Goal: Task Accomplishment & Management: Complete application form

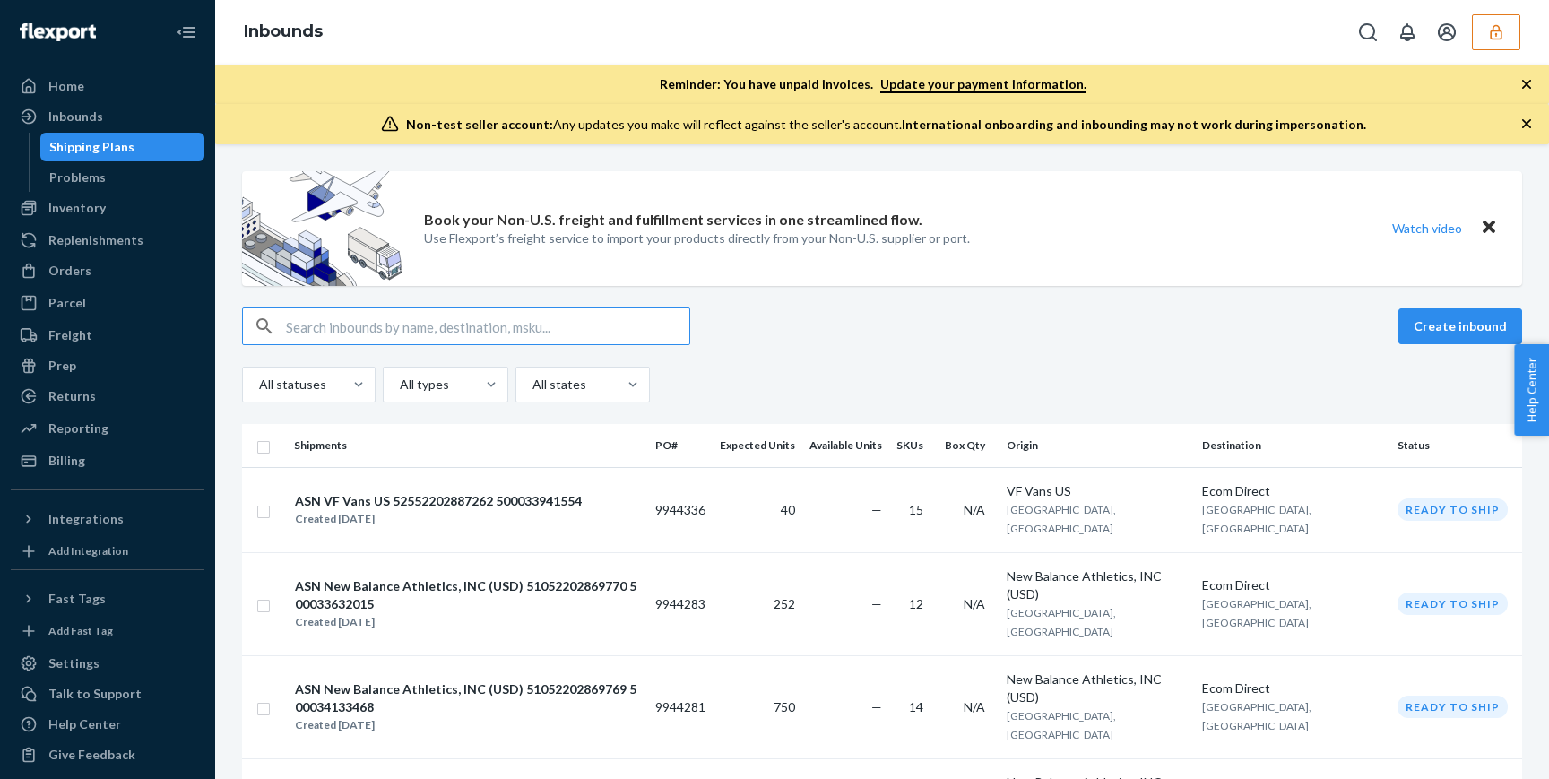
click at [1500, 32] on icon "button" at bounding box center [1496, 32] width 18 height 18
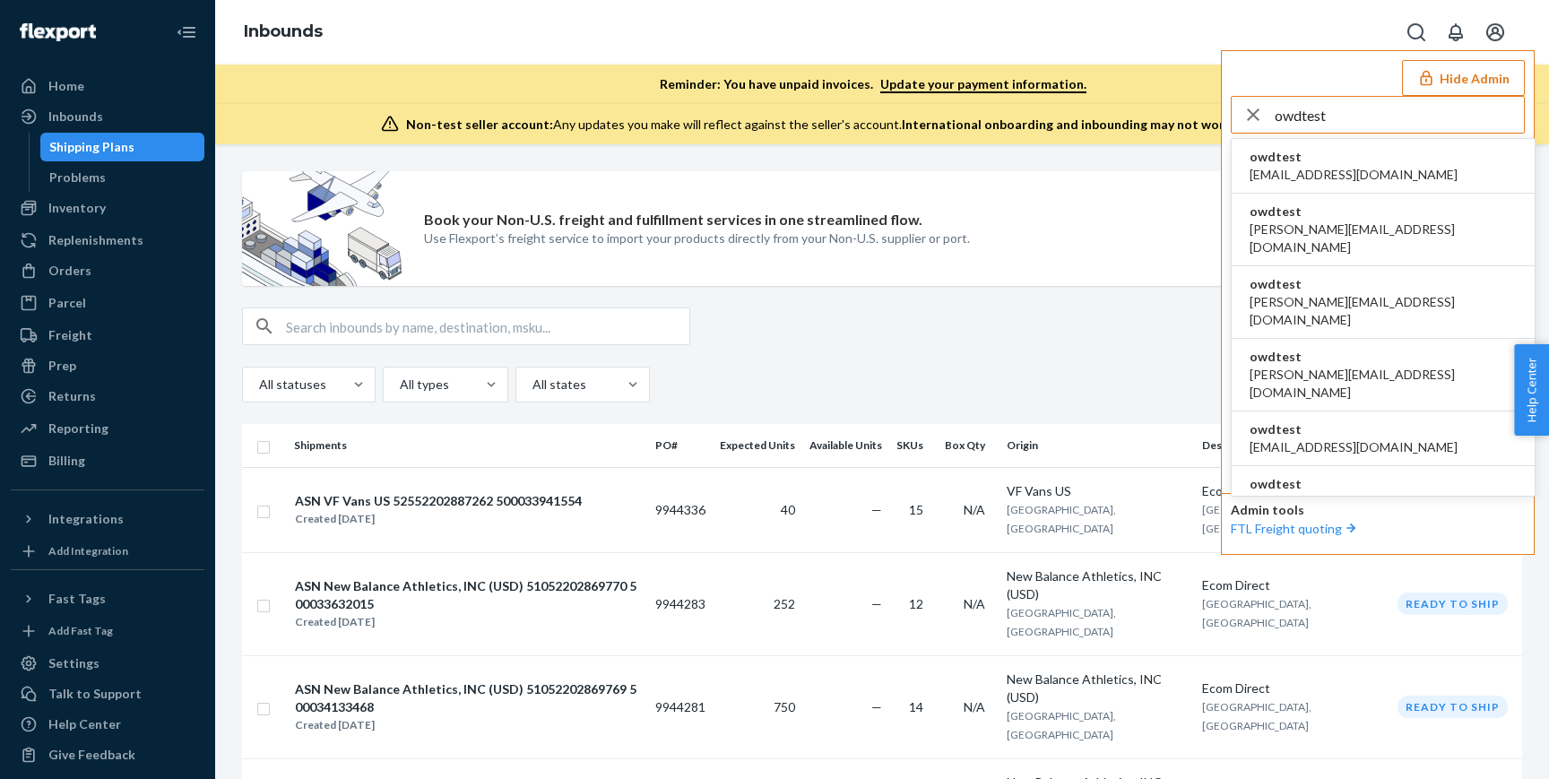
type input "owdtest"
click at [1343, 164] on span "owdtest" at bounding box center [1354, 157] width 208 height 18
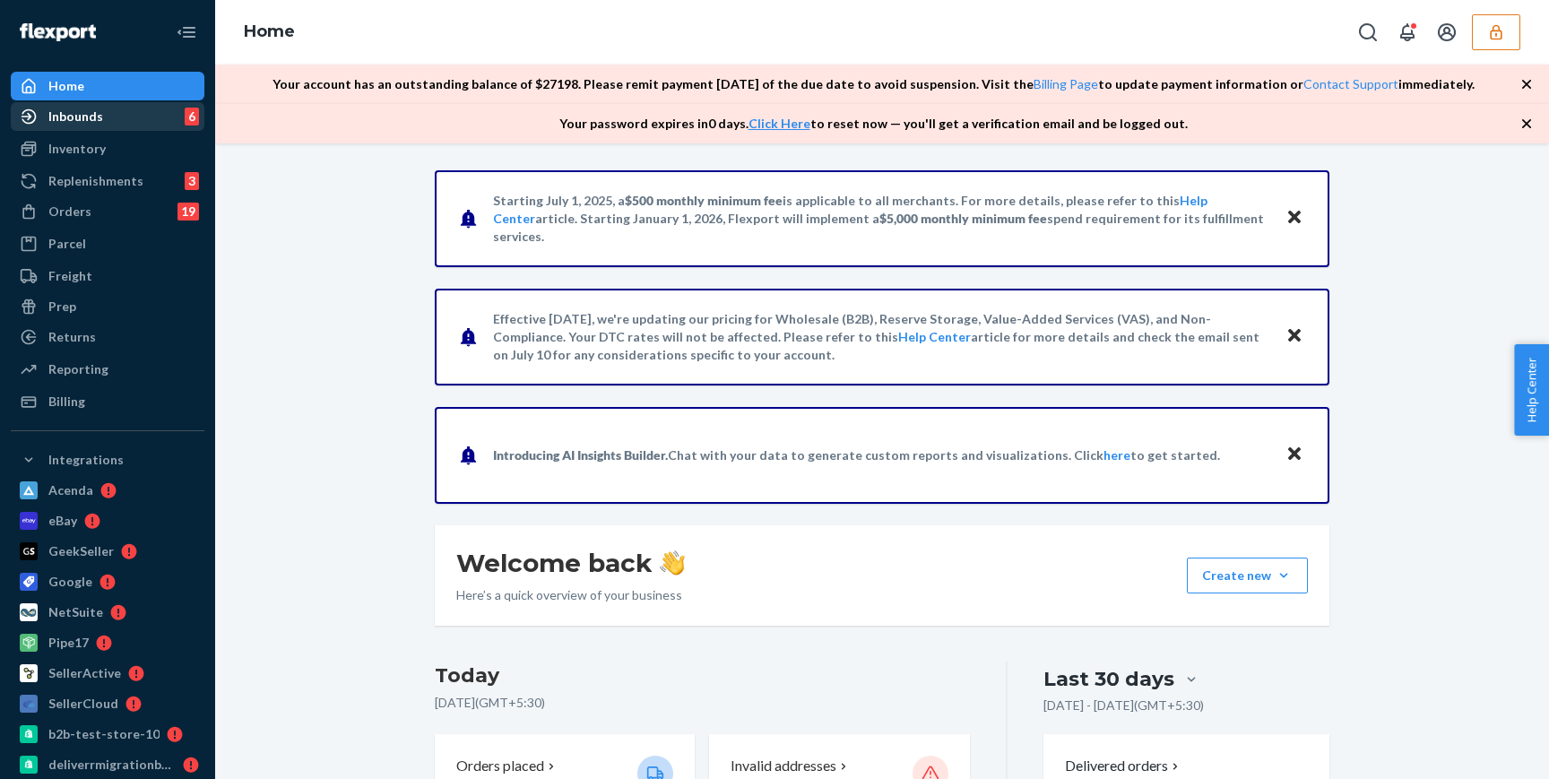
click at [105, 121] on div "Inbounds 6" at bounding box center [108, 116] width 190 height 25
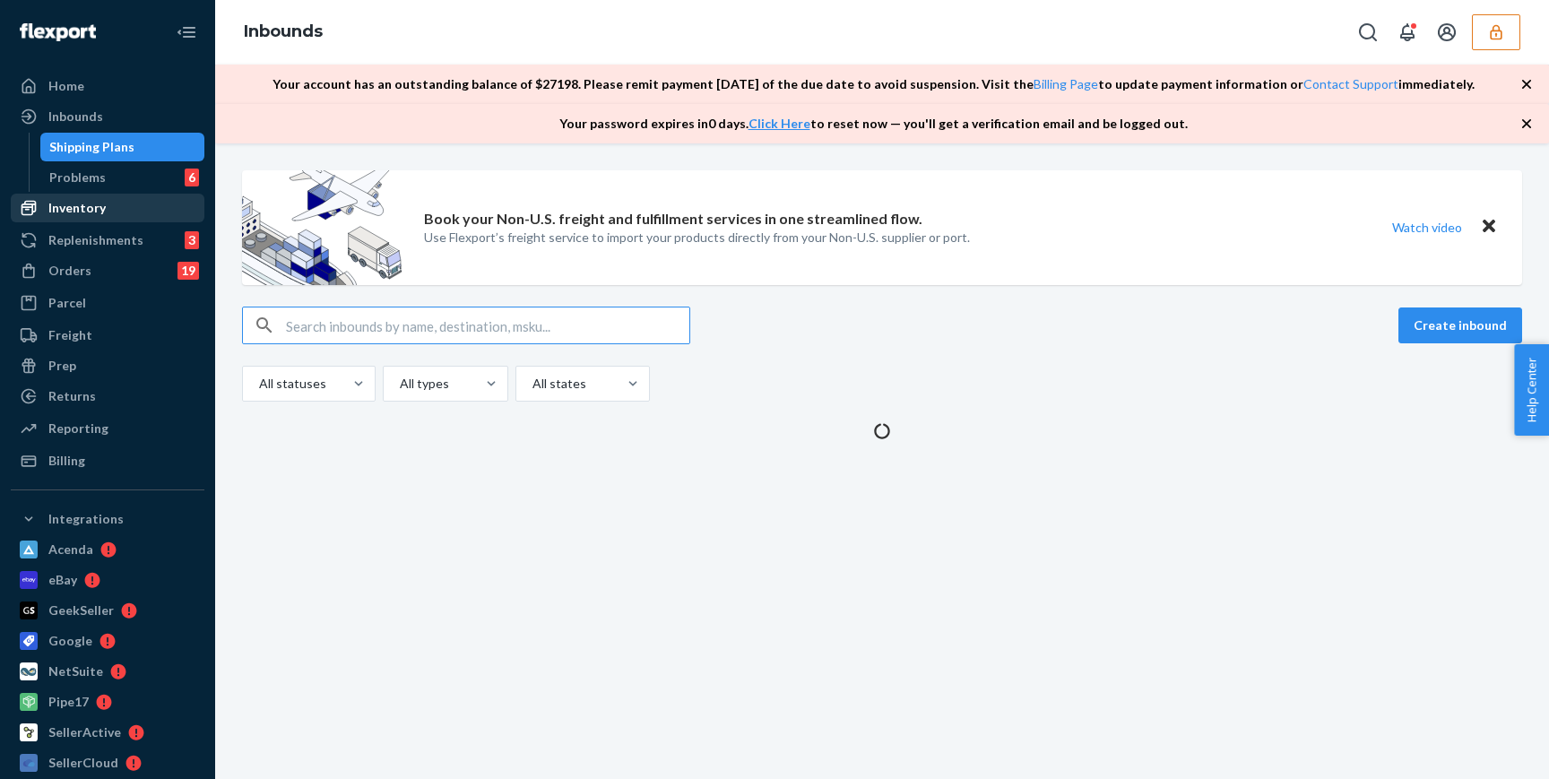
click at [101, 212] on div "Inventory" at bounding box center [76, 208] width 57 height 18
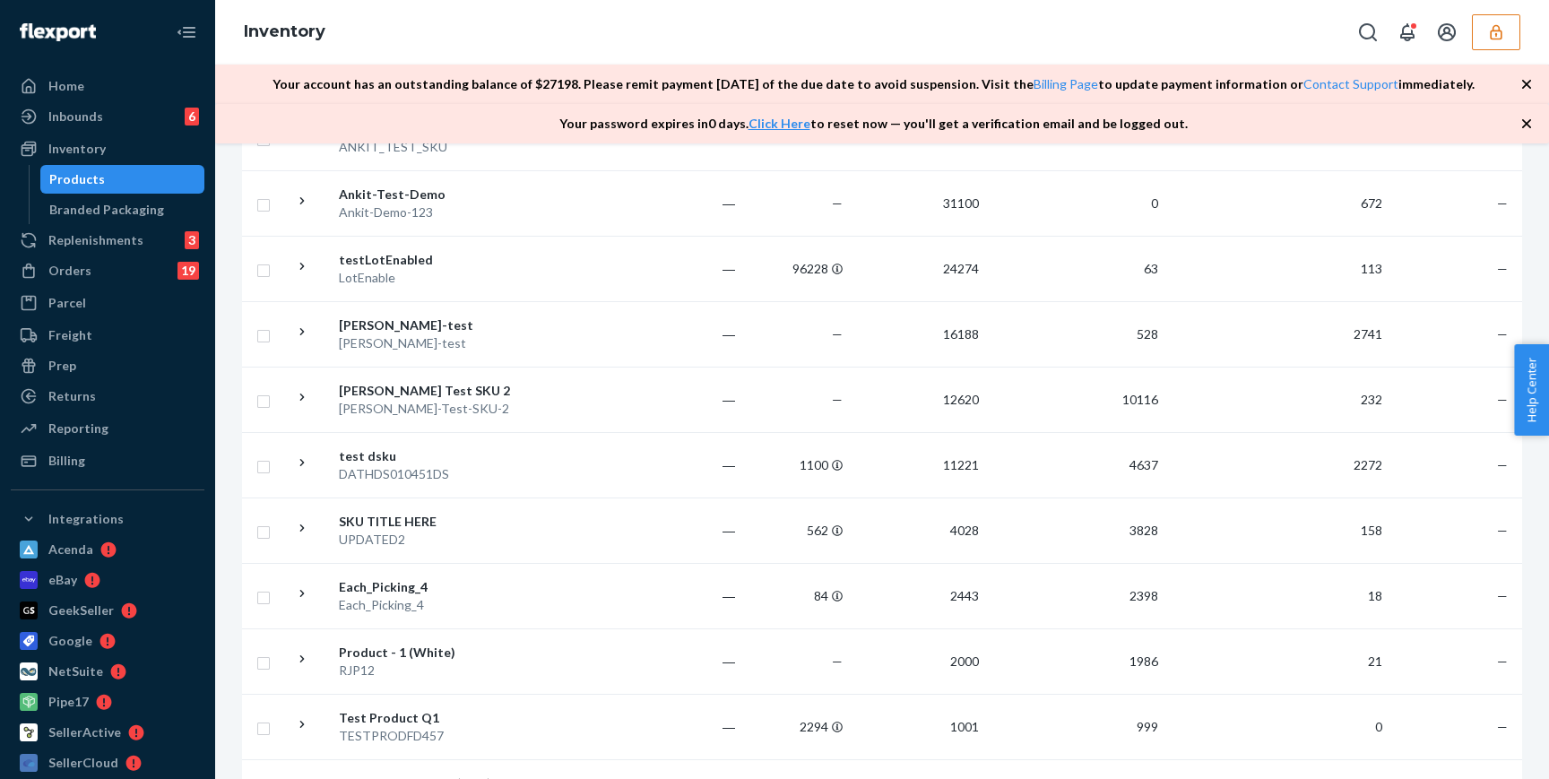
scroll to position [887, 0]
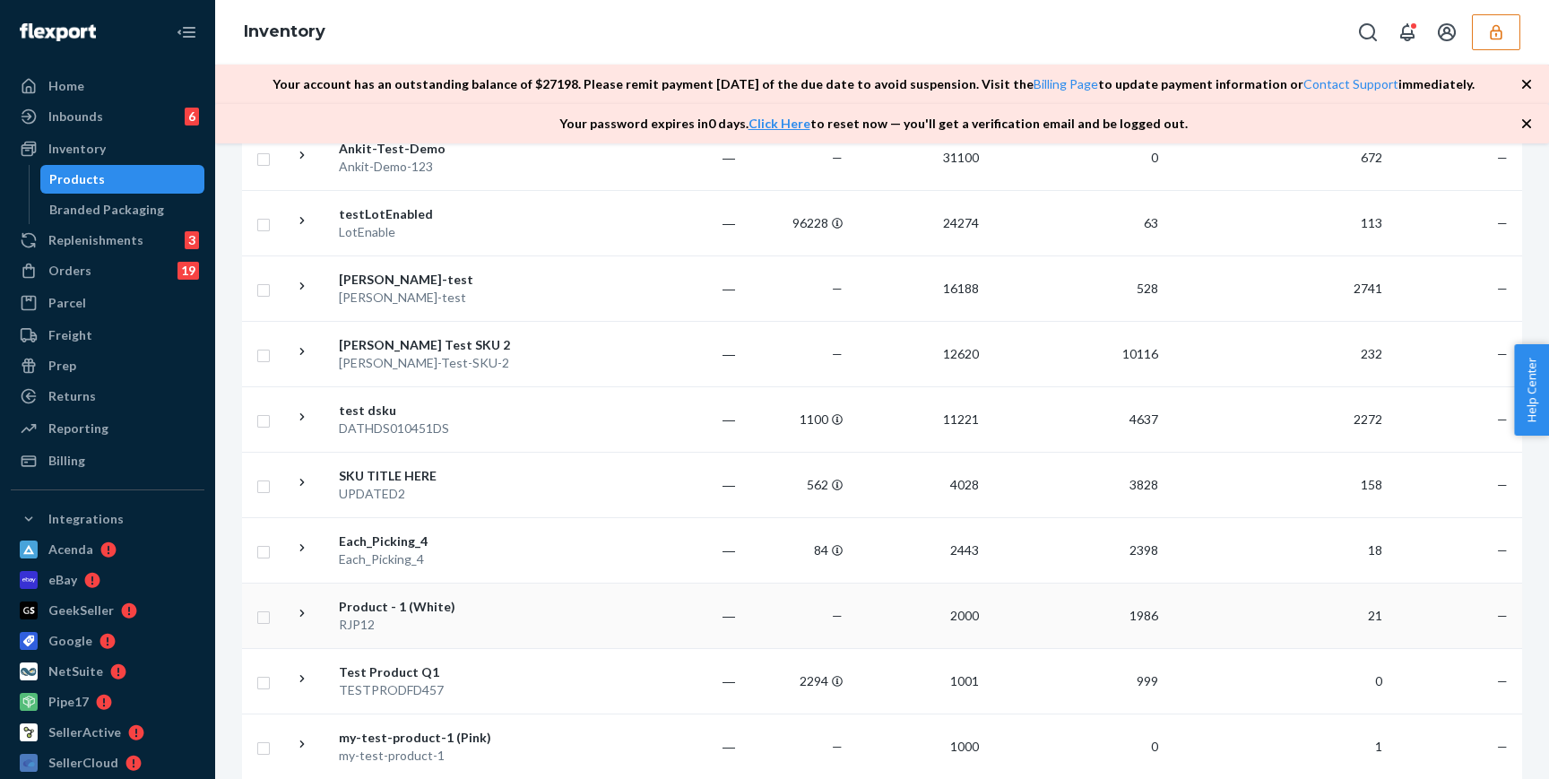
click at [644, 594] on td "―" at bounding box center [689, 615] width 108 height 65
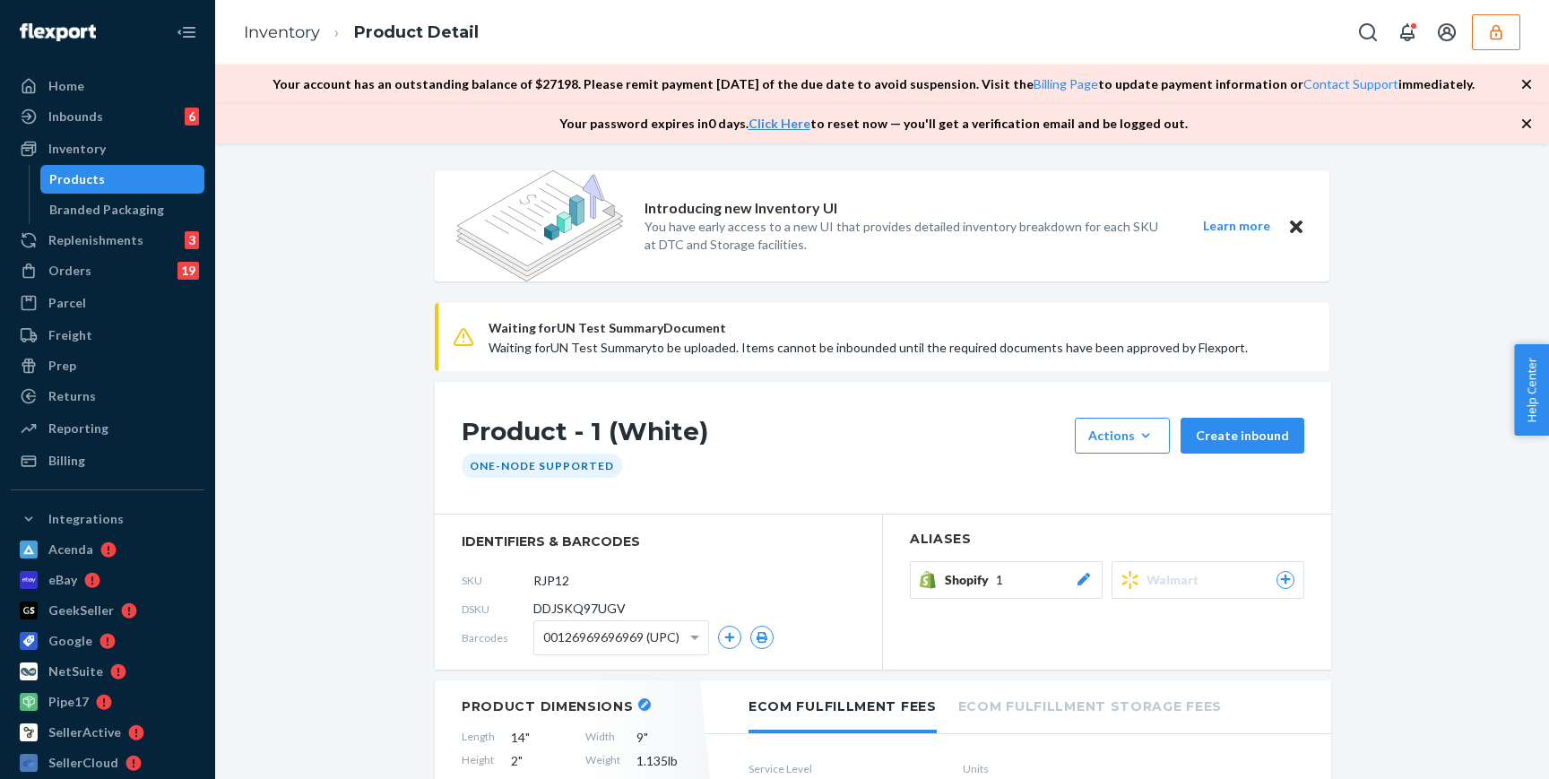
click at [997, 589] on button "Shopify 1" at bounding box center [1006, 580] width 193 height 38
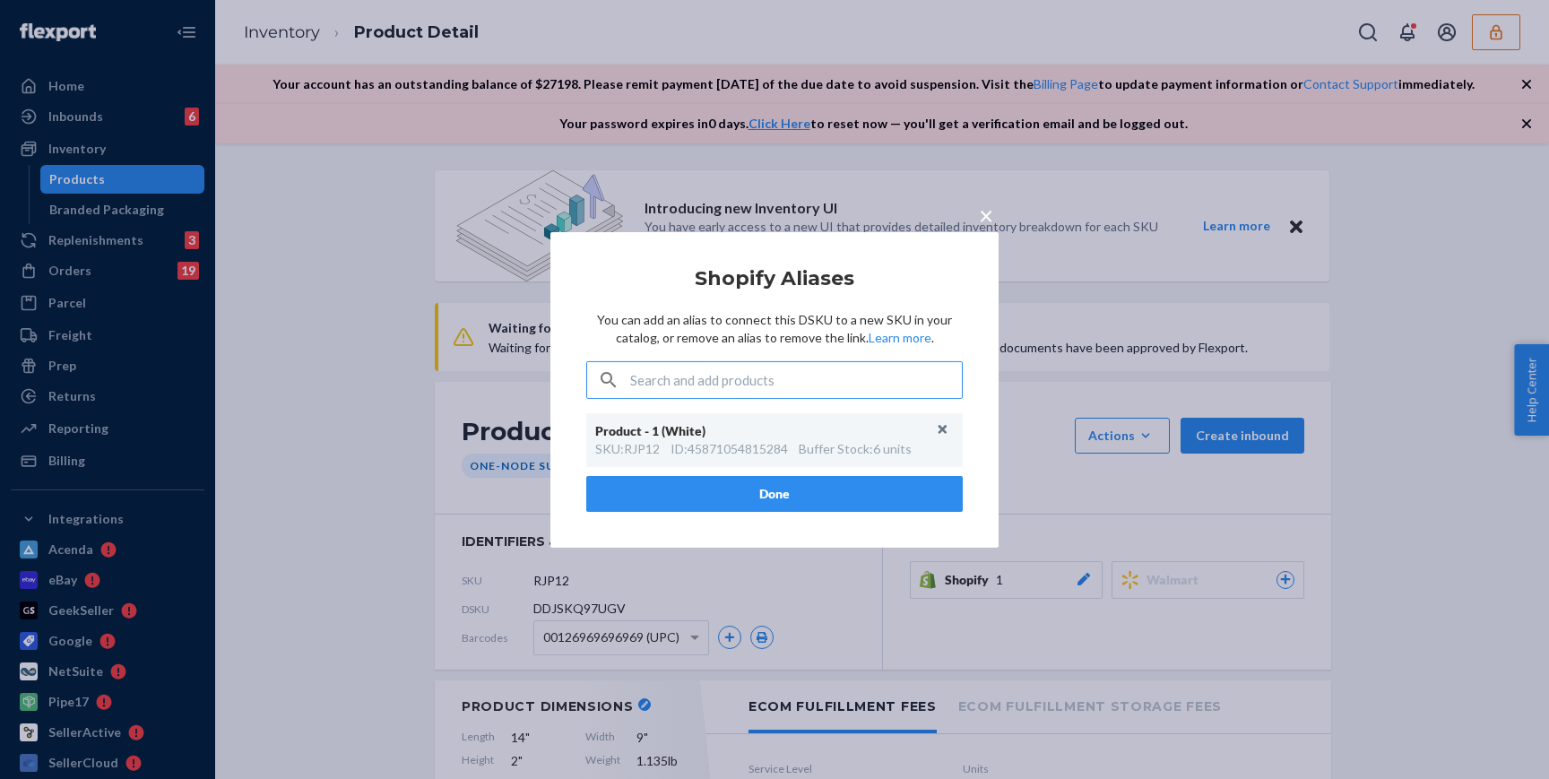
click at [989, 215] on span "×" at bounding box center [986, 214] width 14 height 30
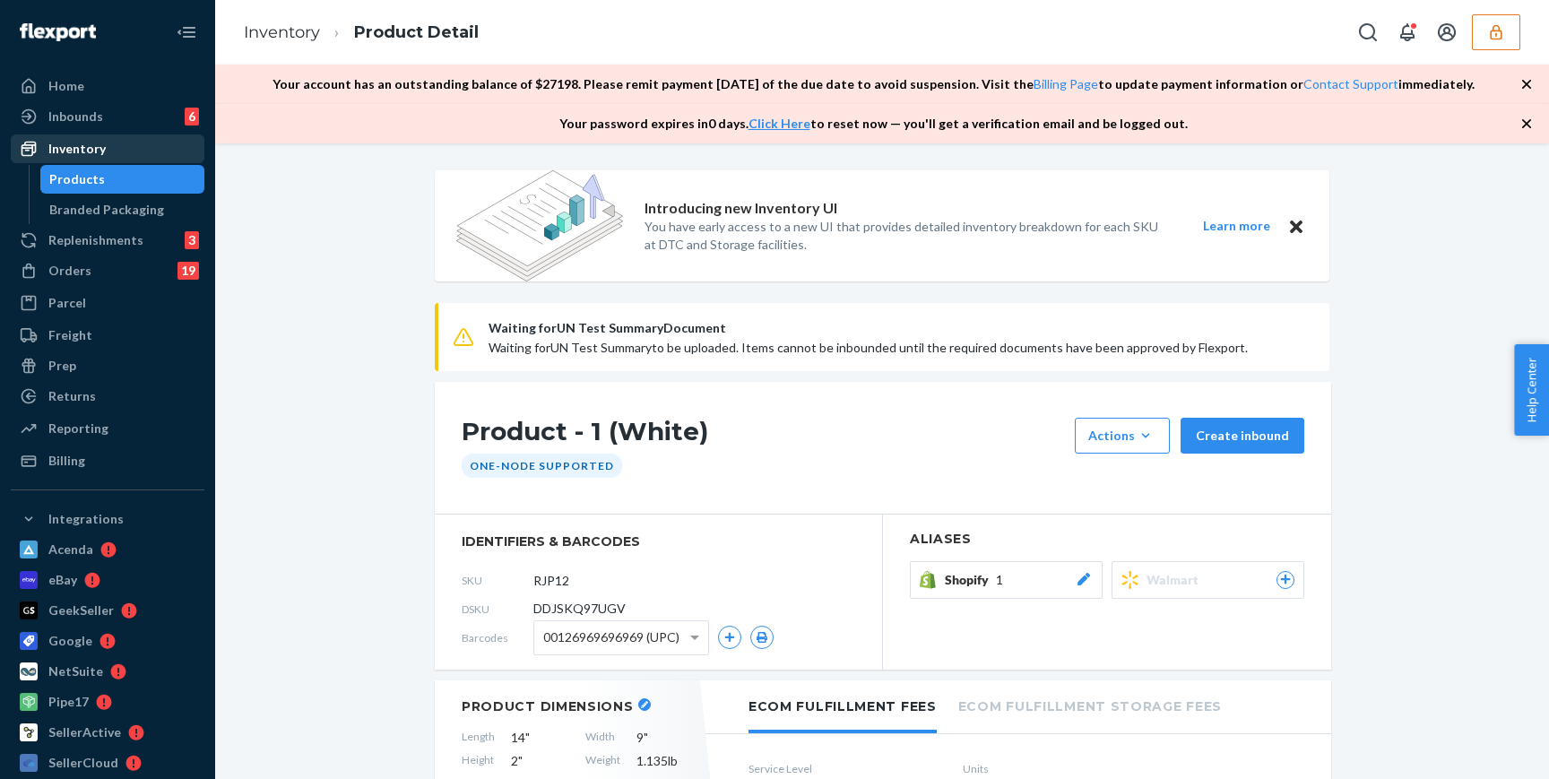
click at [86, 156] on div "Inventory" at bounding box center [76, 149] width 57 height 18
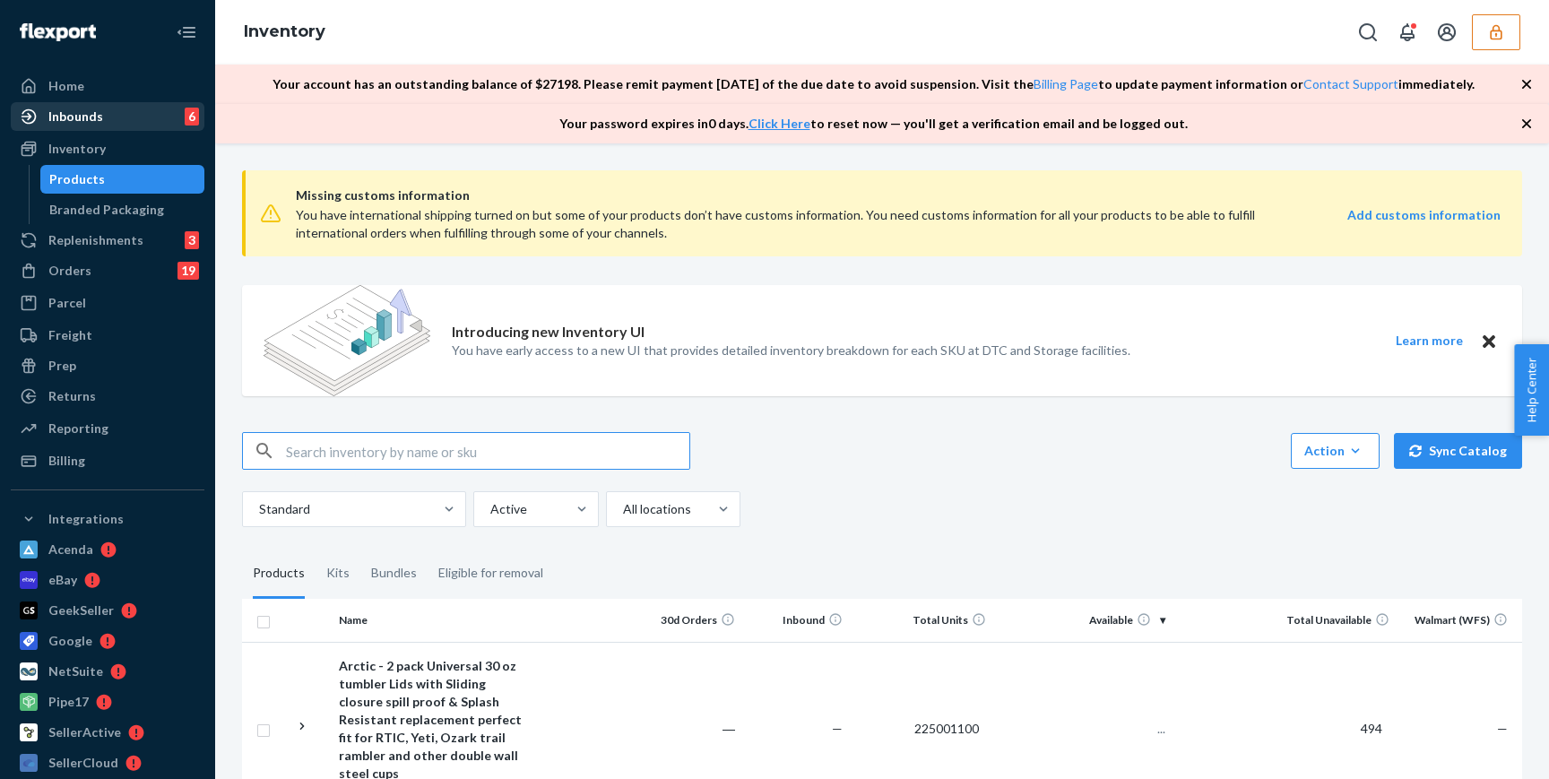
click at [109, 118] on div "Inbounds 6" at bounding box center [108, 116] width 190 height 25
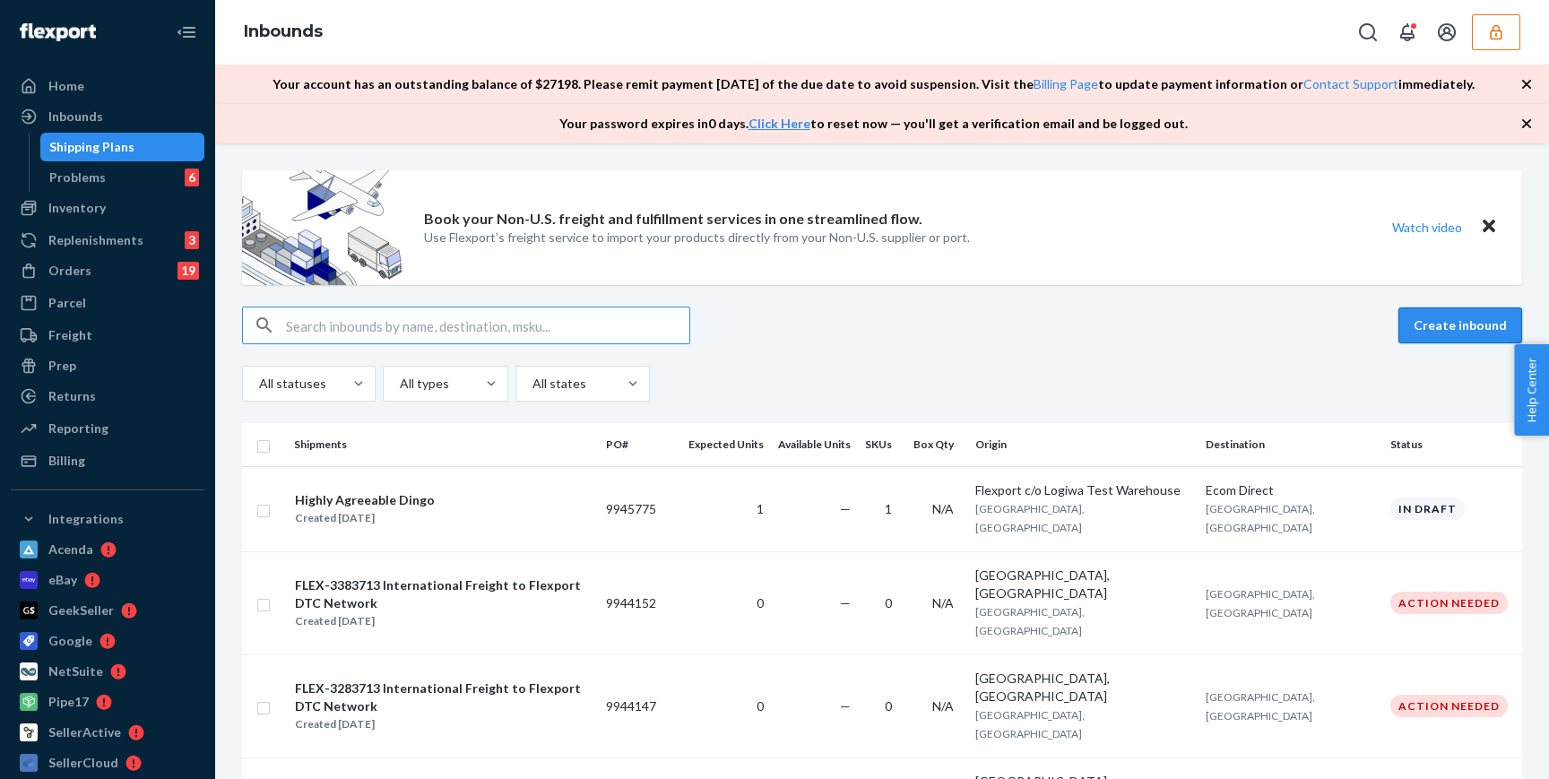
click at [1461, 335] on button "Create inbound" at bounding box center [1461, 326] width 124 height 36
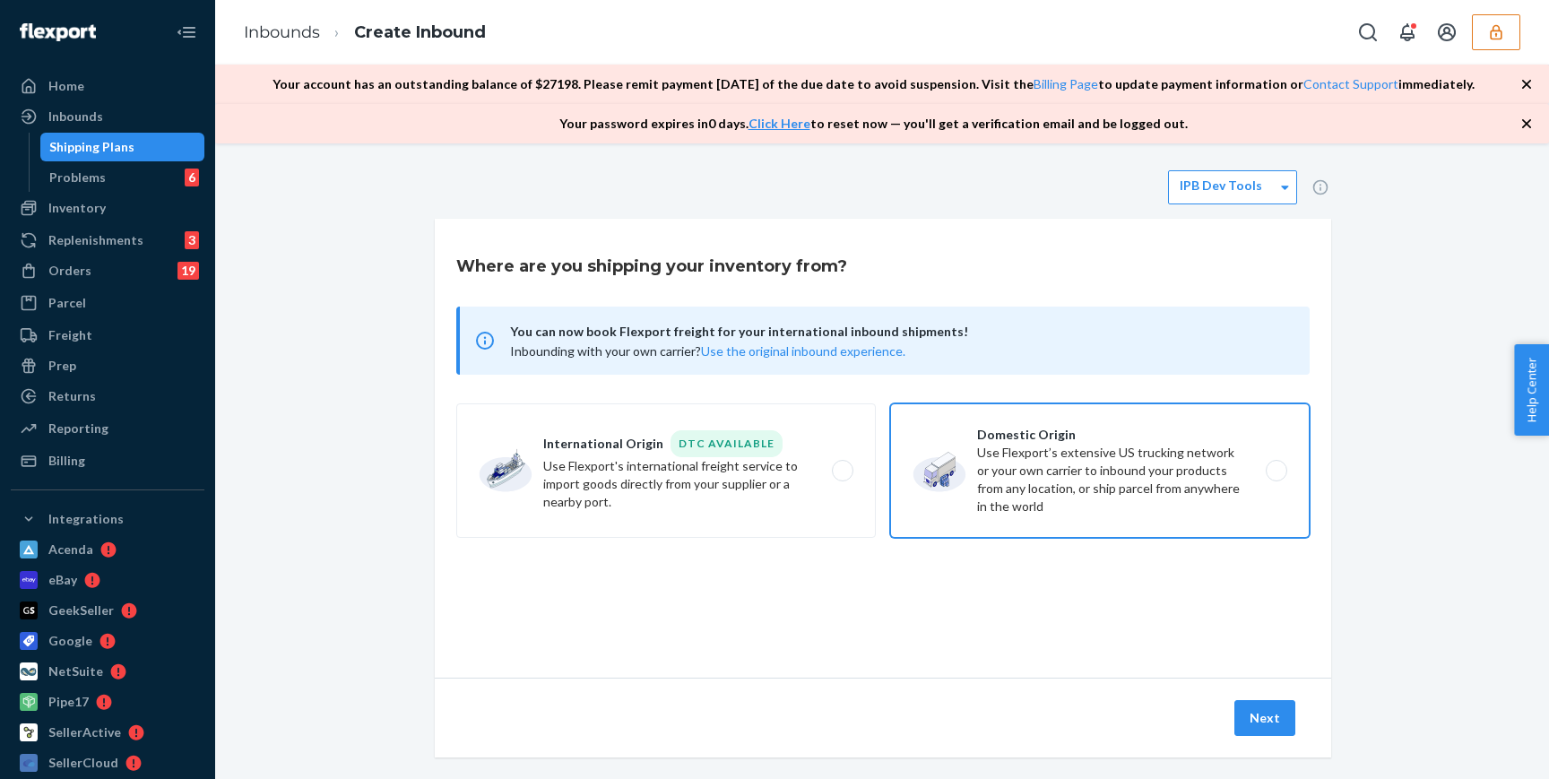
click at [1035, 500] on label "Domestic Origin Use Flexport’s extensive US trucking network or your own carrie…" at bounding box center [1100, 470] width 420 height 134
click at [1276, 477] on input "Domestic Origin Use Flexport’s extensive US trucking network or your own carrie…" at bounding box center [1282, 471] width 12 height 12
radio input "true"
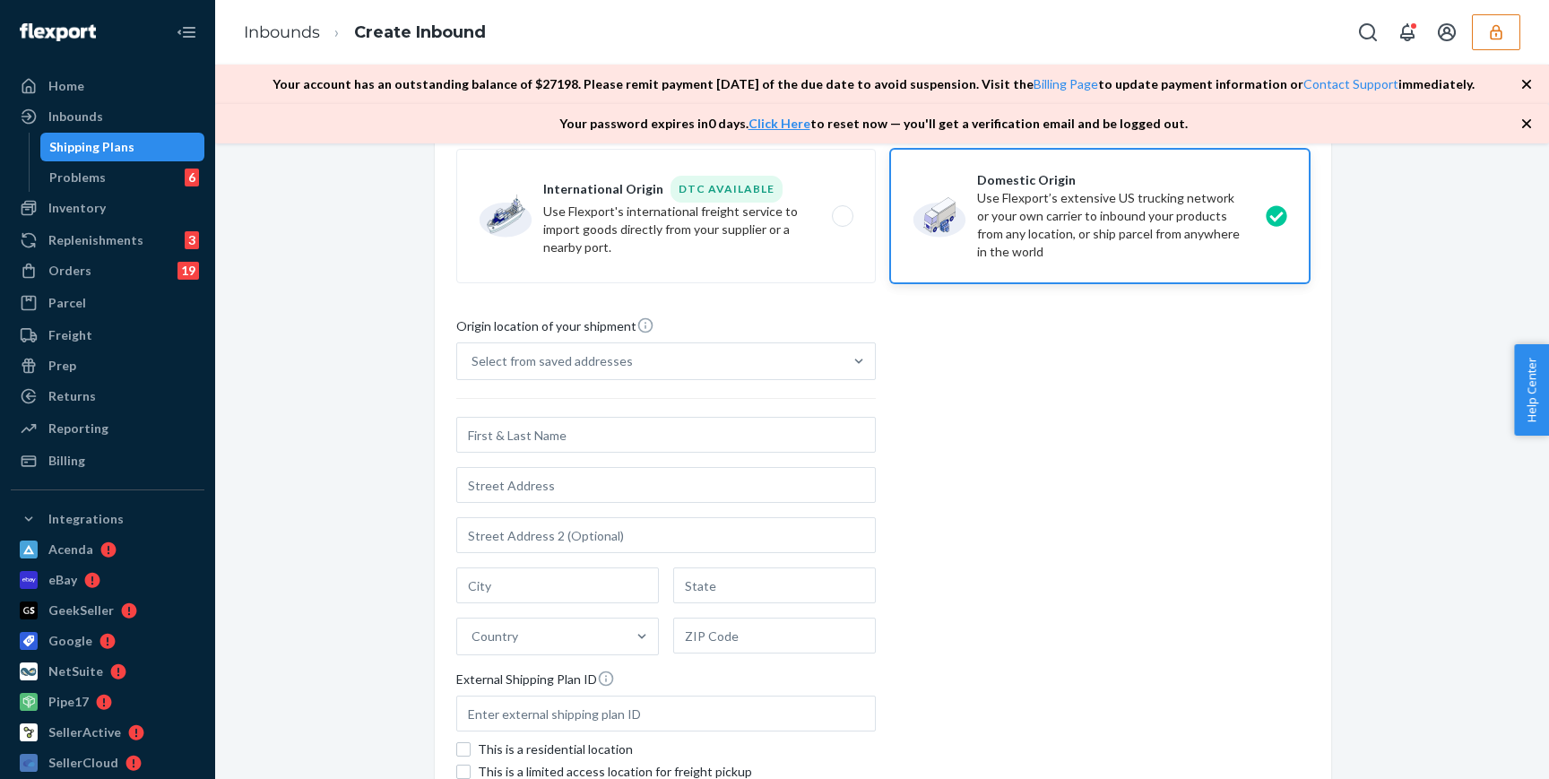
scroll to position [299, 0]
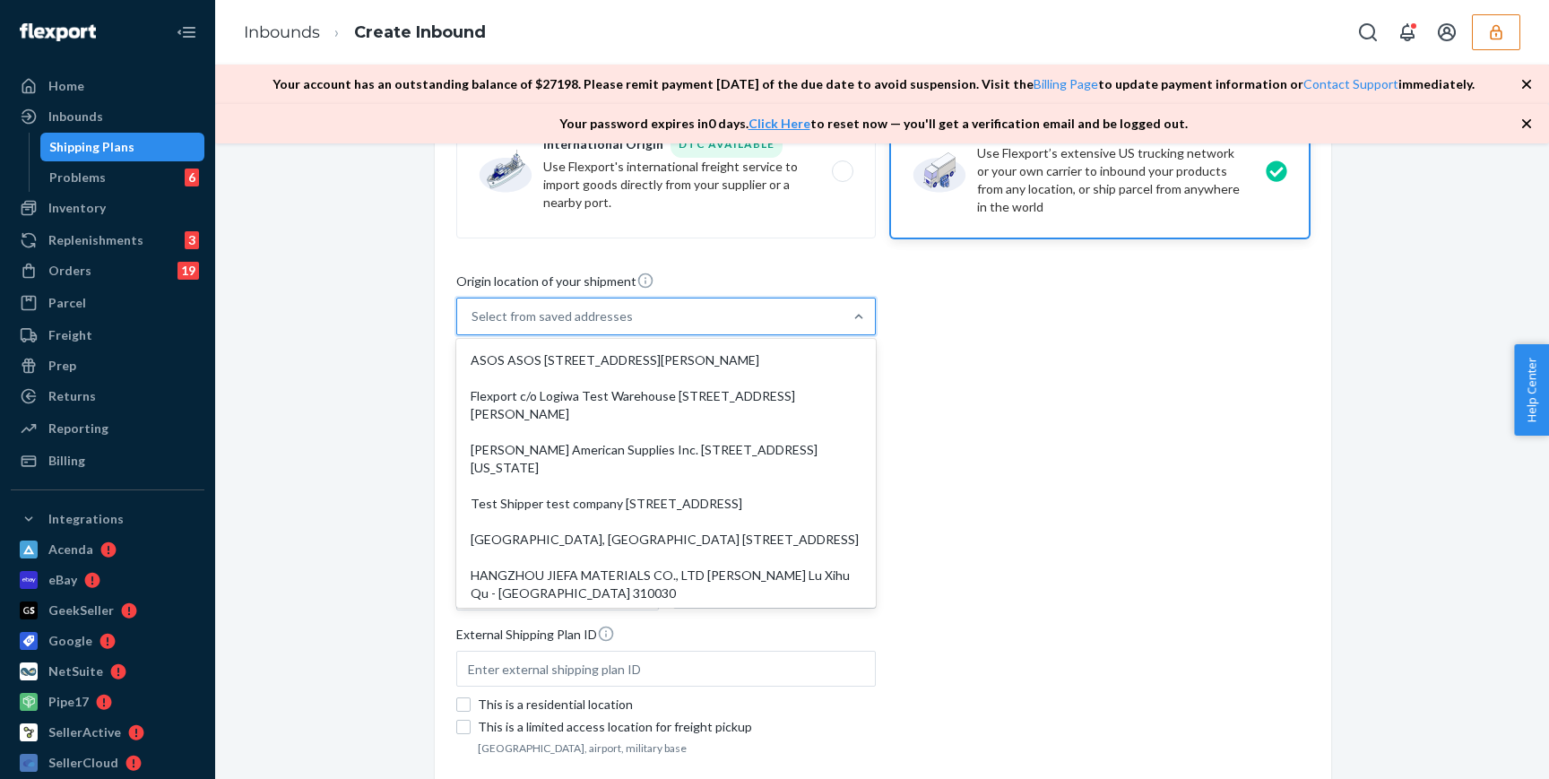
click at [758, 298] on div "Select from saved addresses" at bounding box center [666, 317] width 420 height 38
click at [473, 308] on input "option ASOS ASOS [STREET_ADDRESS][PERSON_NAME] focused, 1 of 10. 10 results ava…" at bounding box center [473, 317] width 2 height 18
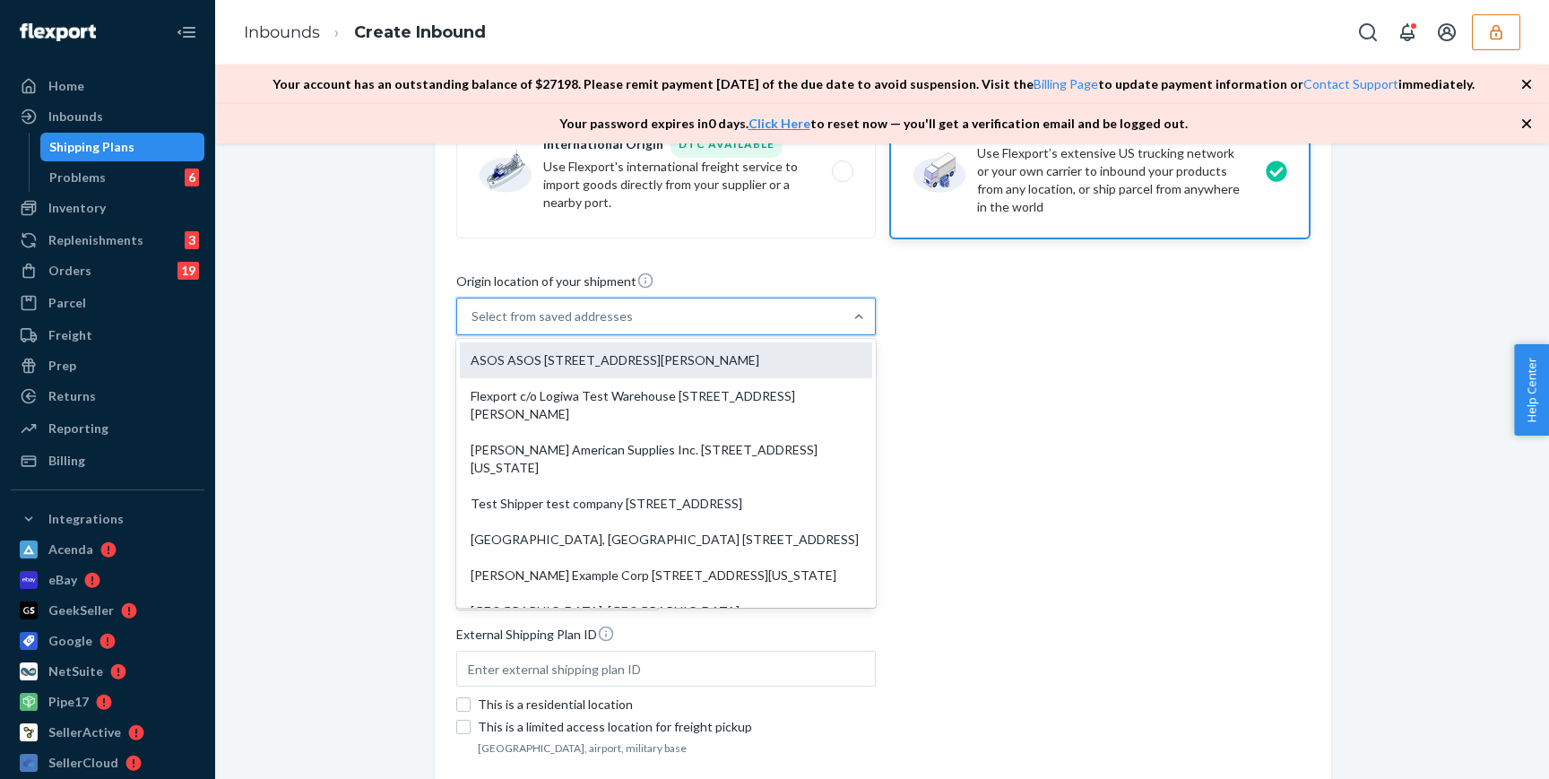
click at [663, 371] on div "ASOS ASOS [STREET_ADDRESS][PERSON_NAME]" at bounding box center [666, 360] width 412 height 36
click at [473, 325] on input "option ASOS ASOS [STREET_ADDRESS][PERSON_NAME] focused, 0 of 10. 10 results ava…" at bounding box center [473, 317] width 2 height 18
type input "ASOS"
type input "[STREET_ADDRESS][PERSON_NAME]"
type input "ASOS Street 2"
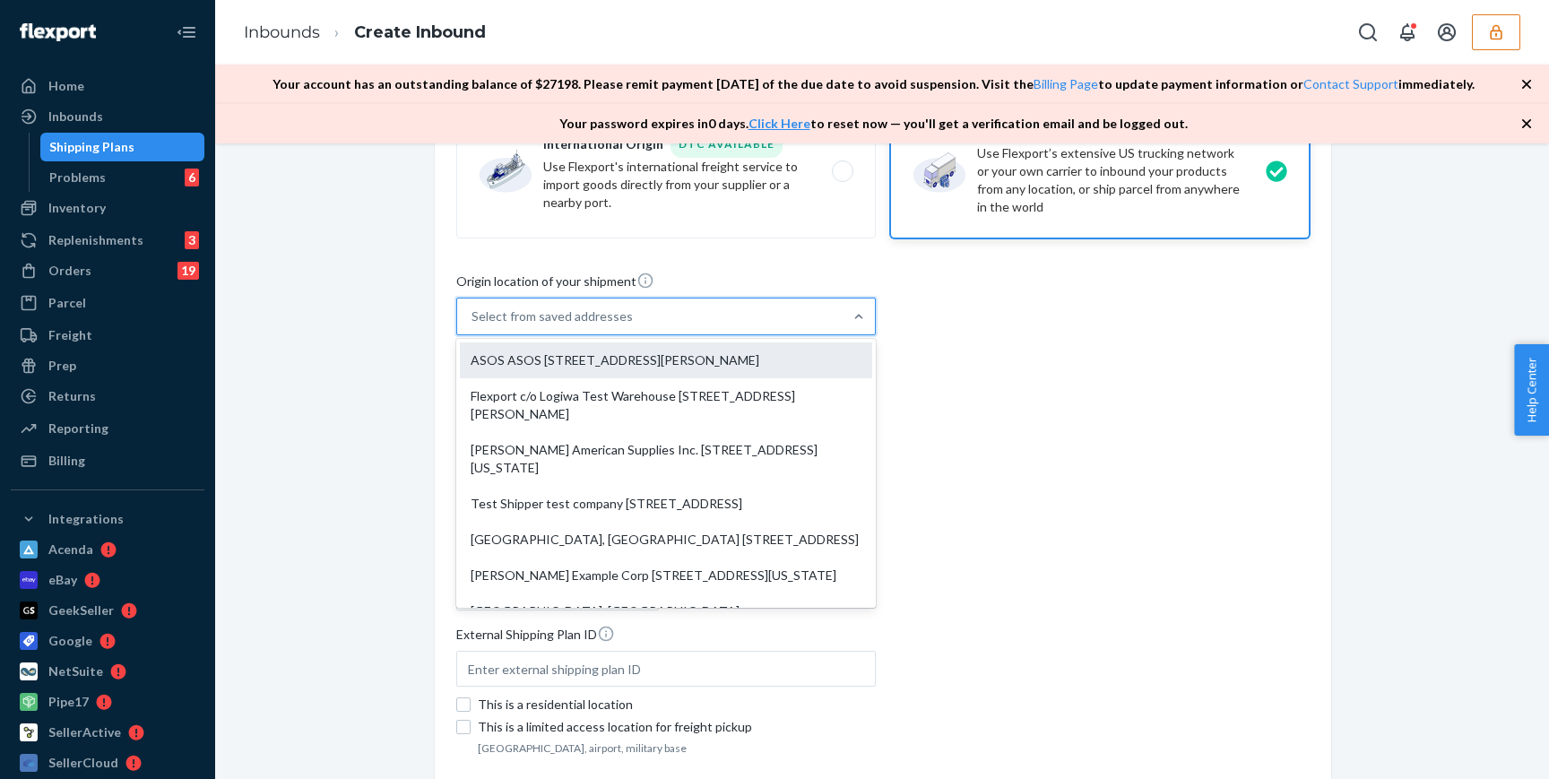
type input "[GEOGRAPHIC_DATA]"
type input "GA"
type input "30349"
click at [690, 321] on div "ASOS ASOS [STREET_ADDRESS][PERSON_NAME]" at bounding box center [617, 317] width 289 height 18
click at [473, 321] on input "option ASOS ASOS [STREET_ADDRESS][PERSON_NAME]. option ASOS ASOS [STREET_ADDRES…" at bounding box center [473, 317] width 2 height 18
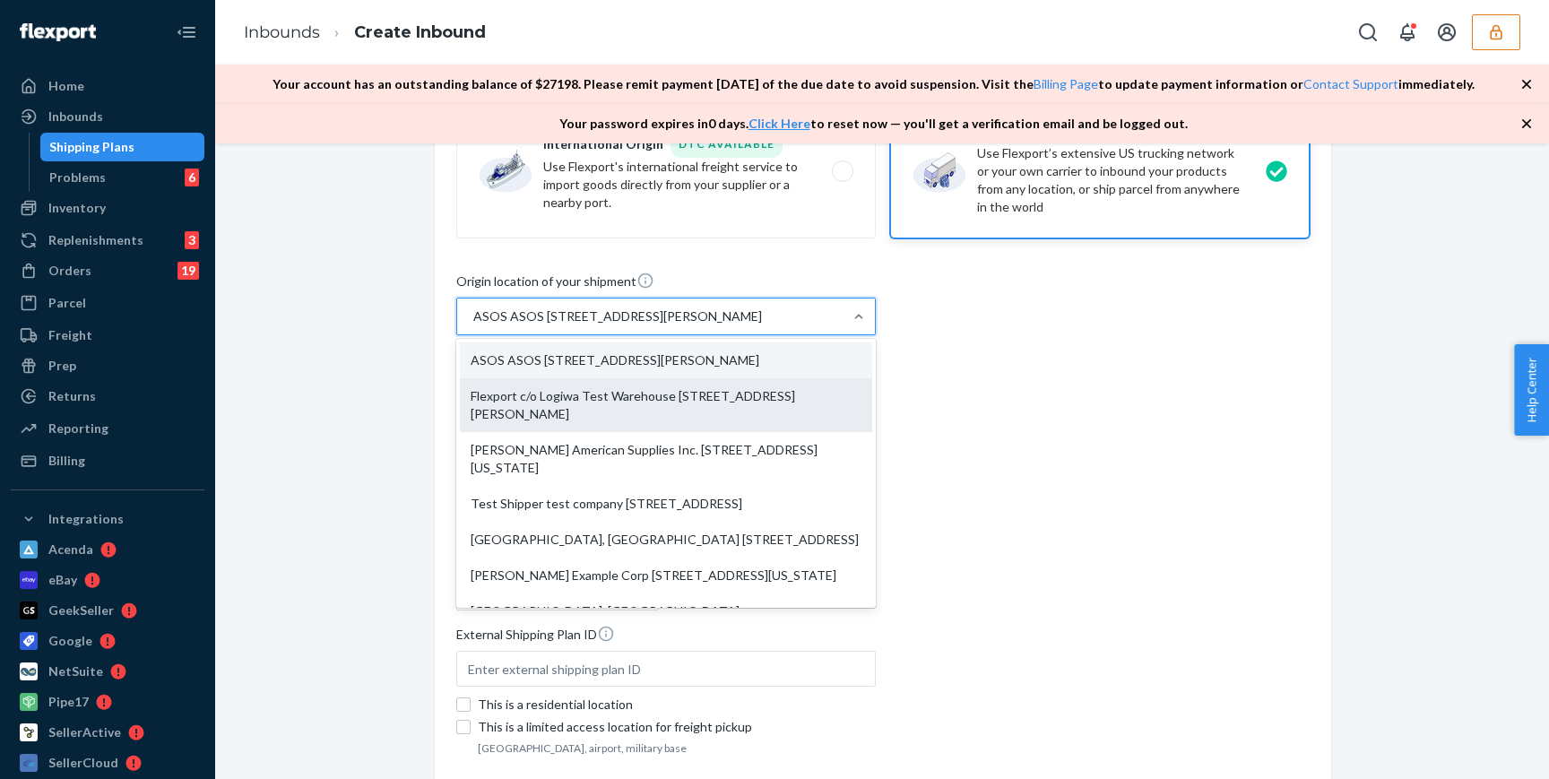
click at [646, 418] on div "Flexport c/o Logiwa Test Warehouse [STREET_ADDRESS][PERSON_NAME]" at bounding box center [666, 405] width 412 height 54
click at [473, 325] on input "option ASOS ASOS [STREET_ADDRESS][PERSON_NAME]. option Flexport c/o Logiwa Test…" at bounding box center [473, 317] width 2 height 18
type input "Flexport c/o Logiwa Test Warehouse"
type input "[STREET_ADDRESS][PERSON_NAME]"
type input "Floor 9"
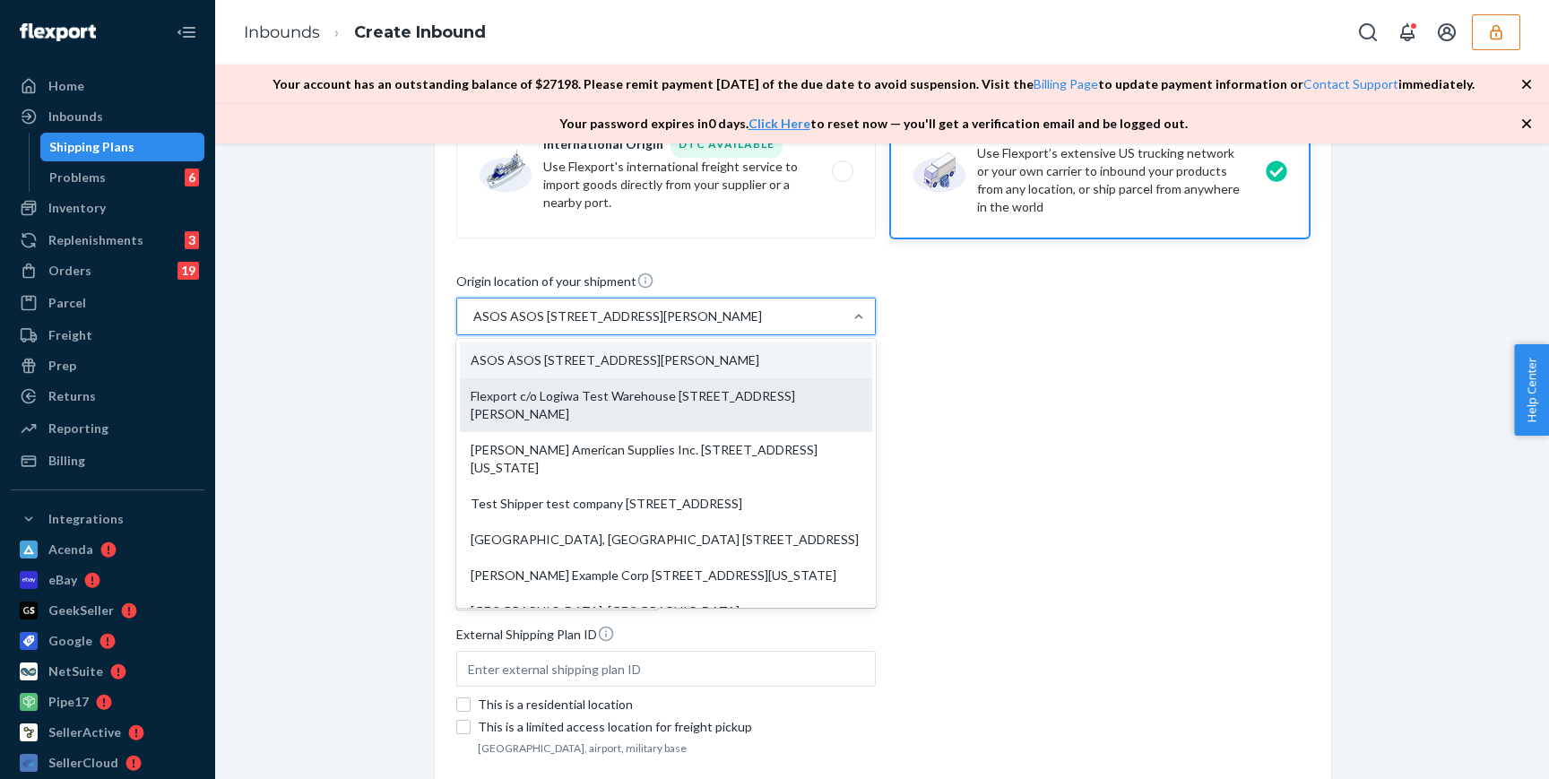
type input "[GEOGRAPHIC_DATA]"
type input "CA"
type input "94104"
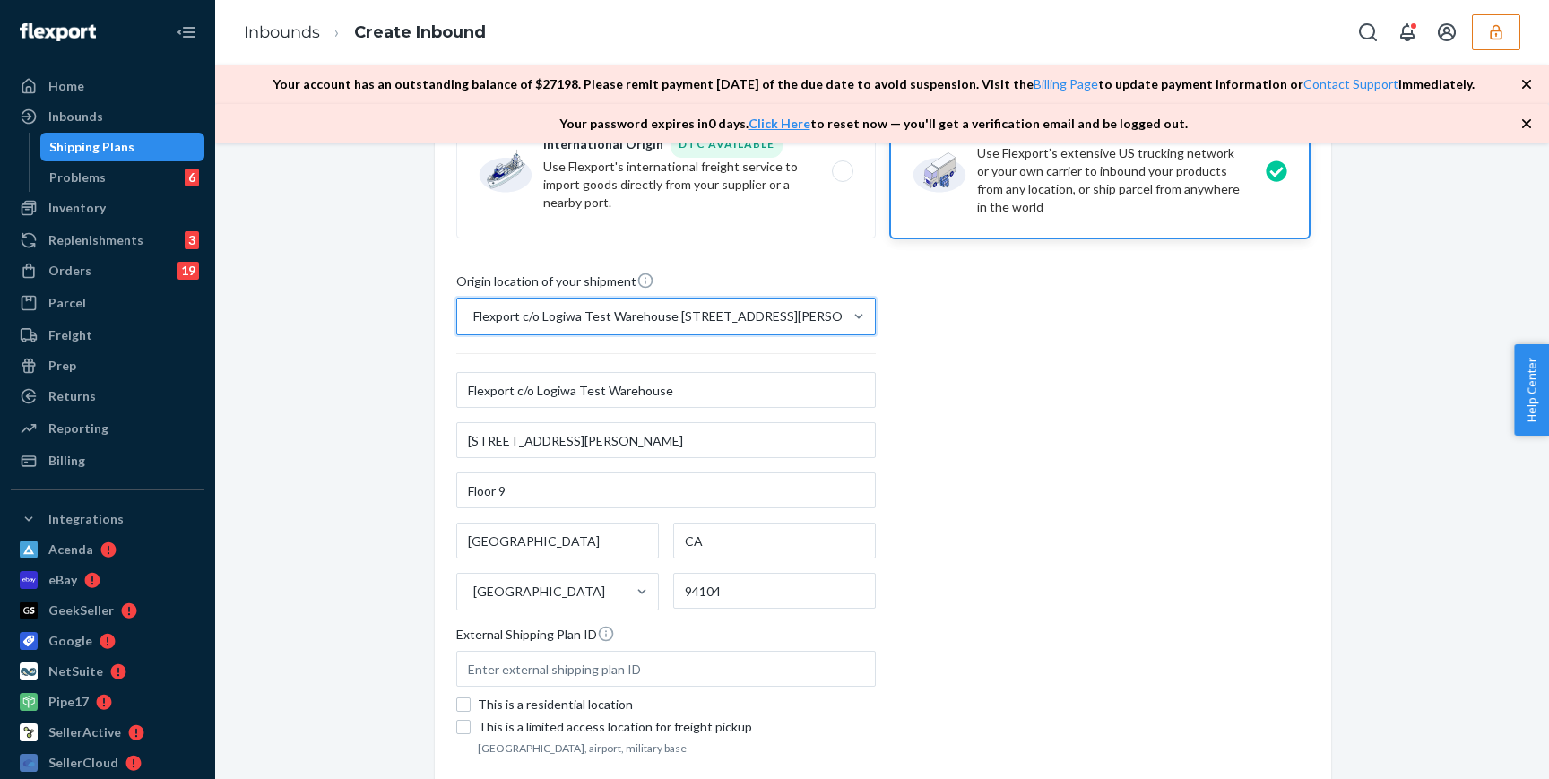
click at [1038, 476] on div "Origin location of your shipment option Flexport c/o Logiwa Test Warehouse [STR…" at bounding box center [883, 516] width 854 height 489
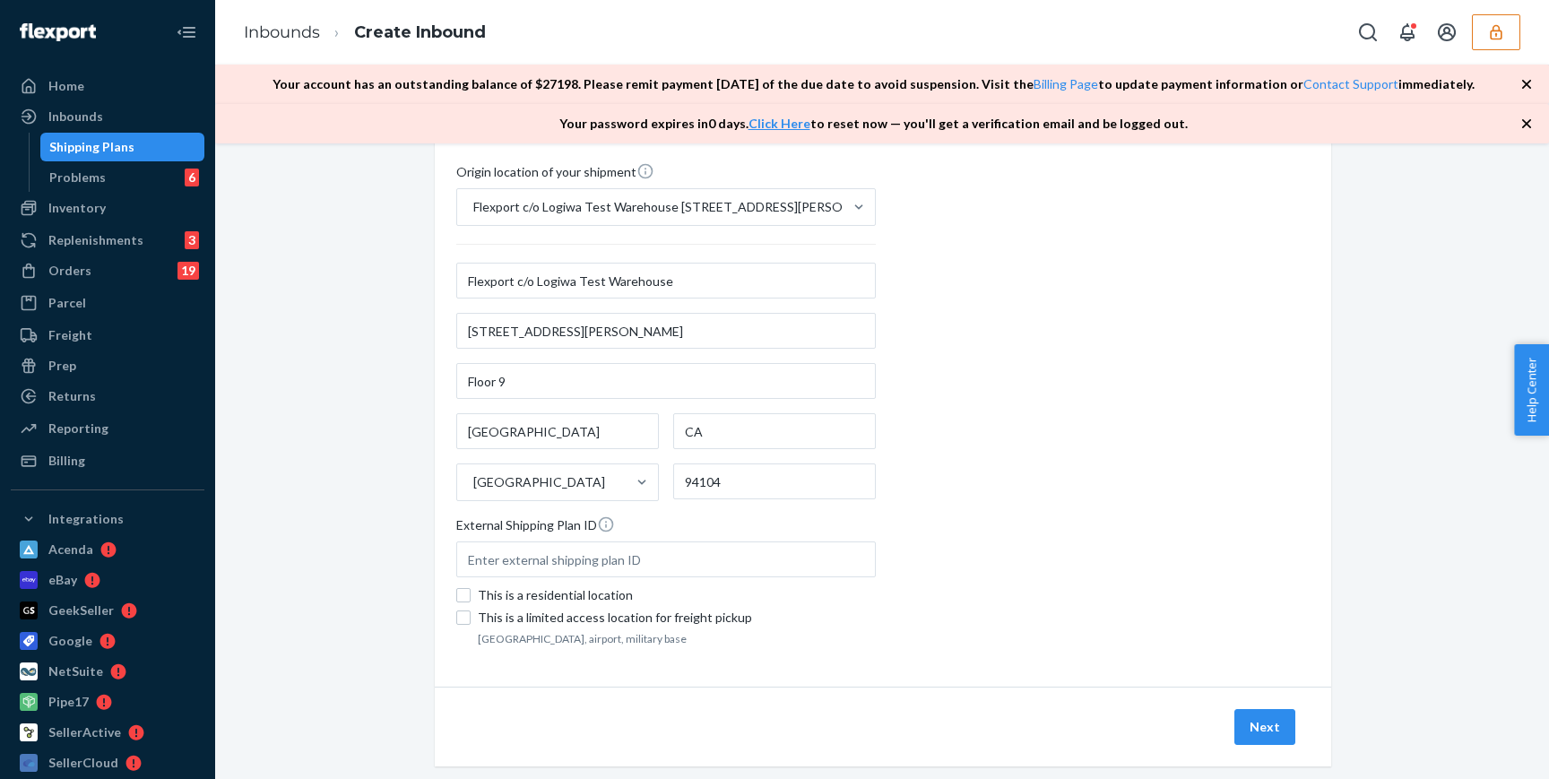
scroll to position [438, 0]
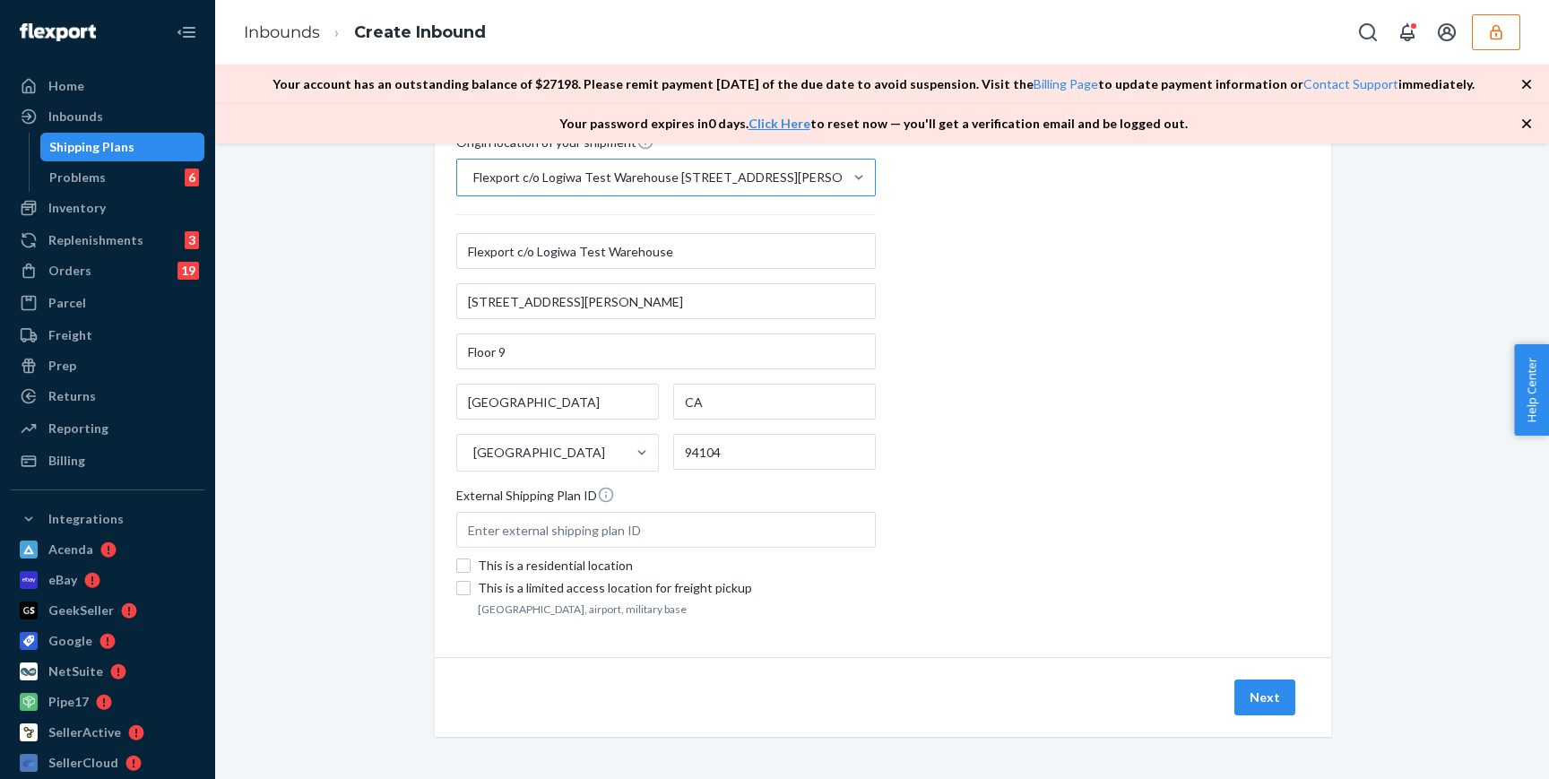
click at [813, 180] on div "Flexport c/o Logiwa Test Warehouse [STREET_ADDRESS][PERSON_NAME]" at bounding box center [662, 178] width 378 height 18
click at [473, 180] on input "Flexport c/o Logiwa Test Warehouse [STREET_ADDRESS][PERSON_NAME]" at bounding box center [473, 178] width 2 height 18
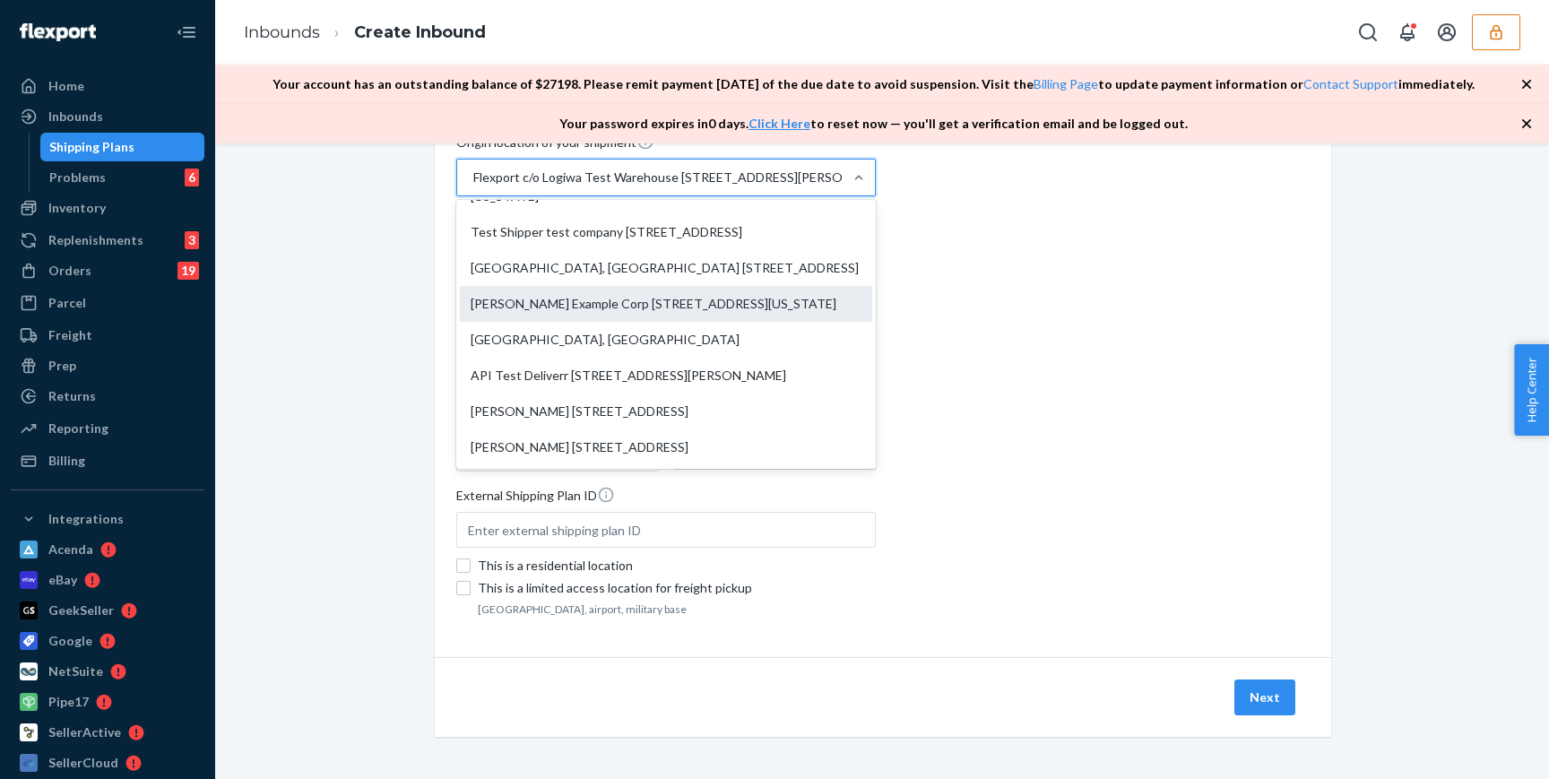
scroll to position [0, 0]
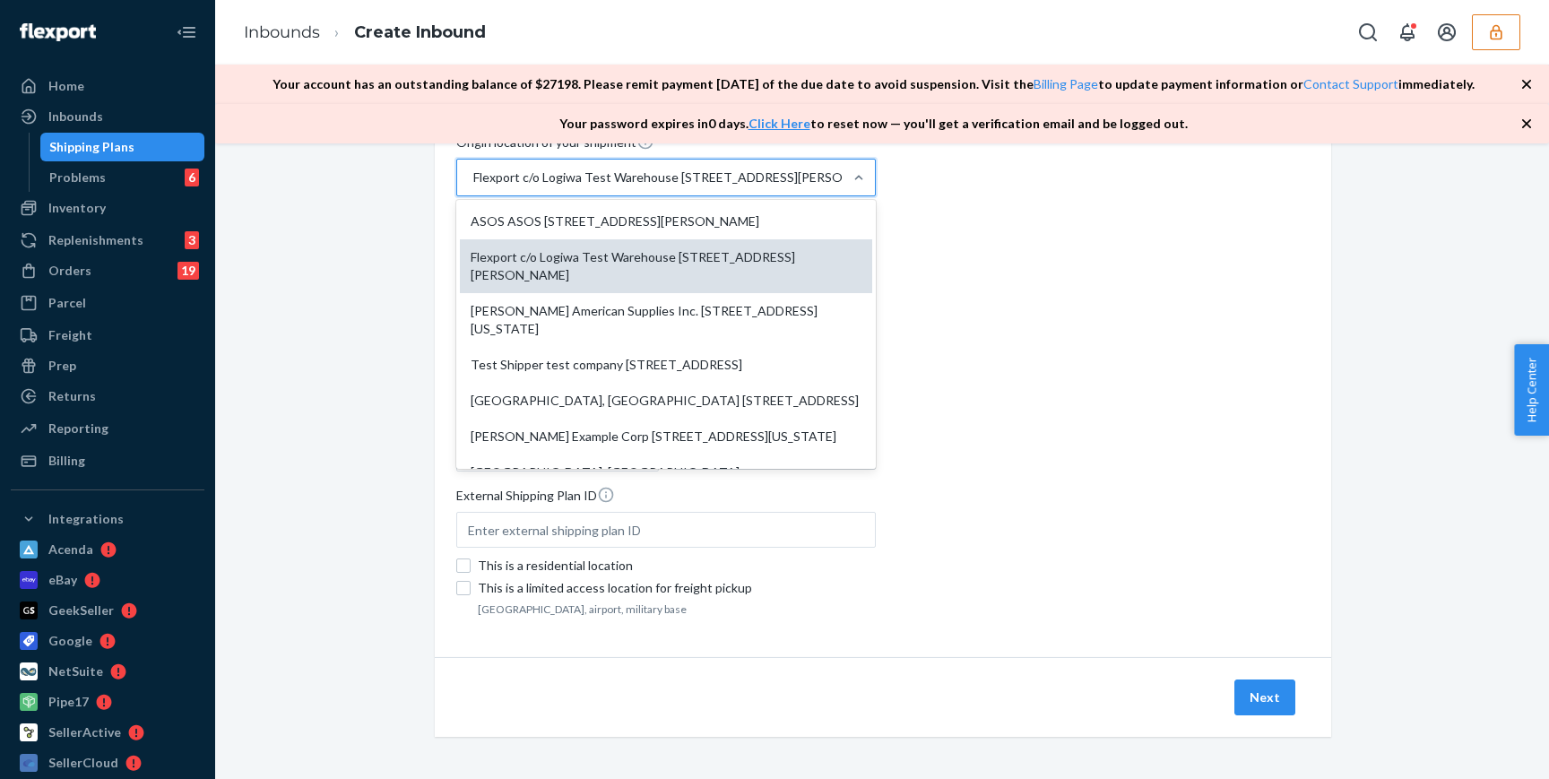
click at [714, 288] on div "Flexport c/o Logiwa Test Warehouse [STREET_ADDRESS][PERSON_NAME]" at bounding box center [666, 266] width 412 height 54
click at [473, 186] on input "option Flexport c/o Logiwa Test Warehouse [STREET_ADDRESS][PERSON_NAME]. option…" at bounding box center [473, 178] width 2 height 18
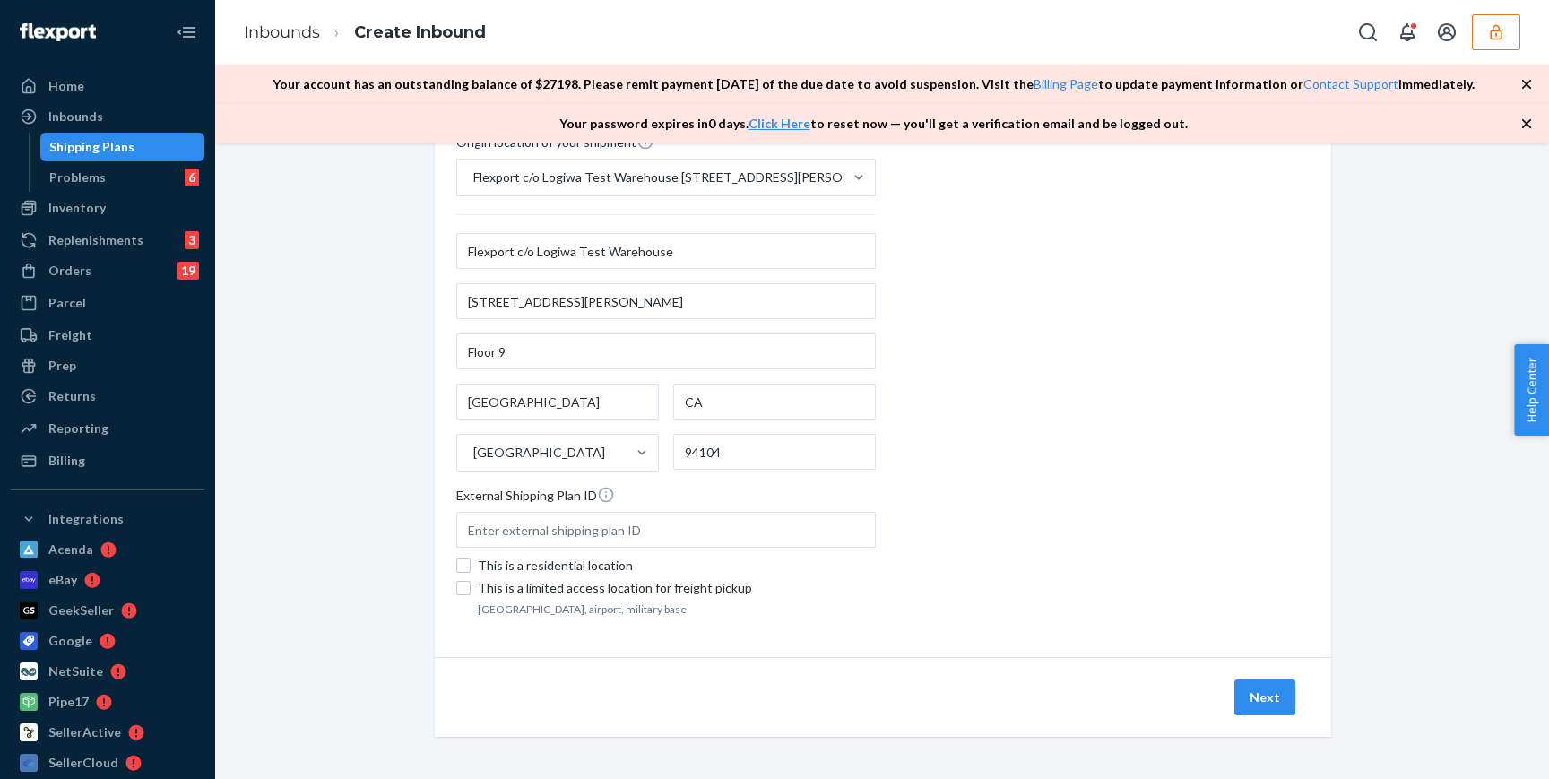
click at [964, 445] on div "Origin location of your shipment Flexport c/o Logiwa Test Warehouse [STREET_ADD…" at bounding box center [883, 377] width 854 height 489
click at [575, 573] on div "This is a residential location" at bounding box center [677, 566] width 398 height 18
click at [471, 573] on input "This is a residential location" at bounding box center [463, 566] width 14 height 14
checkbox input "true"
click at [1010, 594] on div "Origin location of your shipment Flexport c/o Logiwa Test Warehouse [STREET_ADD…" at bounding box center [883, 377] width 854 height 489
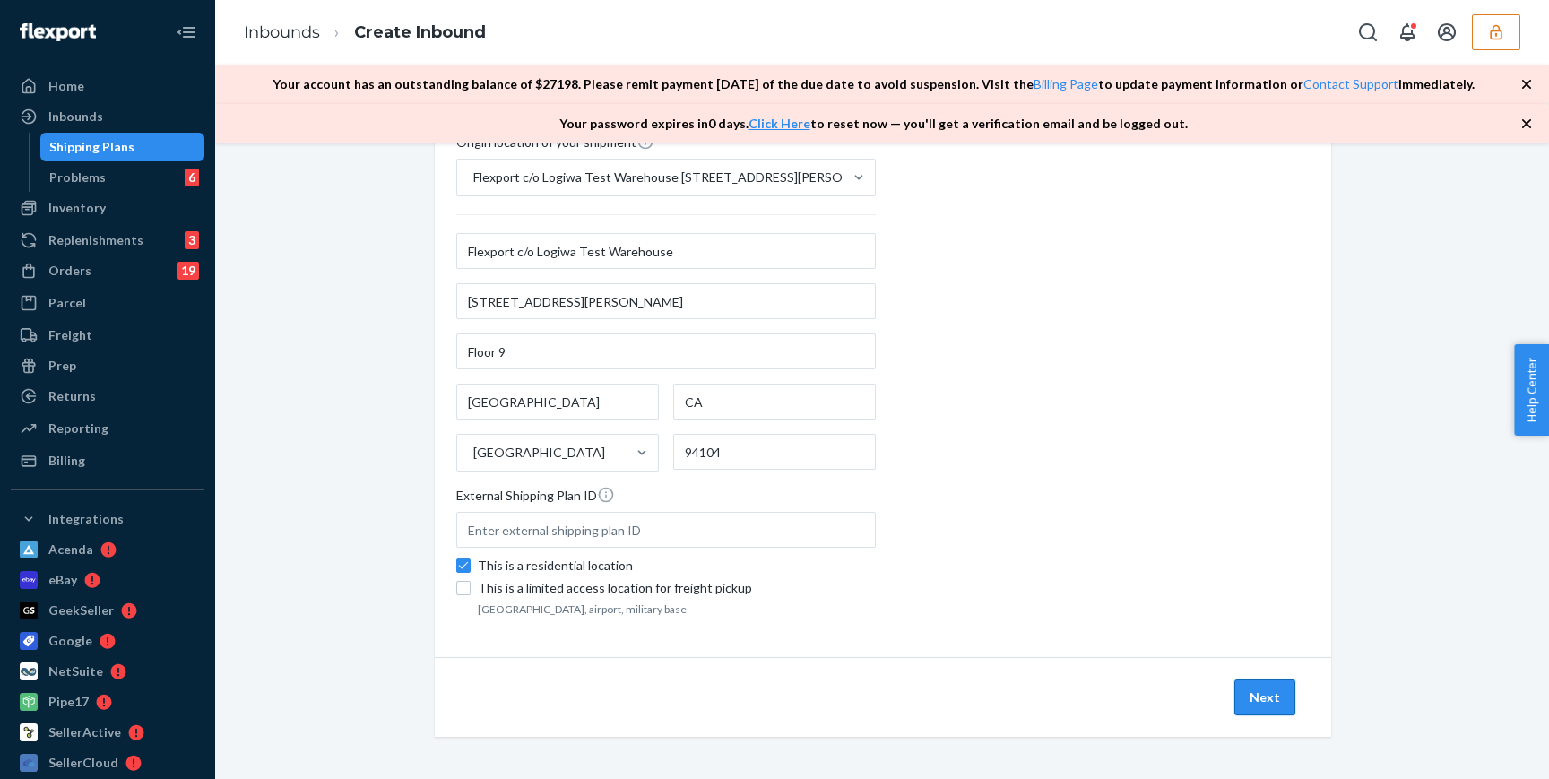
click at [1274, 684] on button "Next" at bounding box center [1265, 698] width 61 height 36
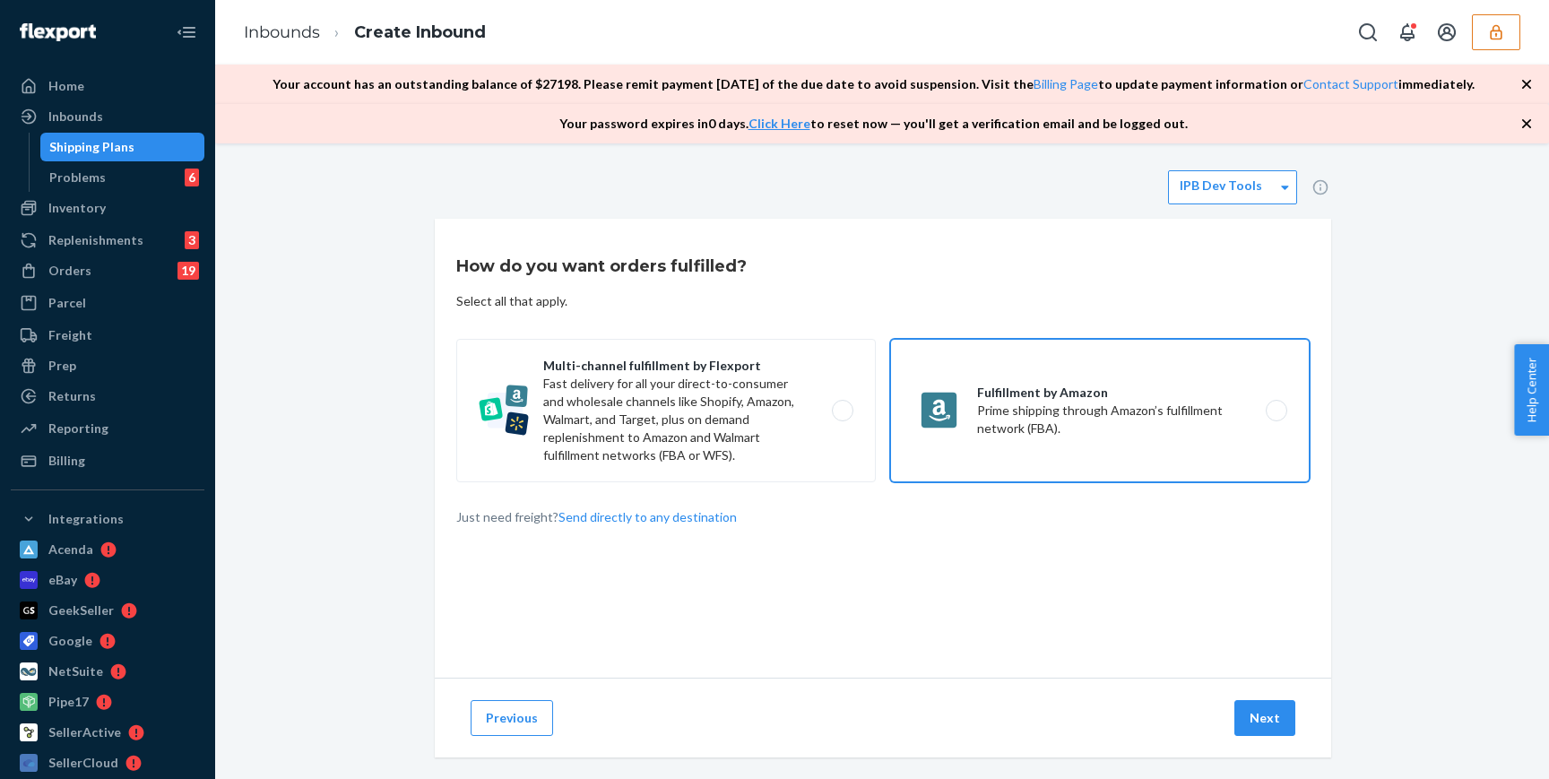
click at [1129, 420] on label "Fulfillment by Amazon Prime shipping through Amazon’s fulfillment network (FBA)." at bounding box center [1100, 410] width 420 height 143
click at [1276, 417] on input "Fulfillment by Amazon Prime shipping through Amazon’s fulfillment network (FBA)." at bounding box center [1282, 411] width 12 height 12
radio input "true"
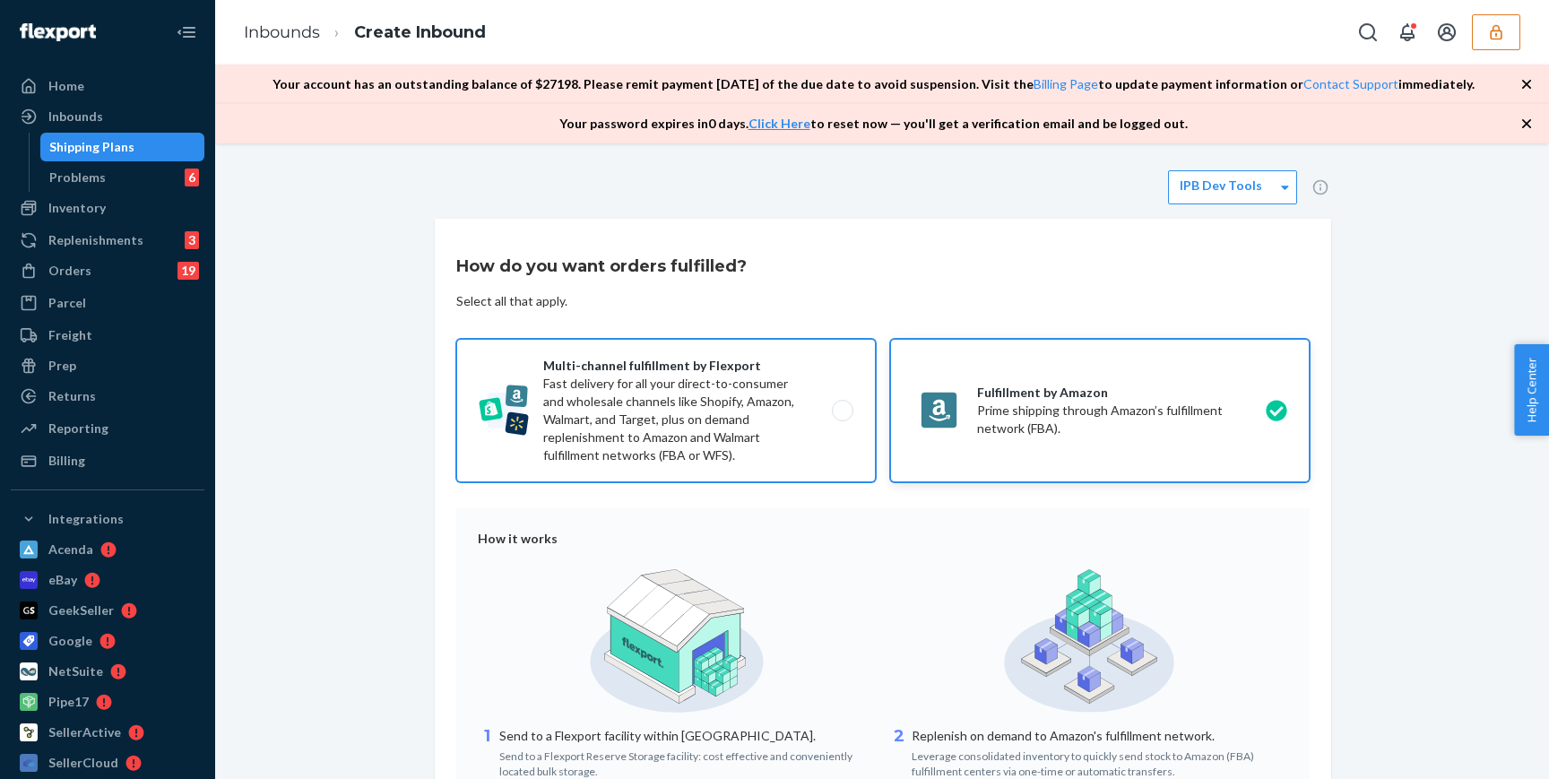
click at [743, 418] on label "Multi-channel fulfillment by Flexport Fast delivery for all your direct-to-cons…" at bounding box center [666, 410] width 420 height 143
click at [842, 417] on input "Multi-channel fulfillment by Flexport Fast delivery for all your direct-to-cons…" at bounding box center [848, 411] width 12 height 12
radio input "true"
radio input "false"
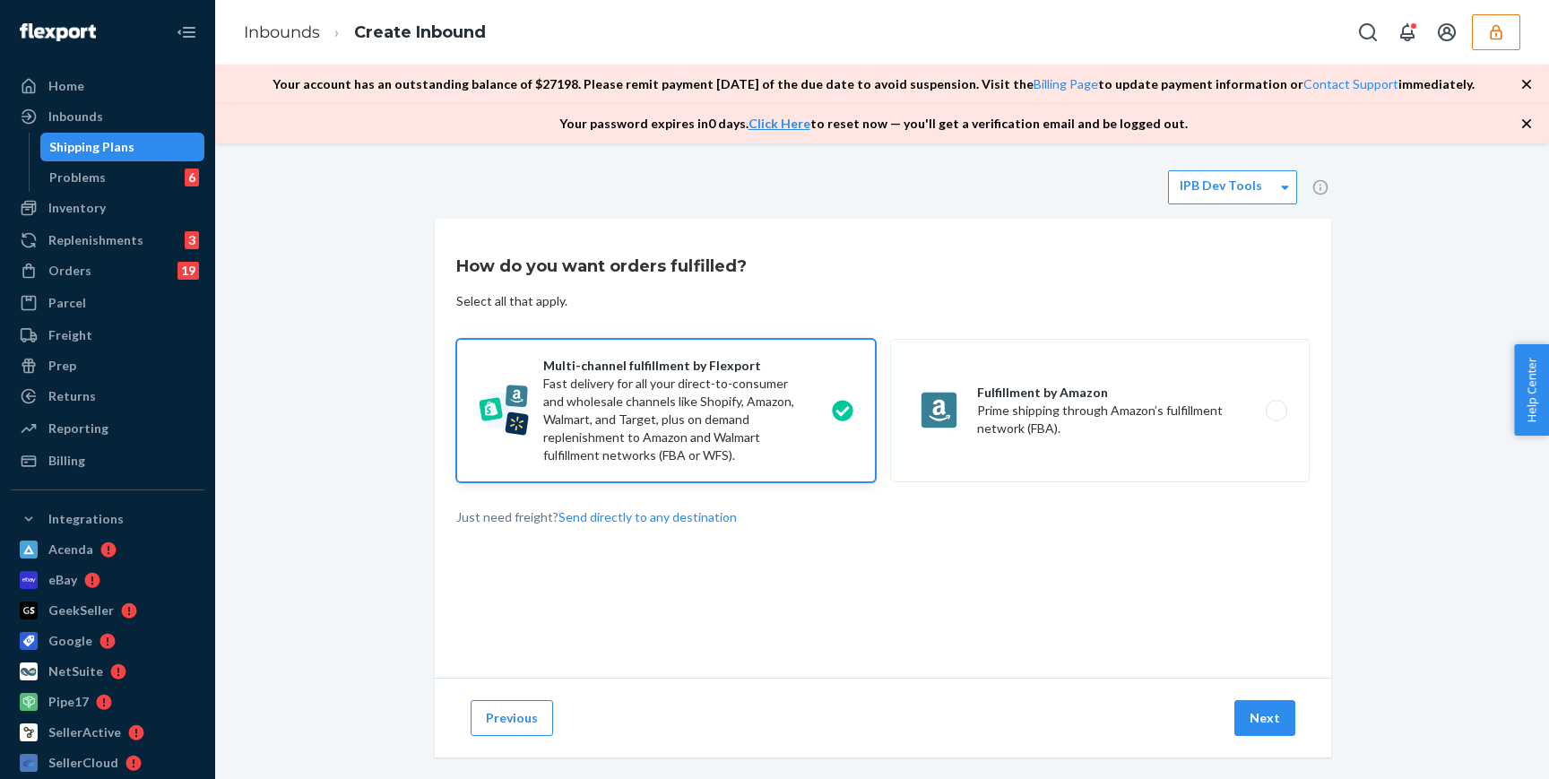
scroll to position [22, 0]
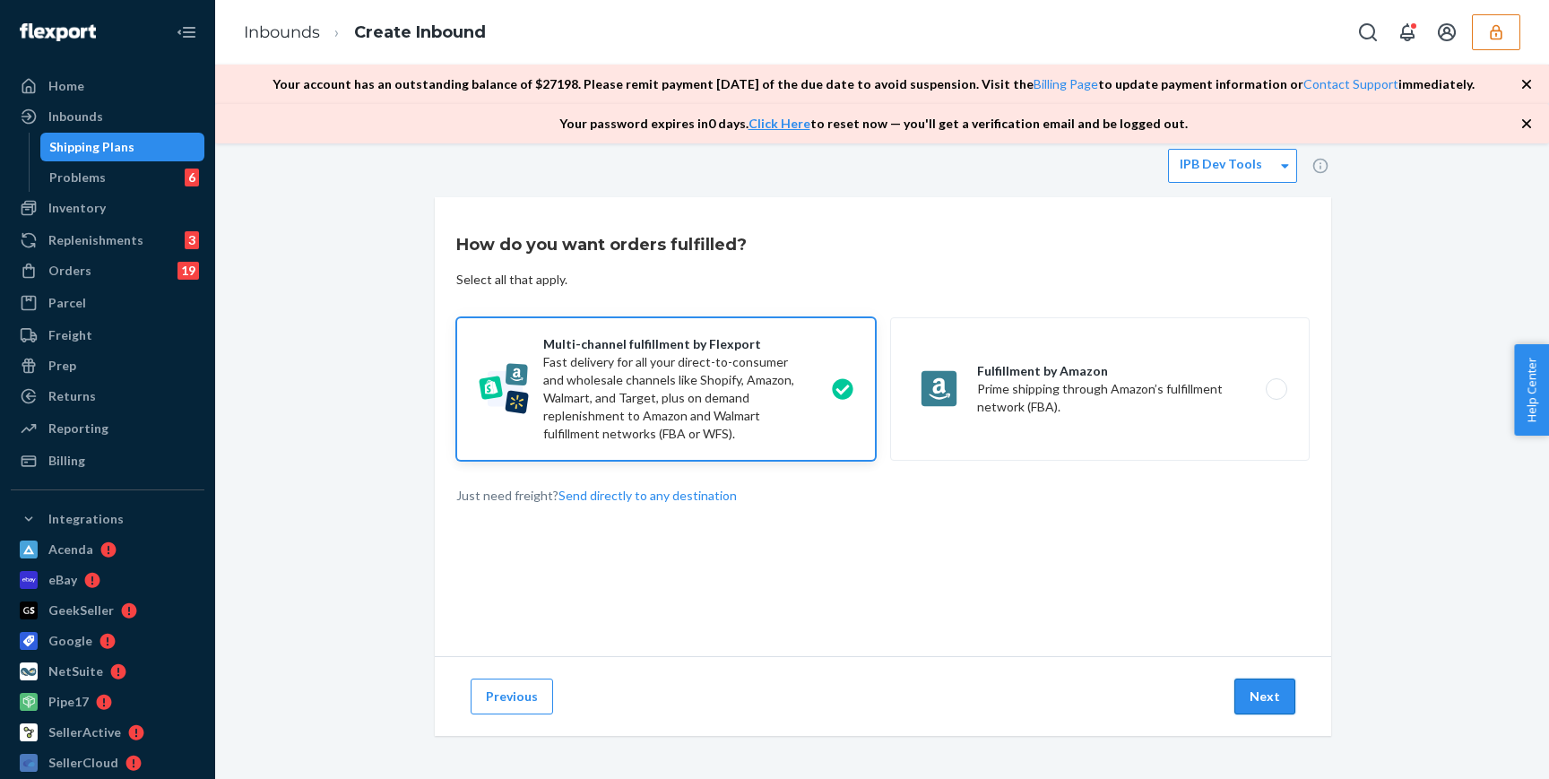
click at [1265, 689] on button "Next" at bounding box center [1265, 697] width 61 height 36
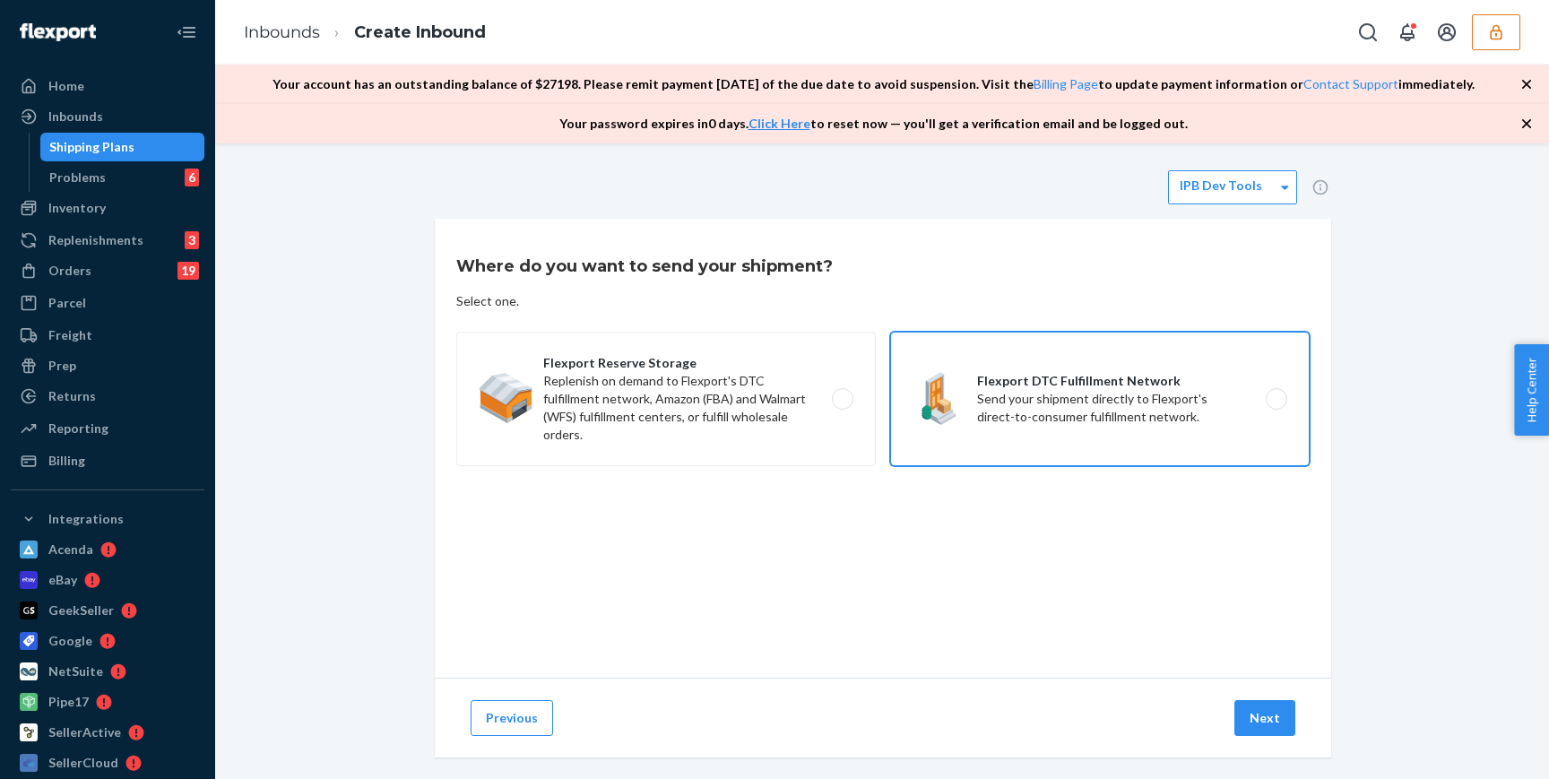
click at [1070, 394] on label "Flexport DTC Fulfillment Network Send your shipment directly to Flexport's dire…" at bounding box center [1100, 399] width 420 height 134
click at [1276, 394] on input "Flexport DTC Fulfillment Network Send your shipment directly to Flexport's dire…" at bounding box center [1282, 400] width 12 height 12
radio input "true"
click at [1271, 728] on button "Next" at bounding box center [1265, 718] width 61 height 36
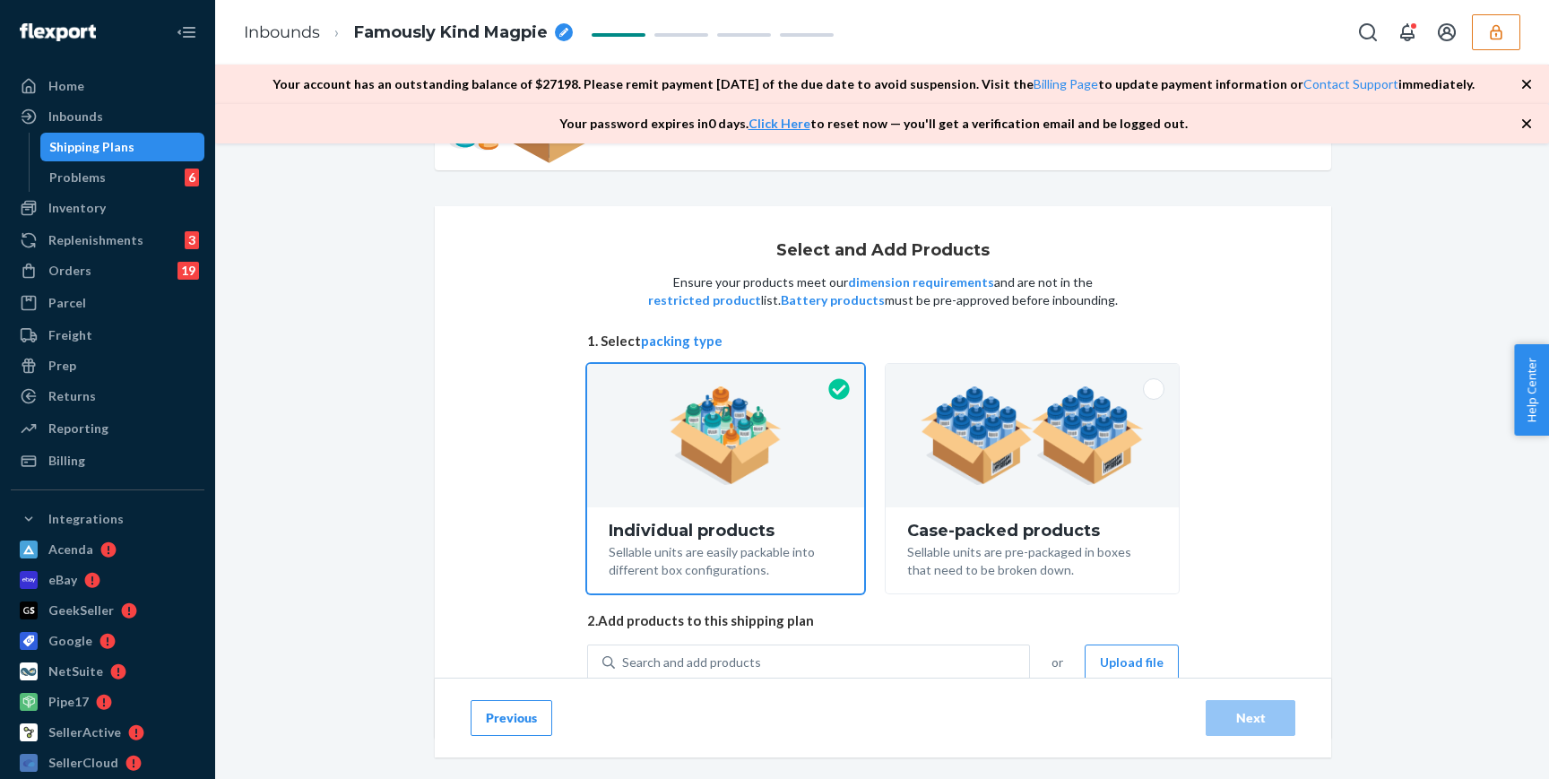
scroll to position [181, 0]
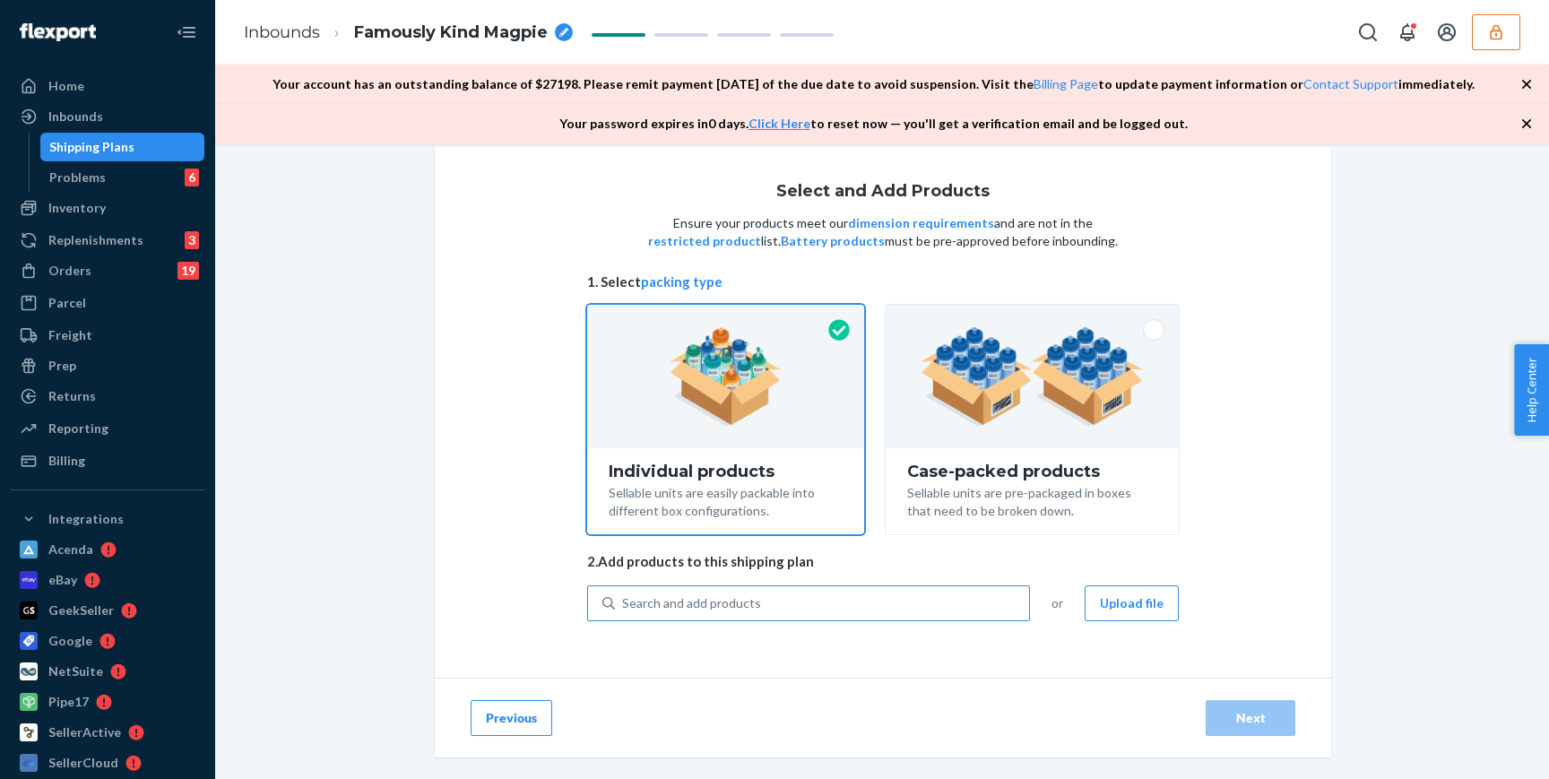
click at [903, 598] on div "Search and add products" at bounding box center [822, 603] width 414 height 32
click at [624, 598] on input "Search and add products" at bounding box center [623, 603] width 2 height 18
paste input "DDJSKQ97UGV"
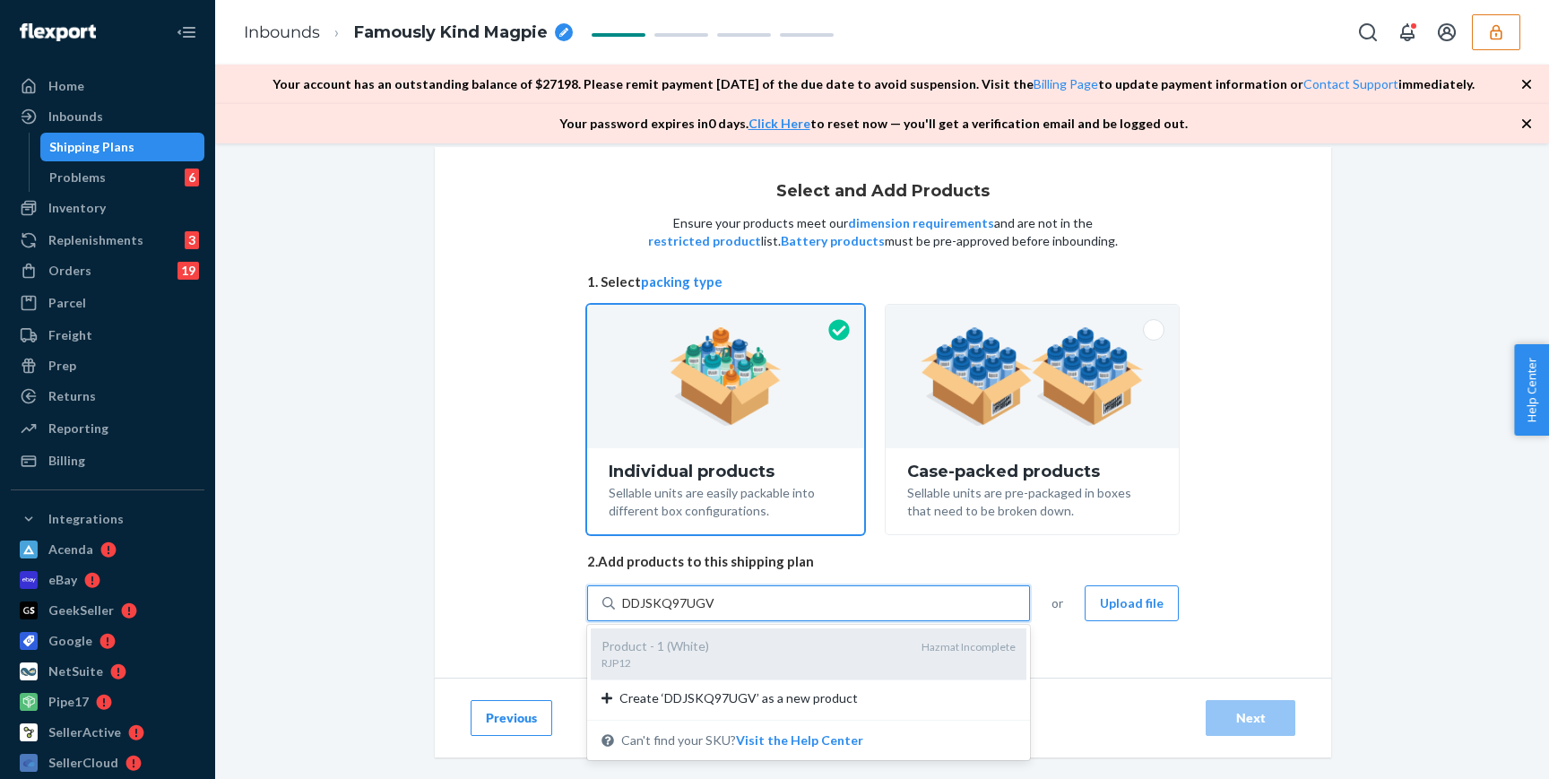
click at [863, 656] on div "RJP12" at bounding box center [755, 662] width 306 height 15
click at [715, 612] on input "DDJSKQ97UGV" at bounding box center [668, 603] width 92 height 18
click at [887, 651] on div "Product - 1 (White)" at bounding box center [755, 646] width 306 height 18
click at [715, 612] on input "DDJSKQ97UGV" at bounding box center [668, 603] width 92 height 18
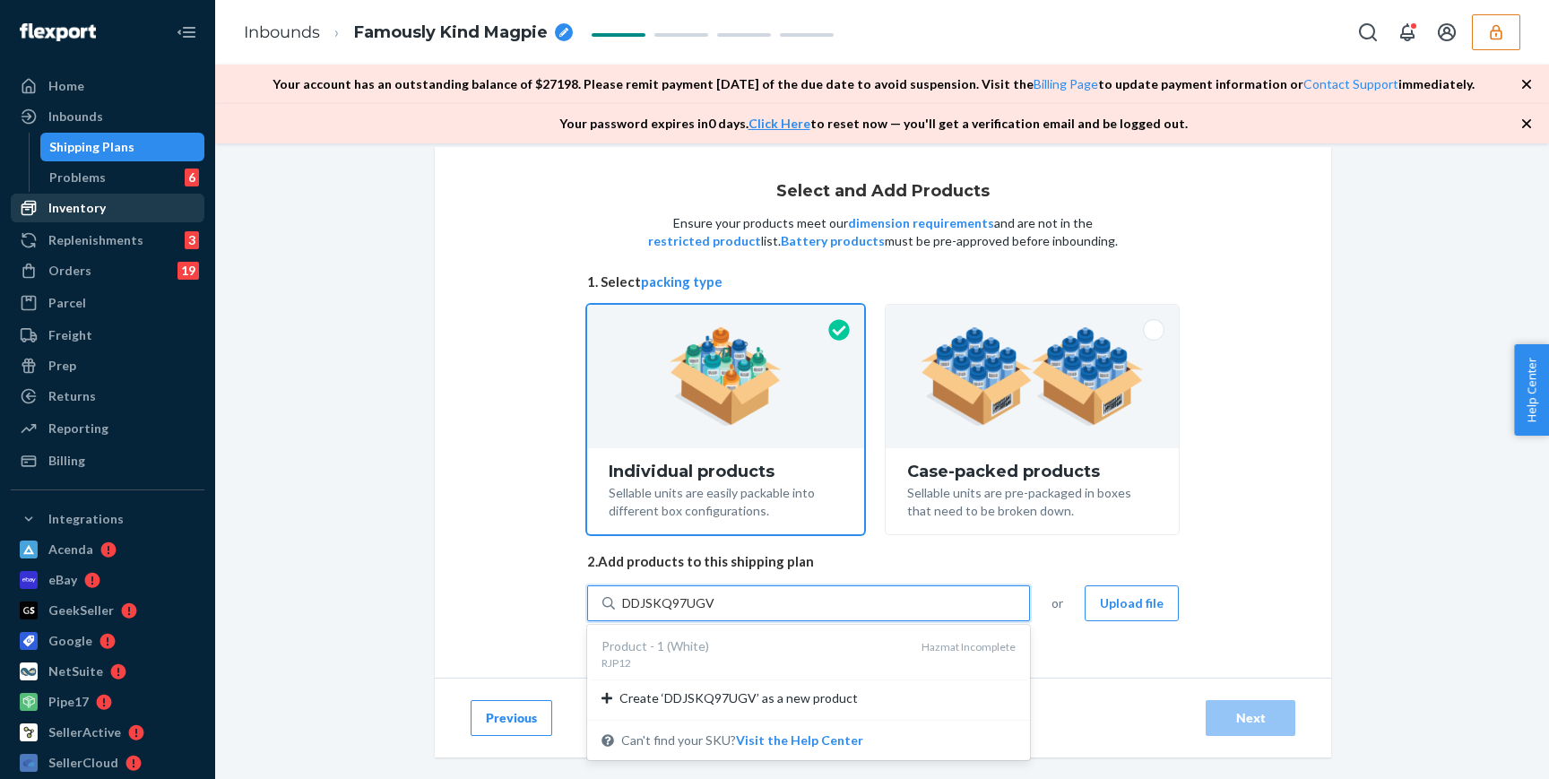
type input "DDJSKQ97UGV"
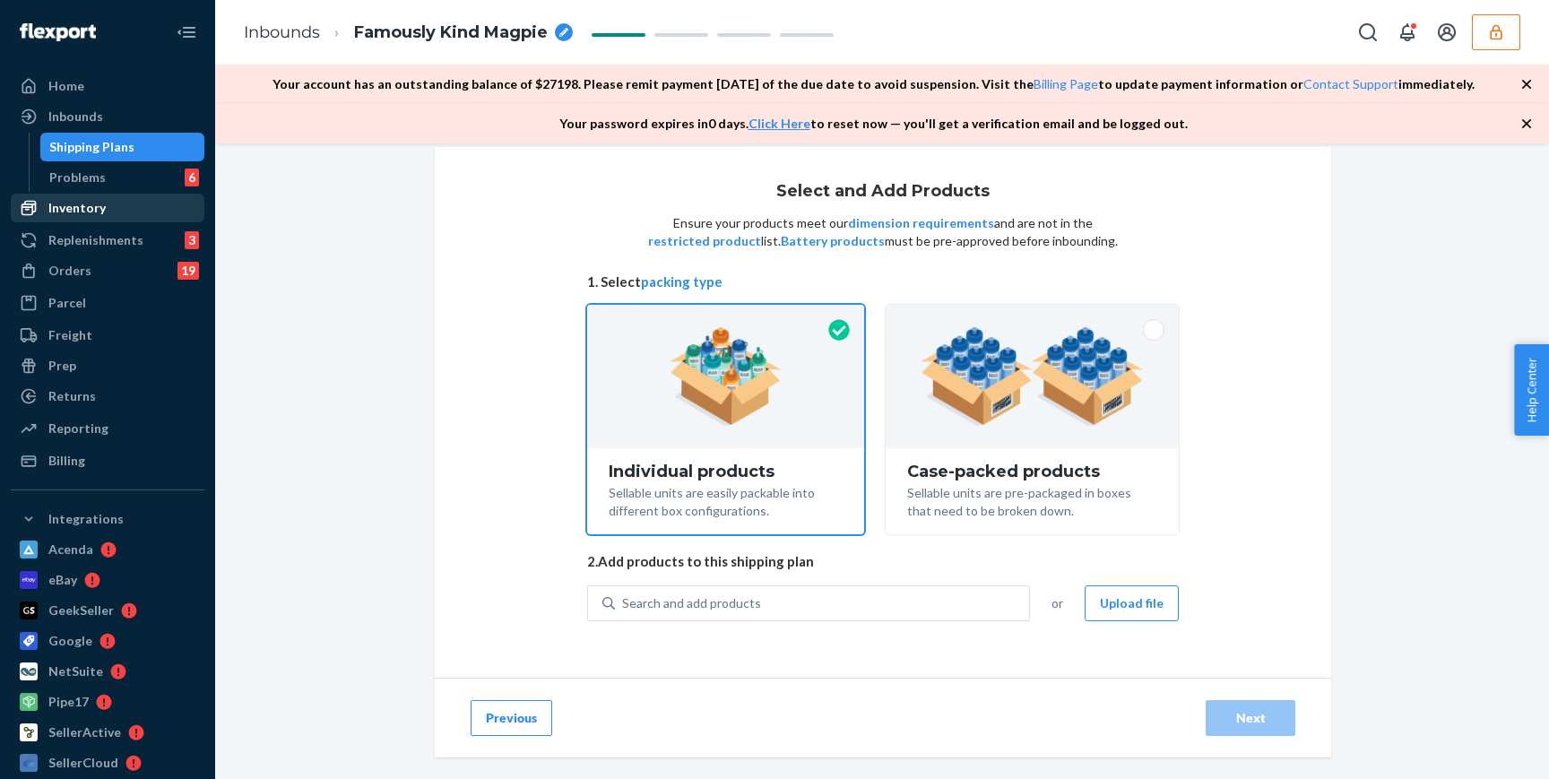
click at [110, 206] on div "Inventory" at bounding box center [108, 207] width 190 height 25
click at [806, 608] on div "Search and add products" at bounding box center [822, 603] width 414 height 32
click at [624, 608] on input "0 results available. Use Up and Down to choose options, press Enter to select t…" at bounding box center [623, 603] width 2 height 18
paste input "DDJSKQ97UGV"
type input "DDJSKQ97UGV"
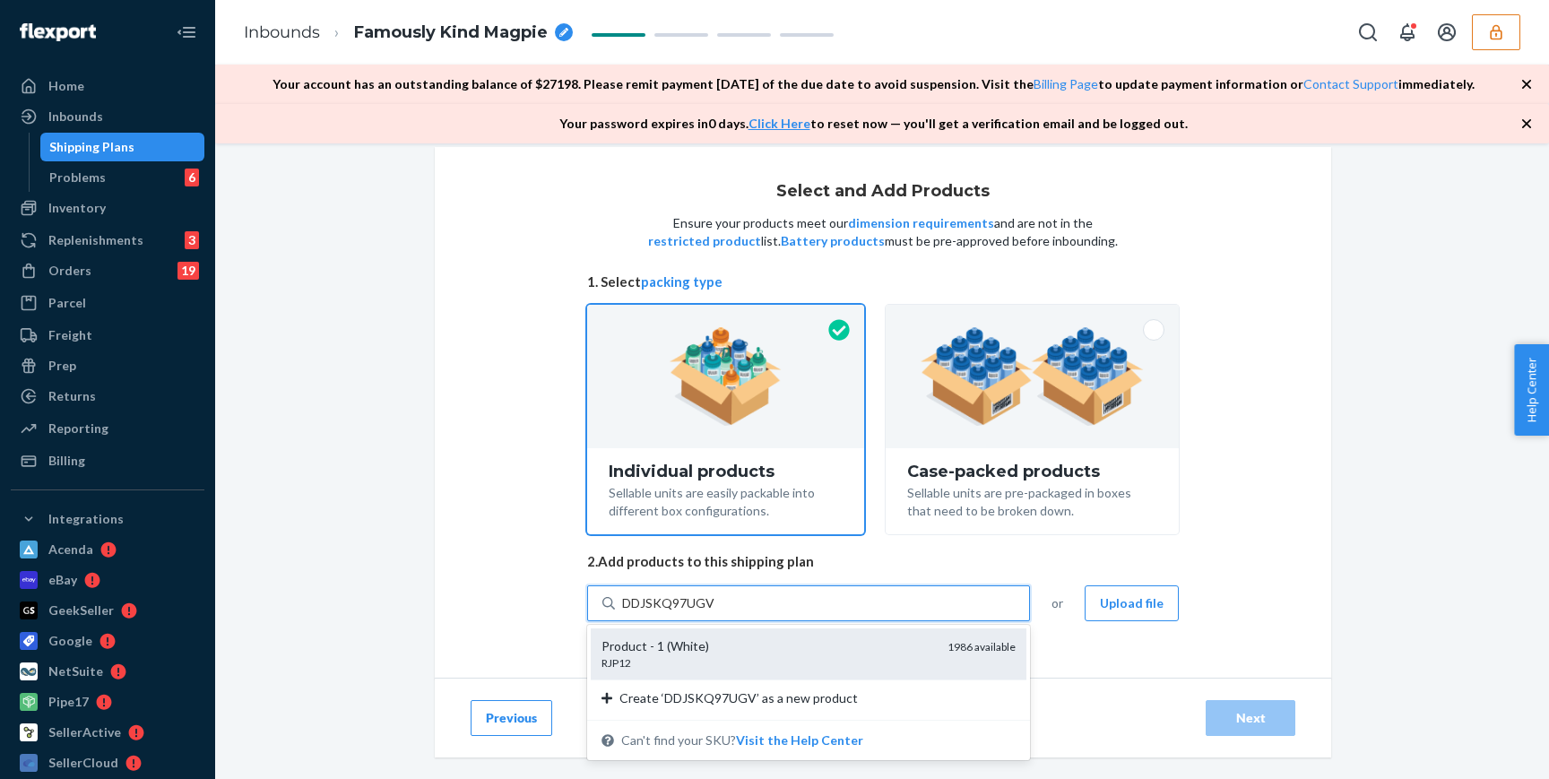
click at [767, 646] on div "Product - 1 (White)" at bounding box center [768, 646] width 332 height 18
click at [715, 612] on input "DDJSKQ97UGV" at bounding box center [668, 603] width 92 height 18
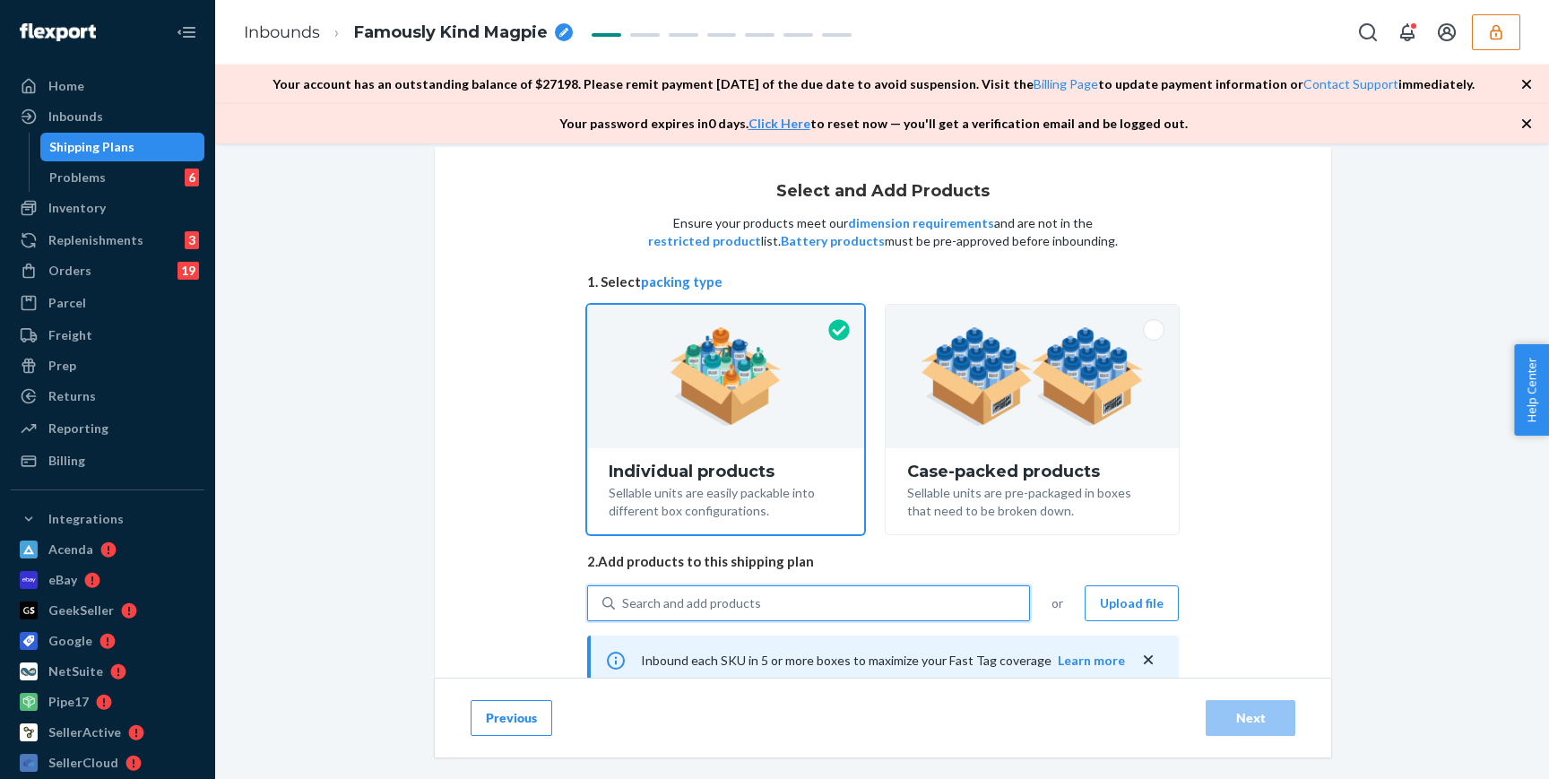
scroll to position [339, 0]
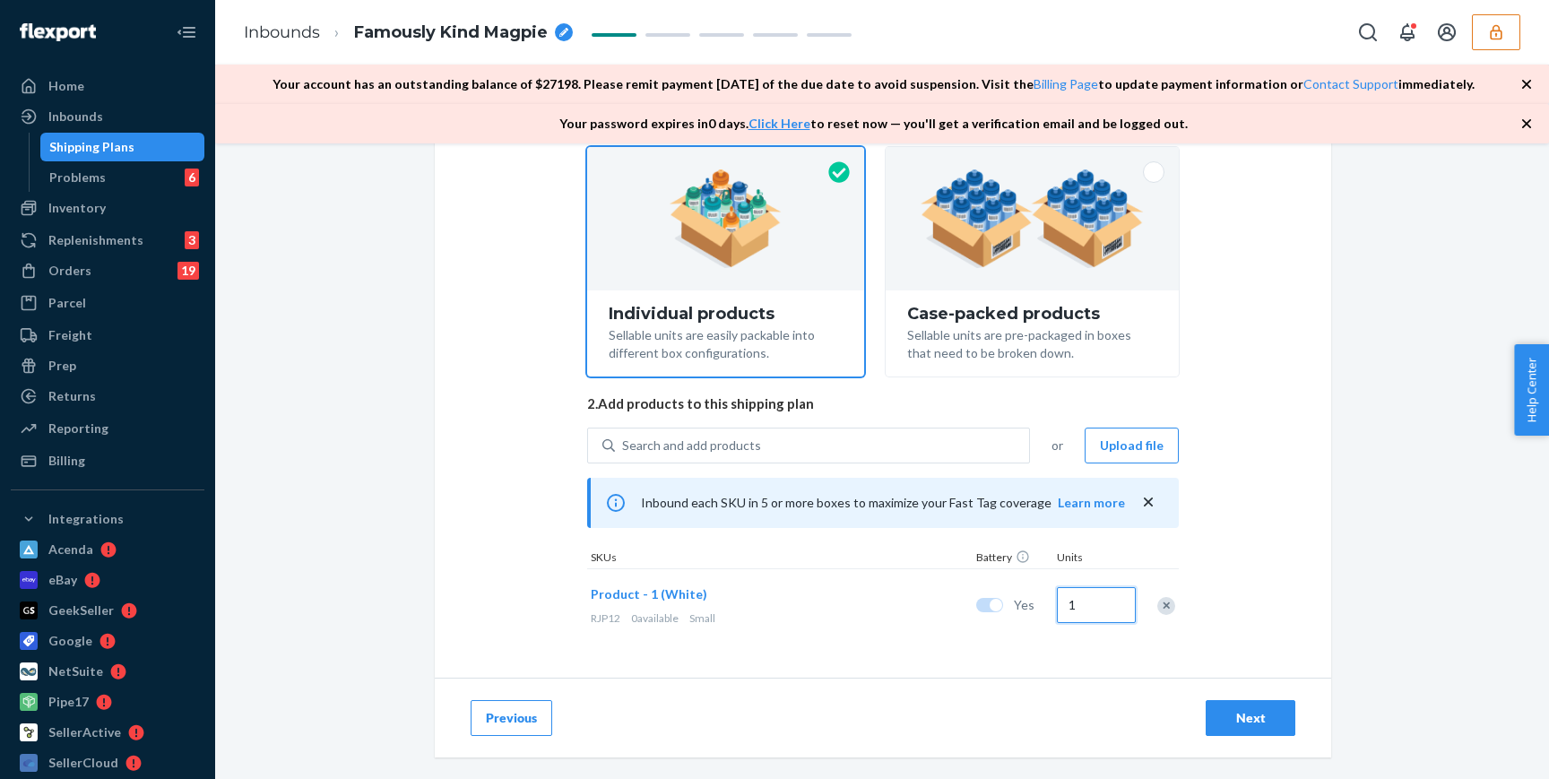
click at [1094, 609] on input "1" at bounding box center [1096, 605] width 79 height 36
type input "1000"
click at [1365, 555] on div "NEW Kitting Prep has launched To access the kitting prep service, add any kitte…" at bounding box center [882, 223] width 1307 height 785
click at [1267, 718] on div "Next" at bounding box center [1250, 718] width 59 height 18
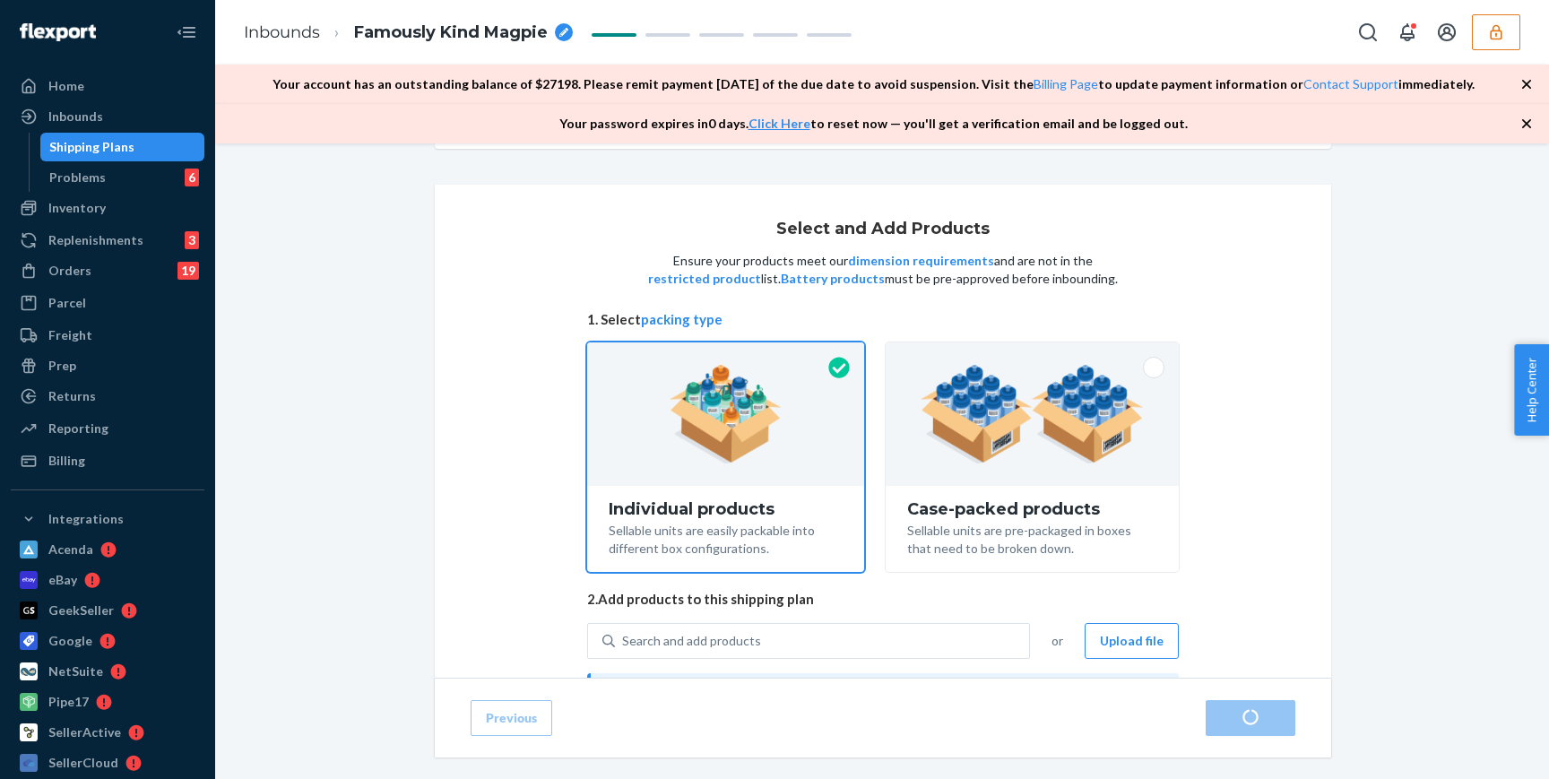
scroll to position [339, 0]
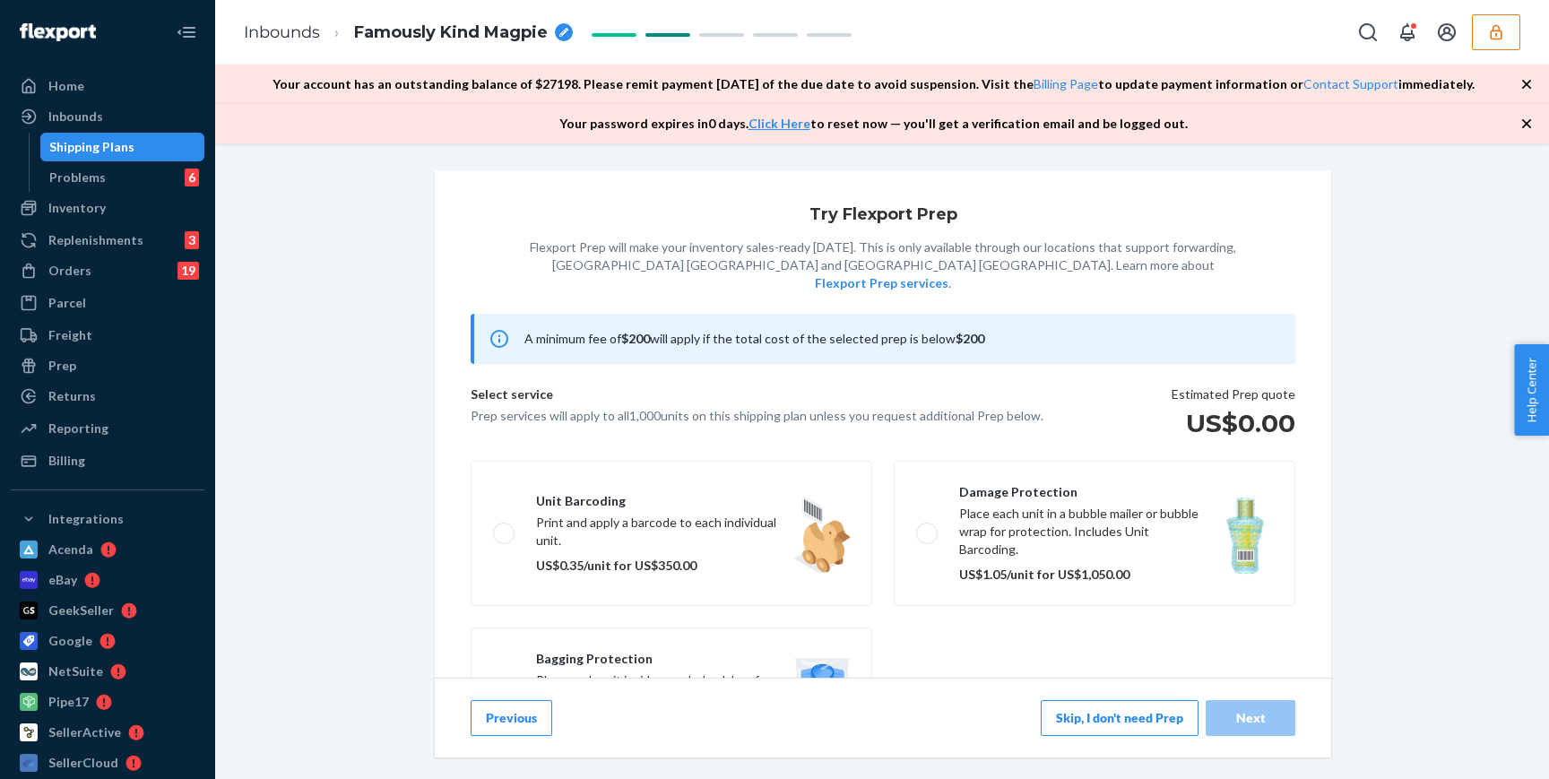
click at [1092, 715] on button "Skip, I don't need Prep" at bounding box center [1120, 718] width 158 height 36
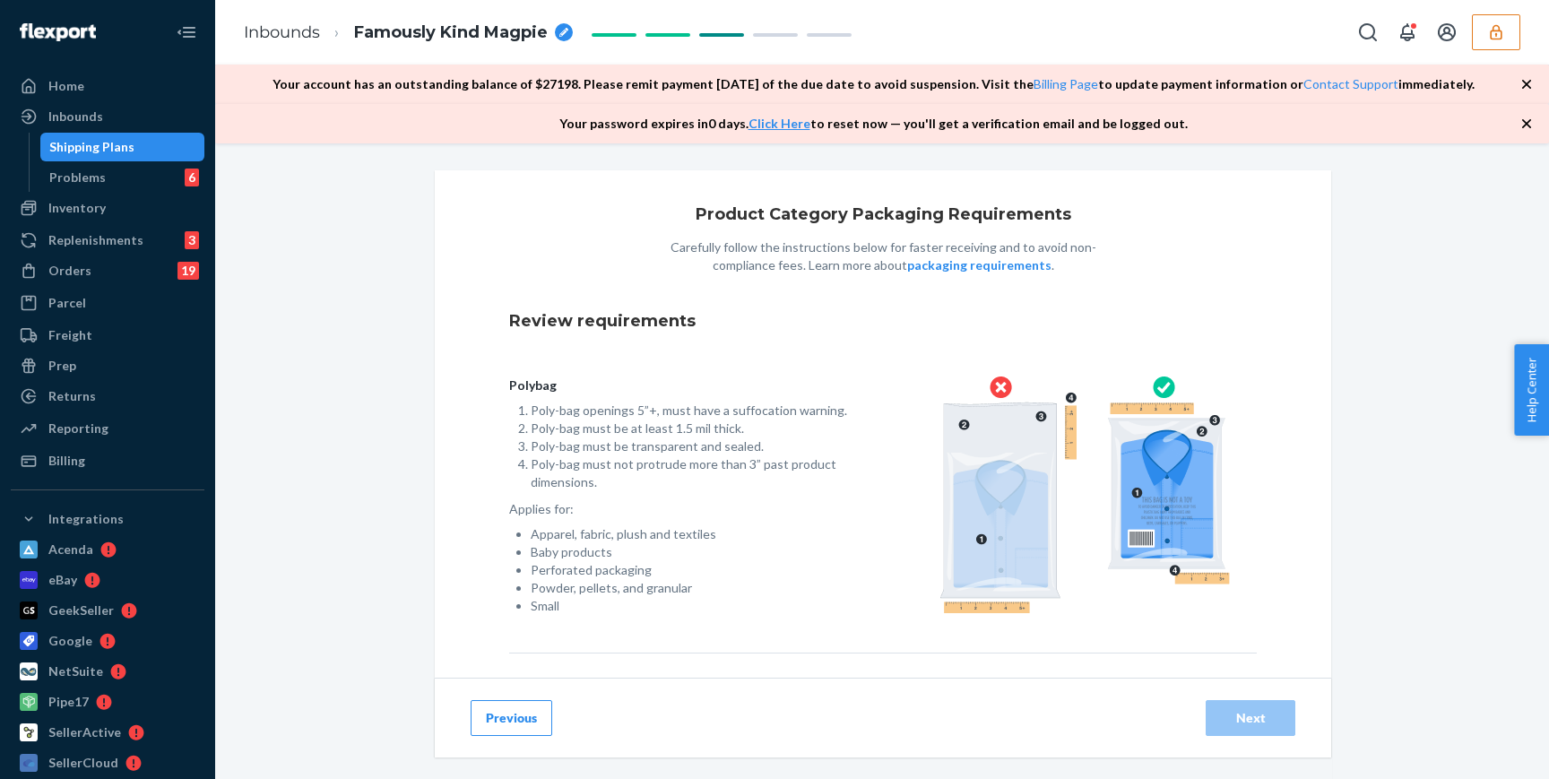
scroll to position [280, 0]
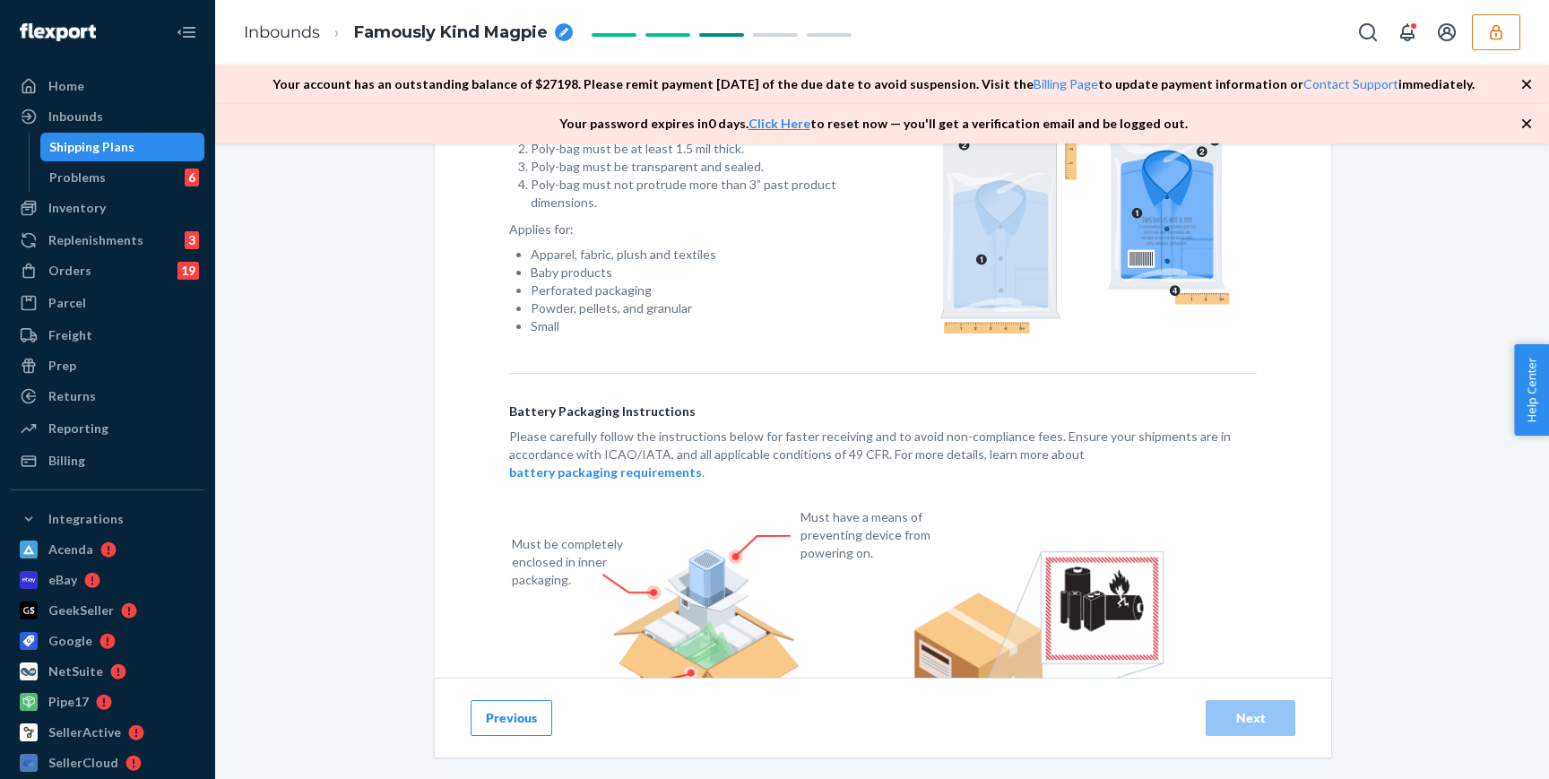
checkbox input "true"
click at [1252, 712] on div "Next" at bounding box center [1250, 718] width 59 height 18
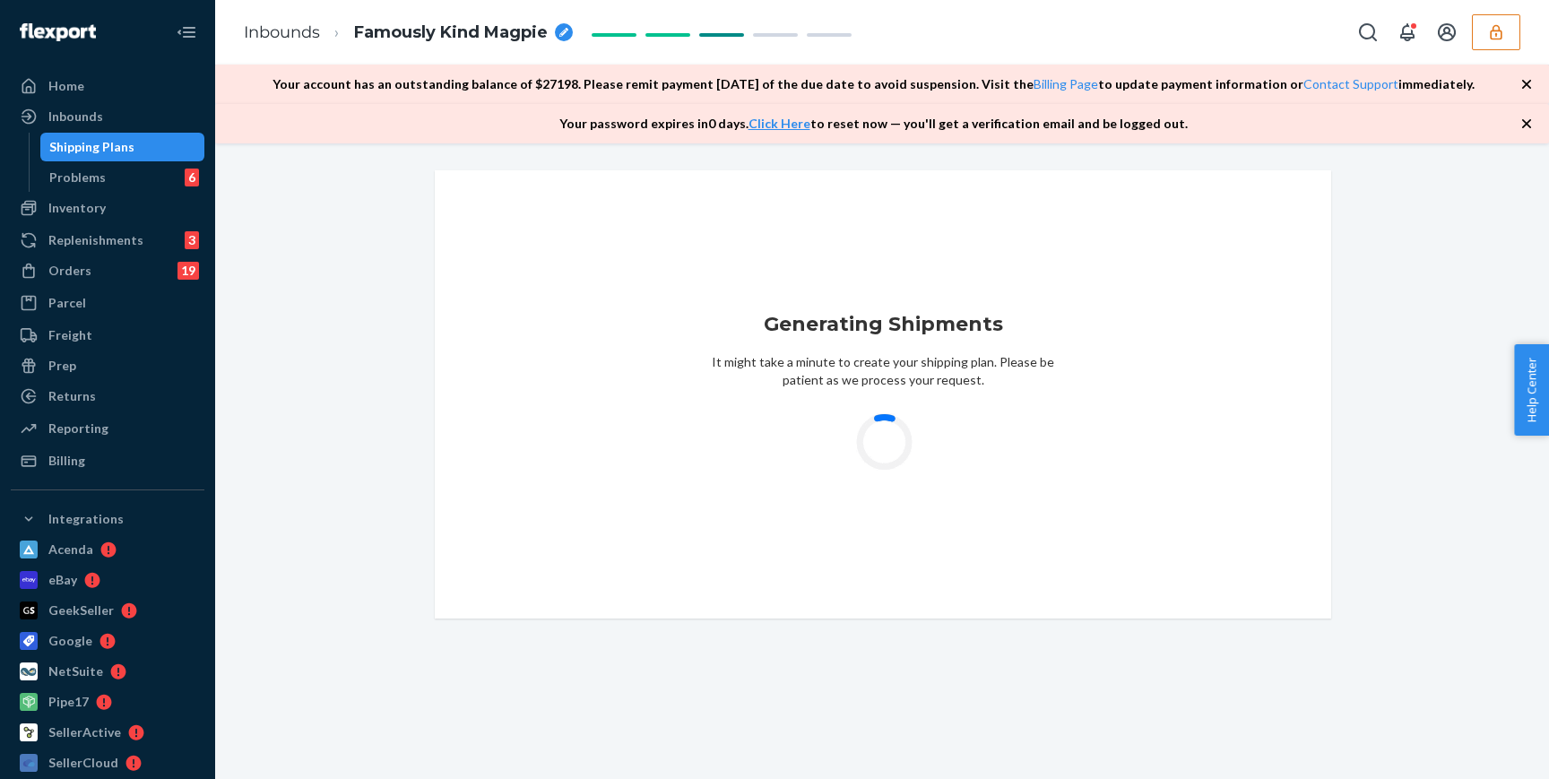
scroll to position [0, 0]
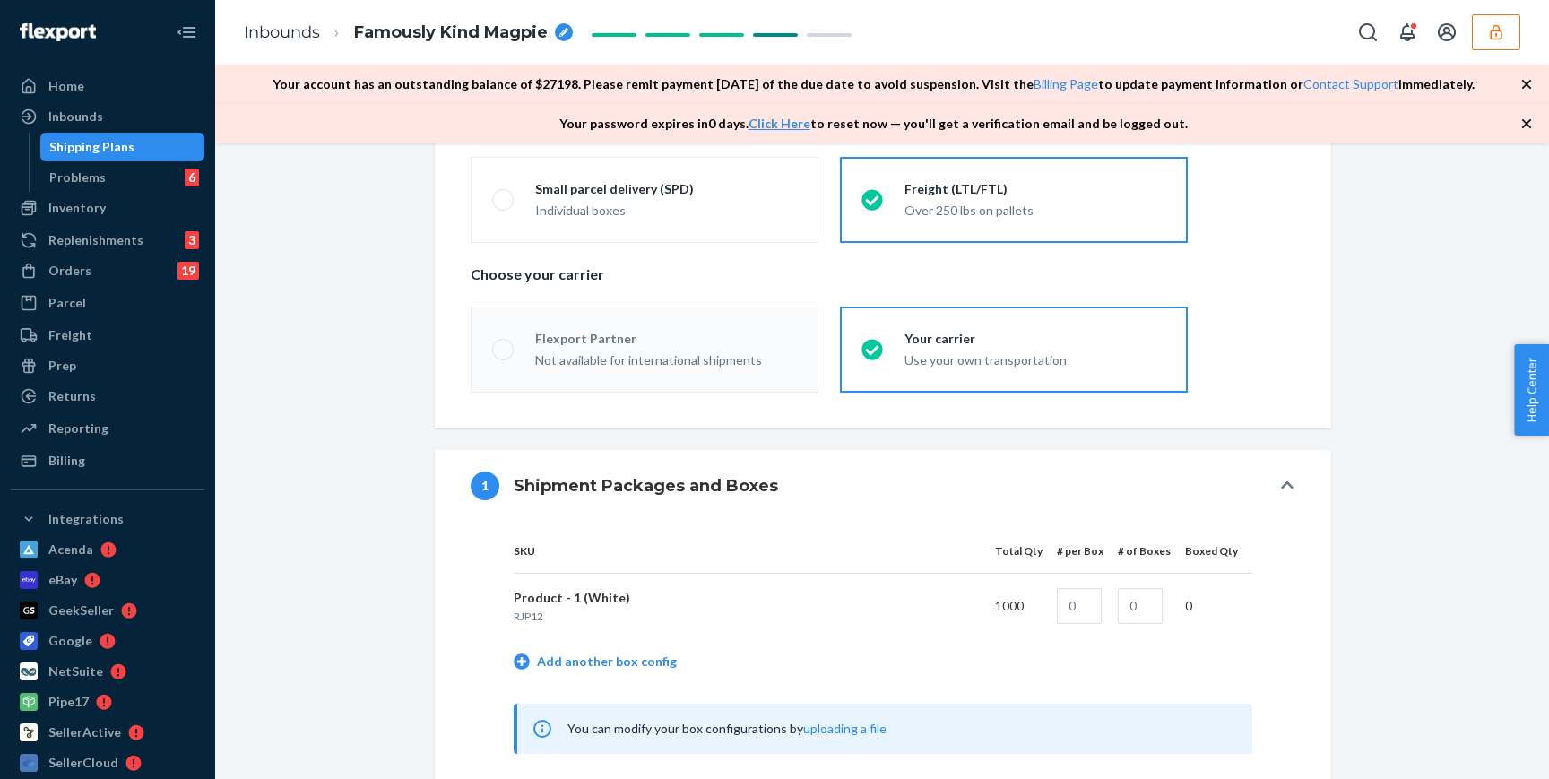
radio input "true"
radio input "false"
radio input "true"
radio input "false"
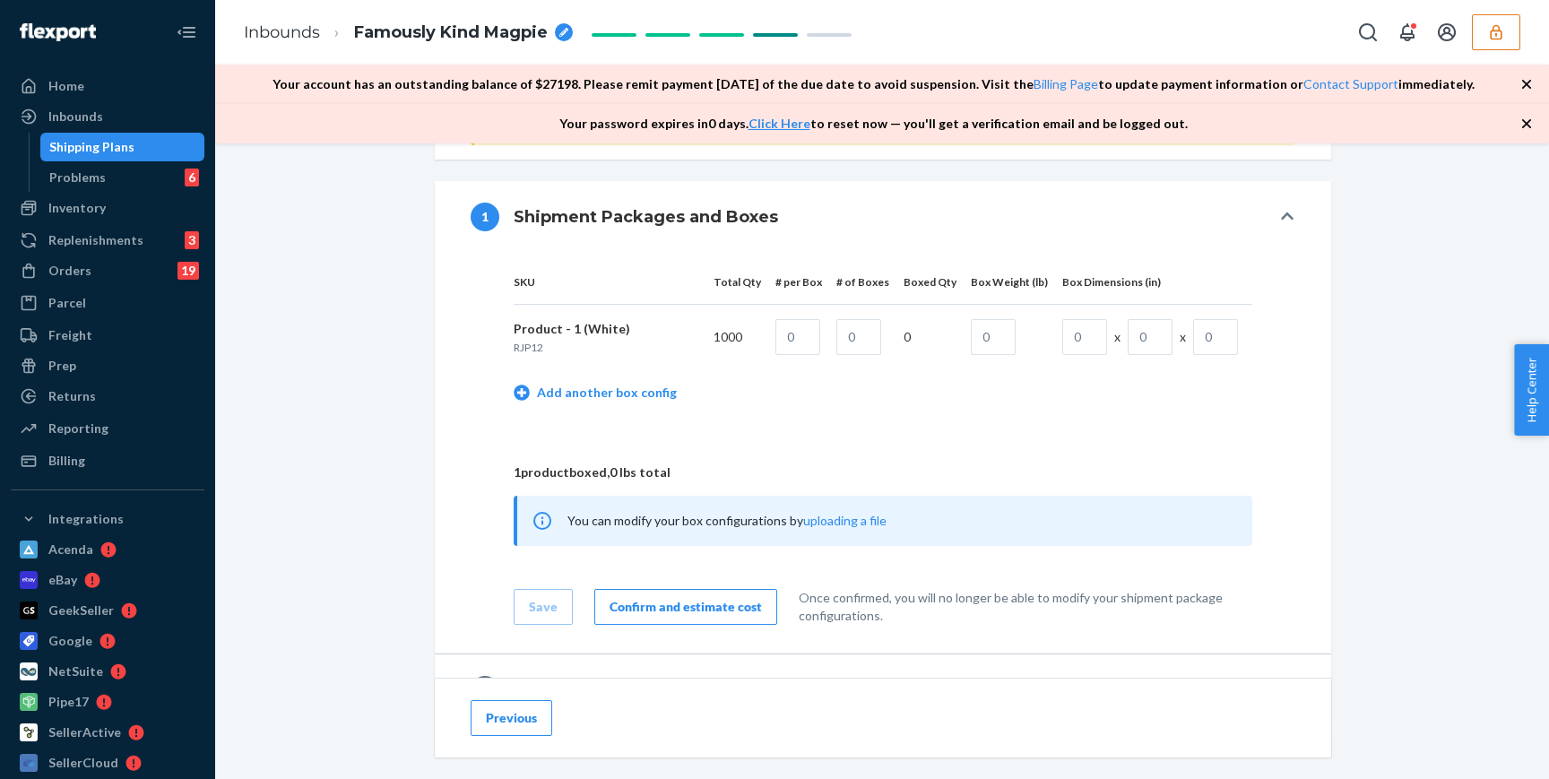
scroll to position [794, 0]
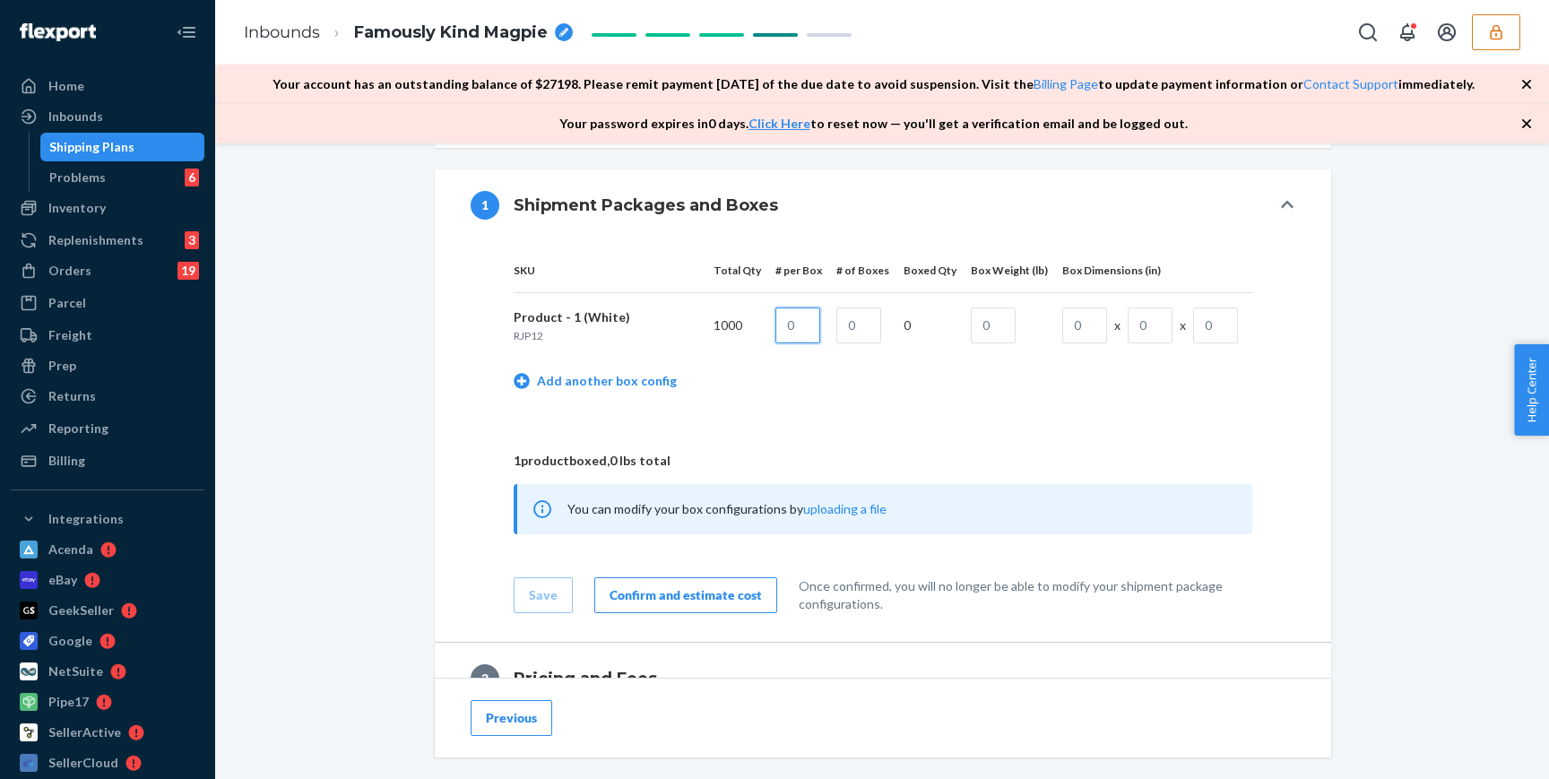
click at [814, 329] on input "text" at bounding box center [798, 326] width 45 height 36
type input "1"
click at [860, 328] on input "text" at bounding box center [859, 326] width 45 height 36
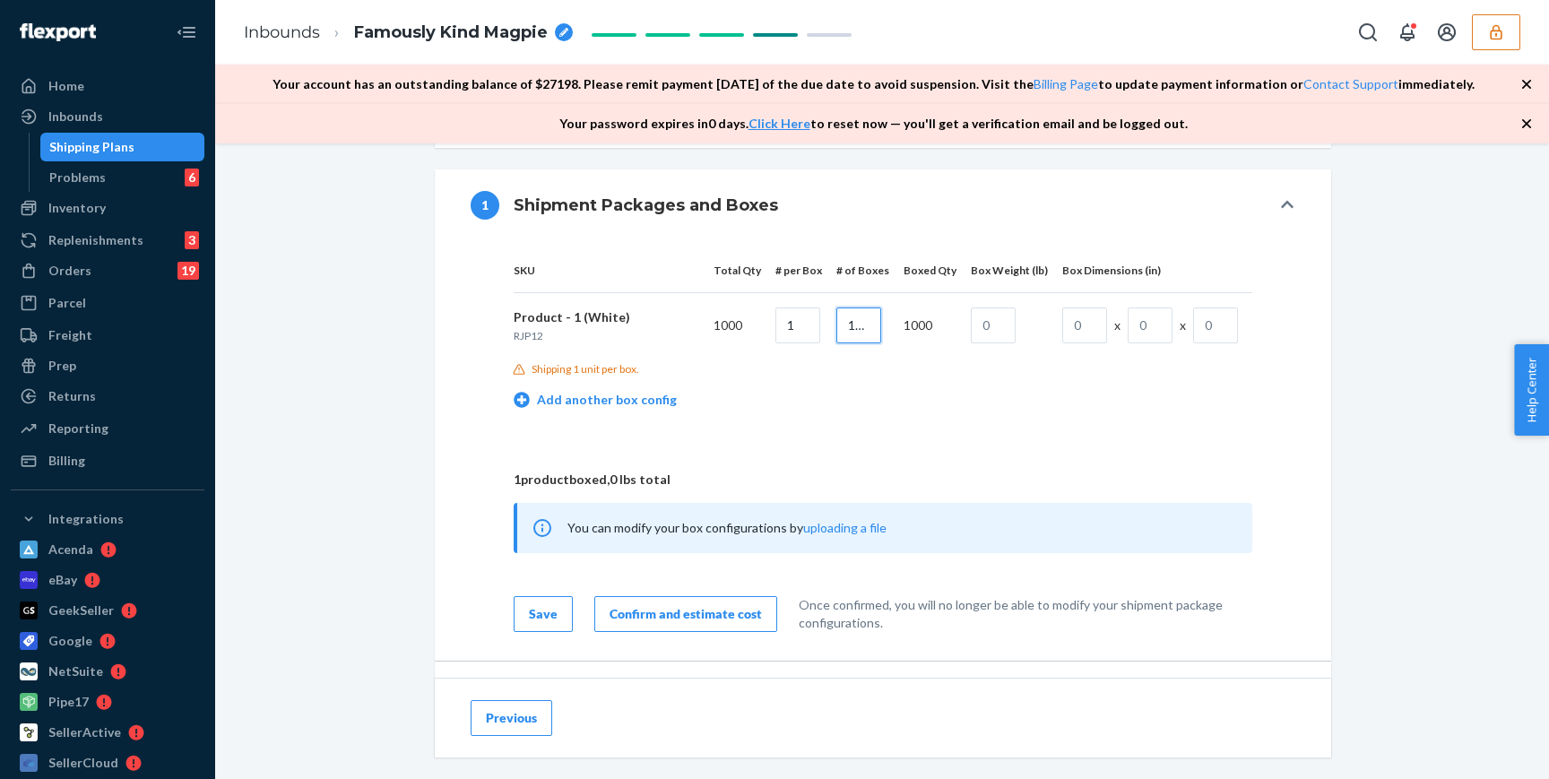
scroll to position [0, 7]
type input "1000"
click at [930, 381] on td "Add another box config" at bounding box center [883, 402] width 739 height 51
click at [1000, 327] on input "text" at bounding box center [993, 326] width 45 height 36
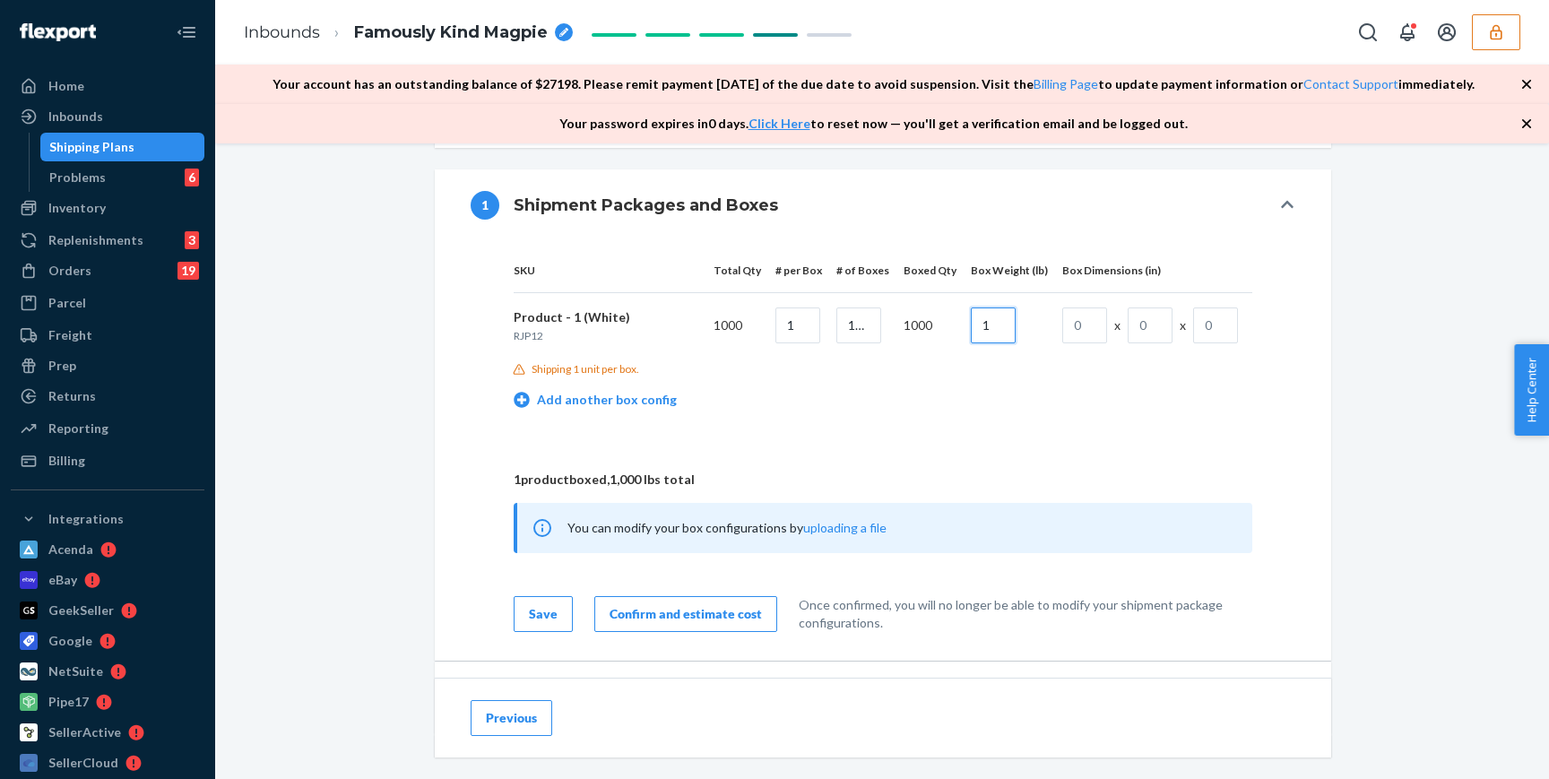
type input "1"
click at [1079, 331] on input "text" at bounding box center [1084, 326] width 45 height 36
type input "1"
click at [1145, 329] on input "text" at bounding box center [1150, 326] width 45 height 36
type input "1"
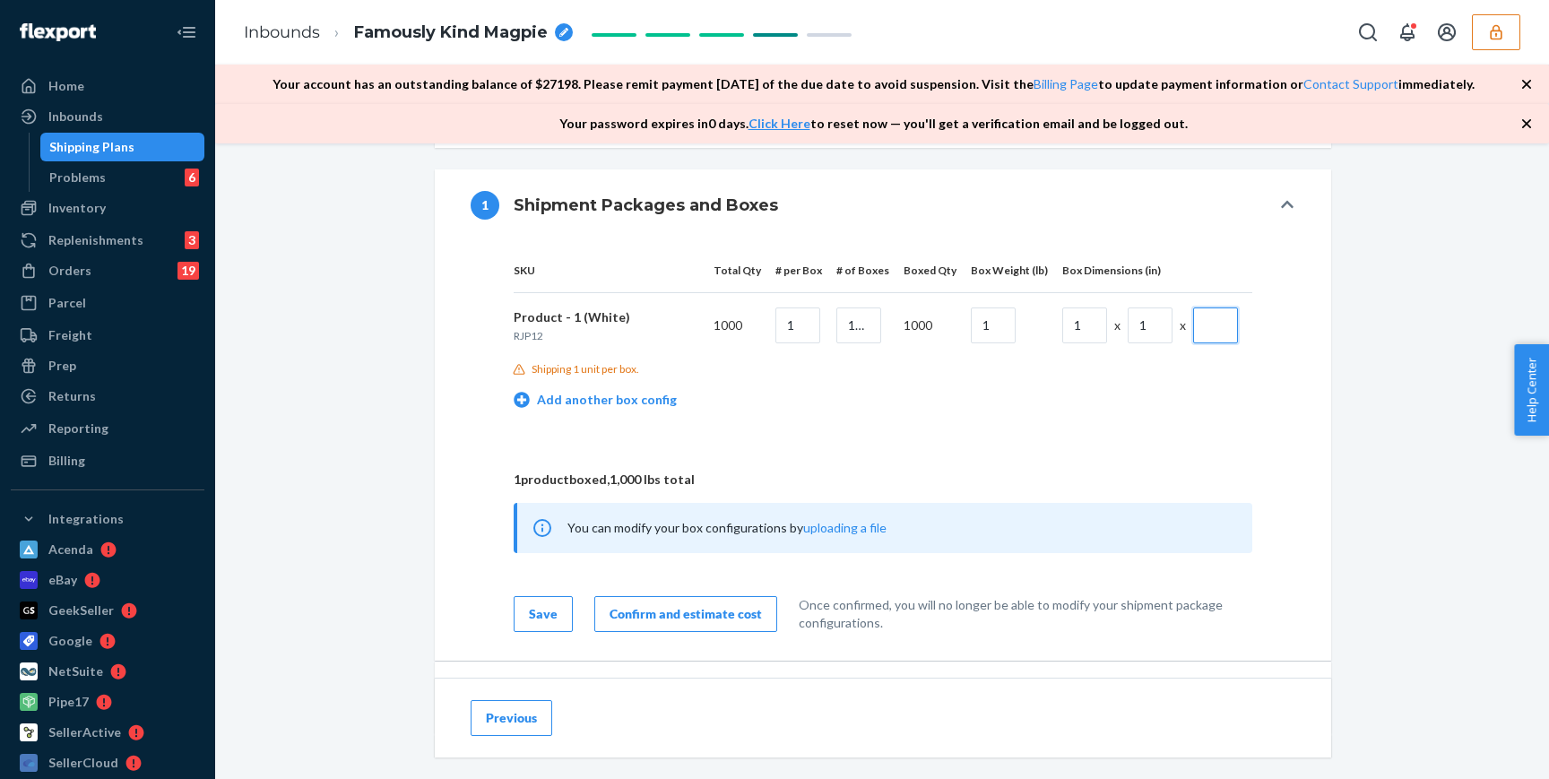
click at [1209, 329] on input "text" at bounding box center [1215, 326] width 45 height 36
type input "1"
click at [1126, 404] on td "Add another box config" at bounding box center [883, 402] width 739 height 51
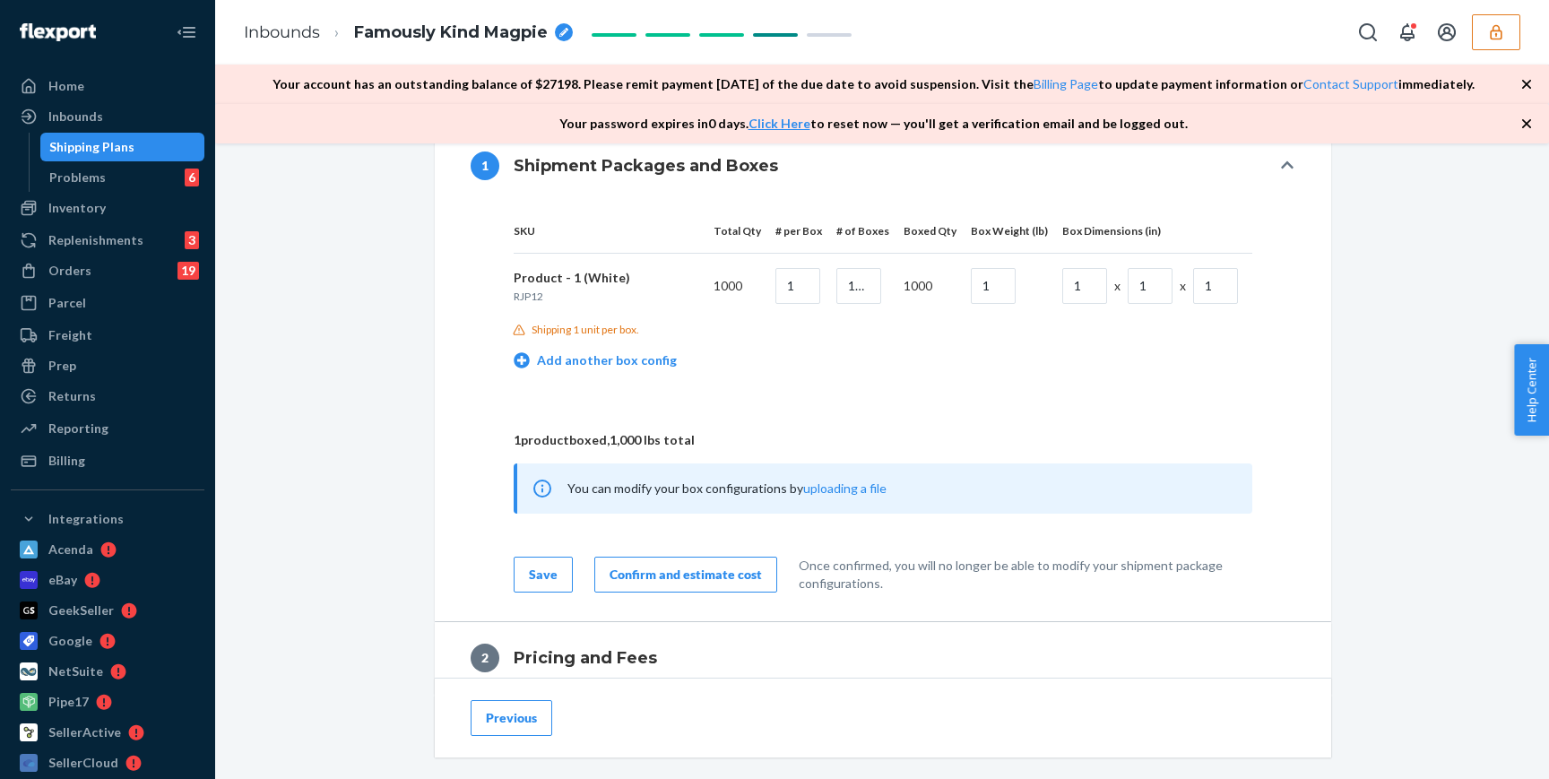
scroll to position [840, 0]
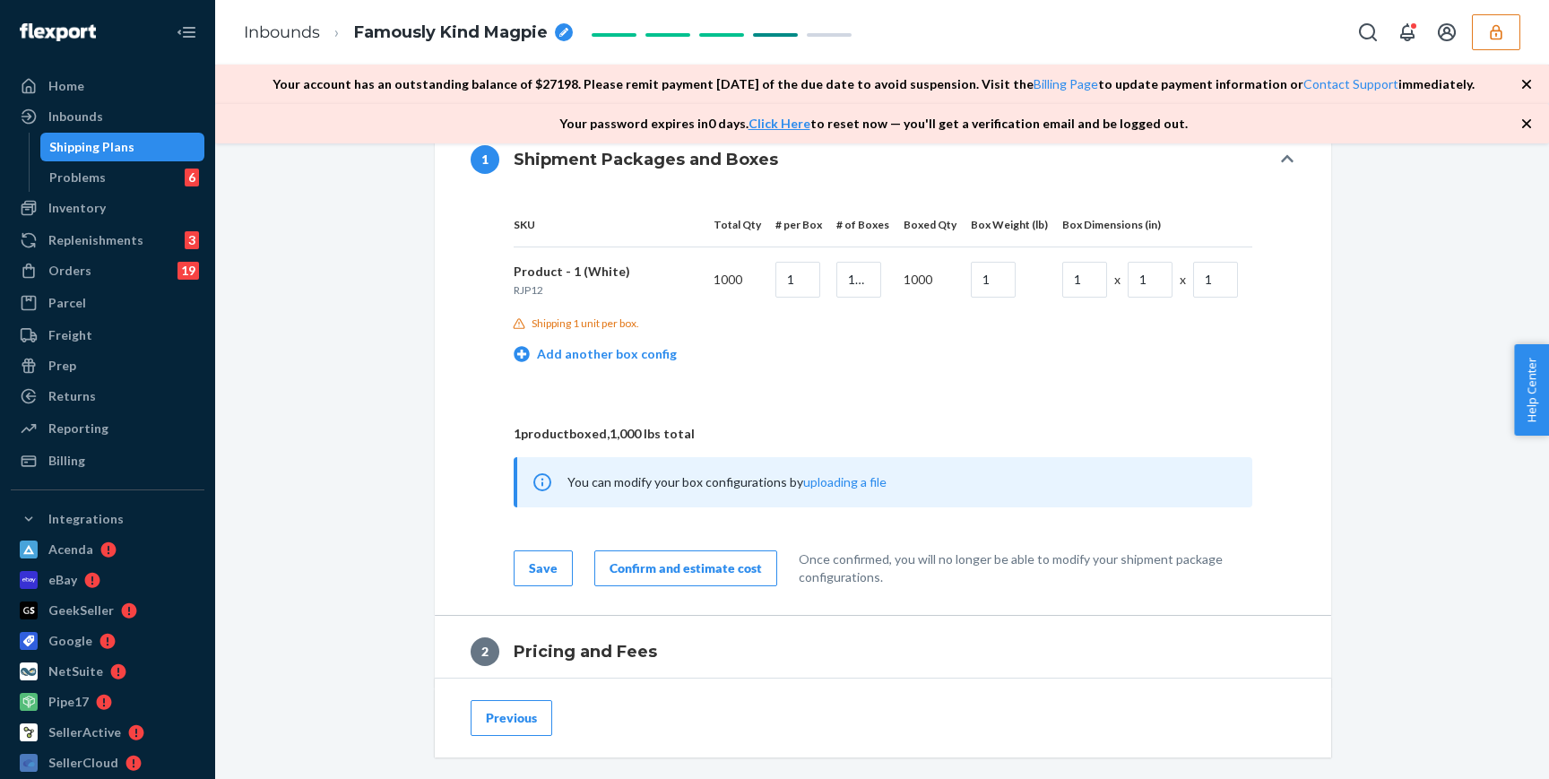
click at [570, 321] on p "Shipping 1 unit per box." at bounding box center [586, 323] width 108 height 15
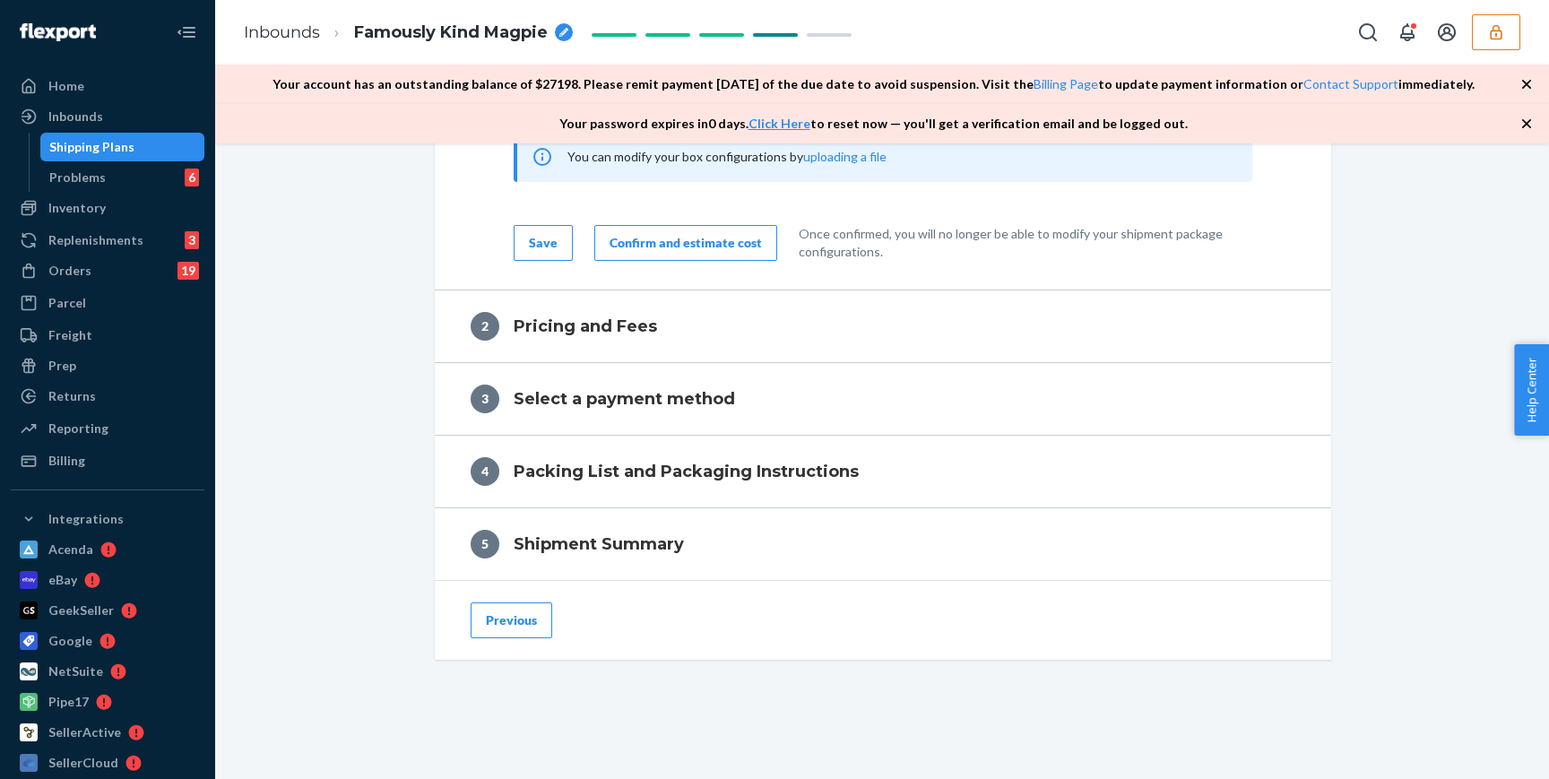
scroll to position [916, 0]
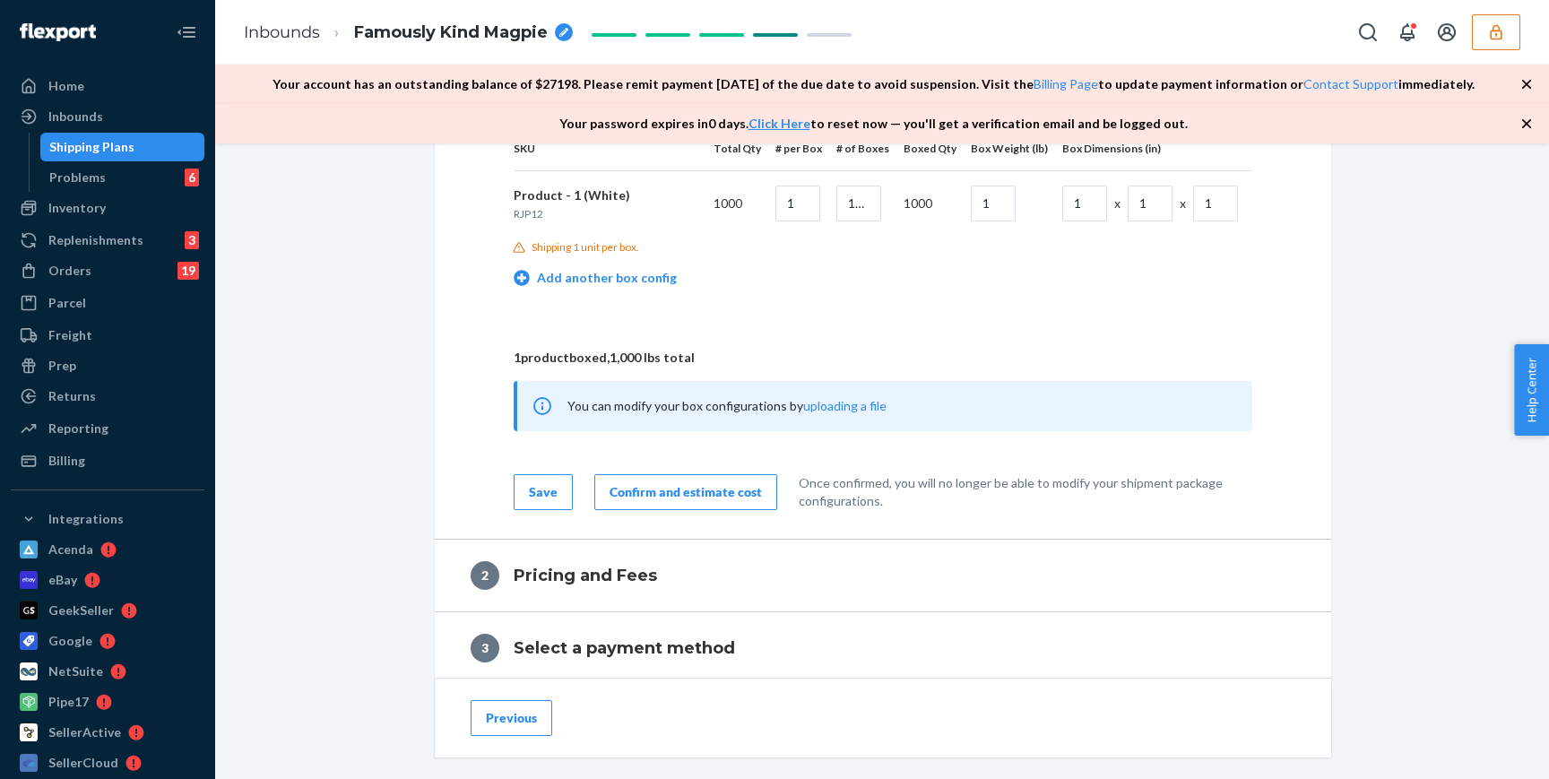
click at [540, 505] on button "Save" at bounding box center [543, 492] width 59 height 36
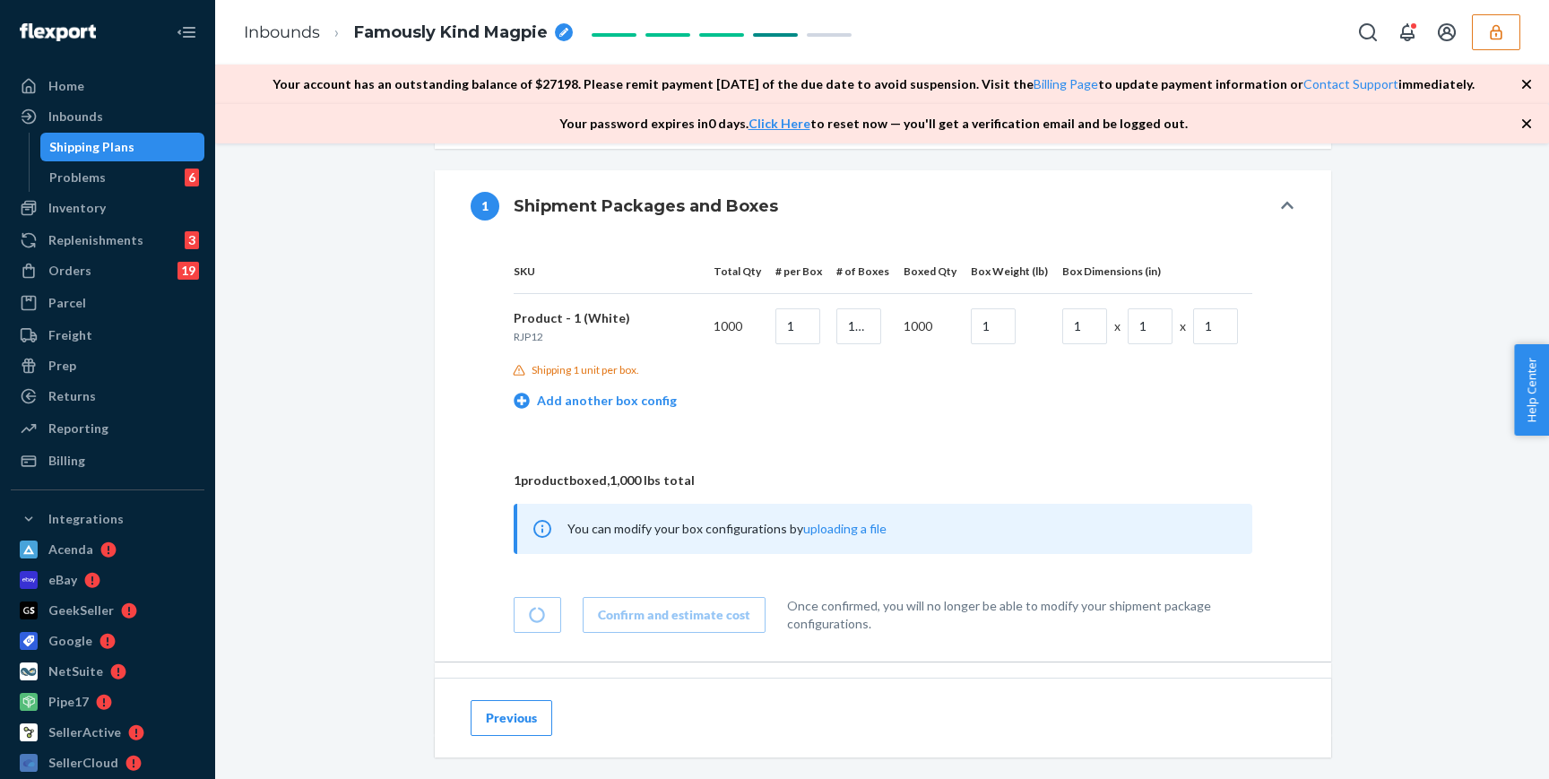
scroll to position [933, 0]
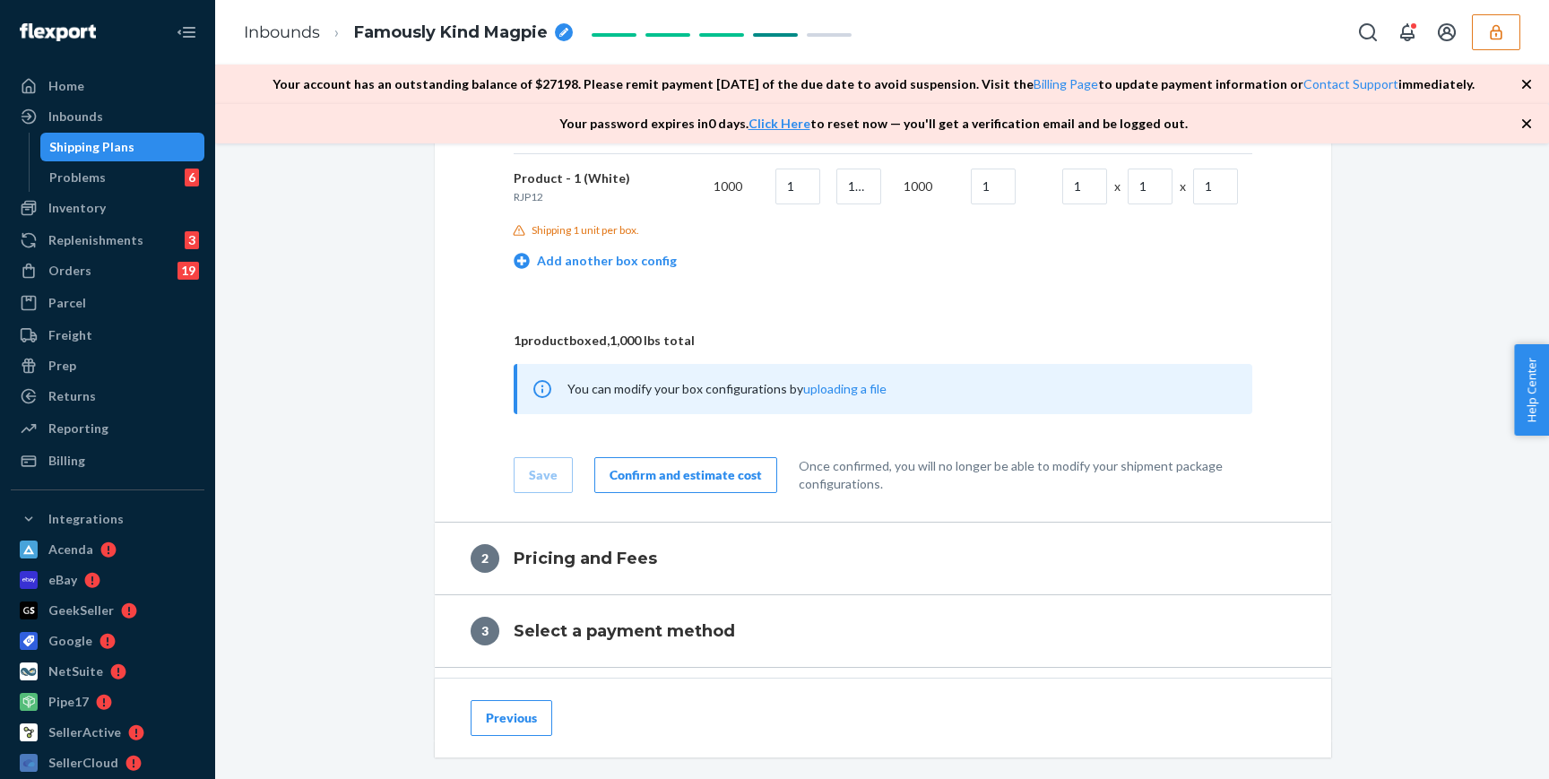
click at [697, 464] on button "Confirm and estimate cost" at bounding box center [685, 475] width 183 height 36
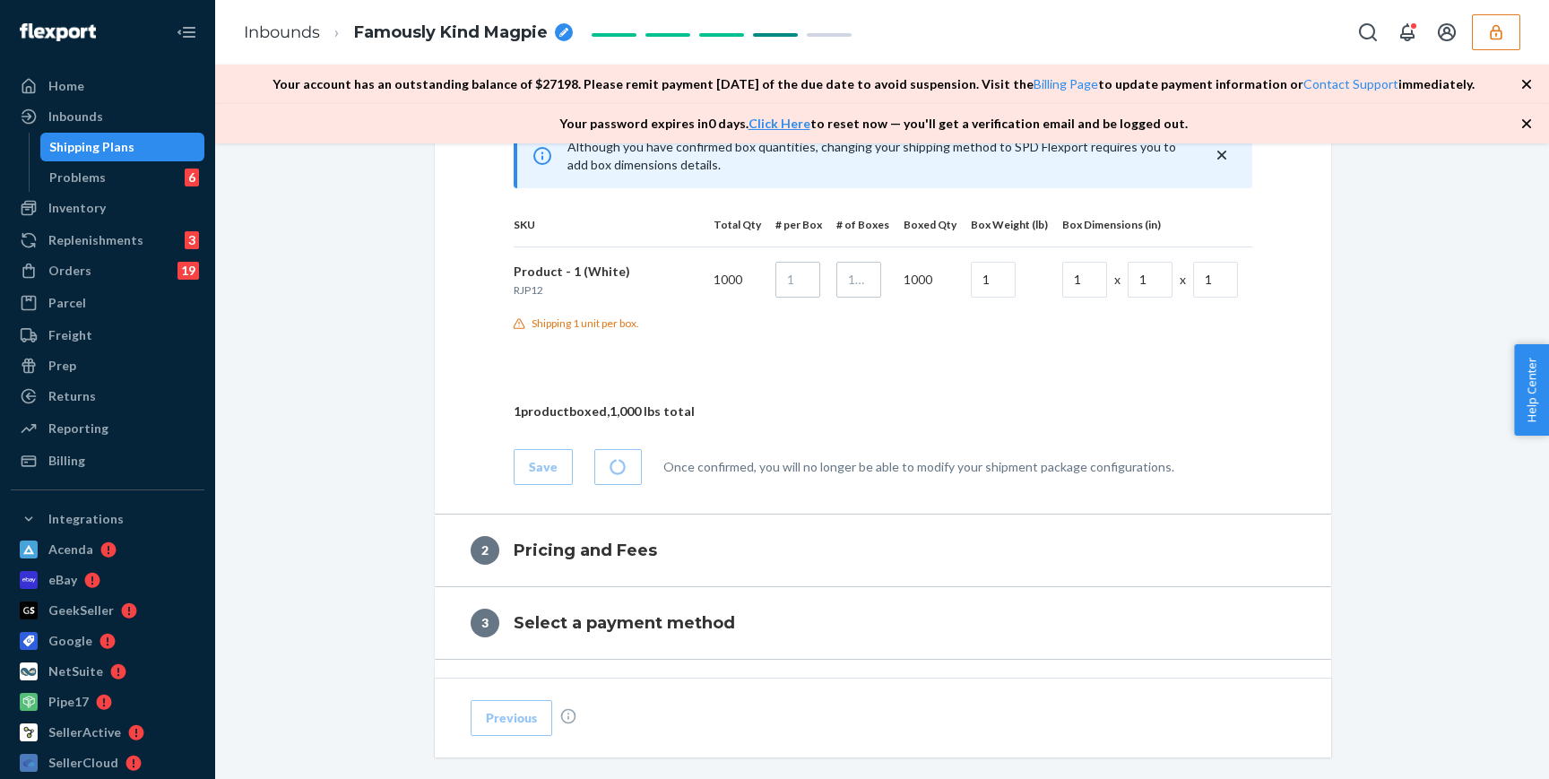
scroll to position [1027, 0]
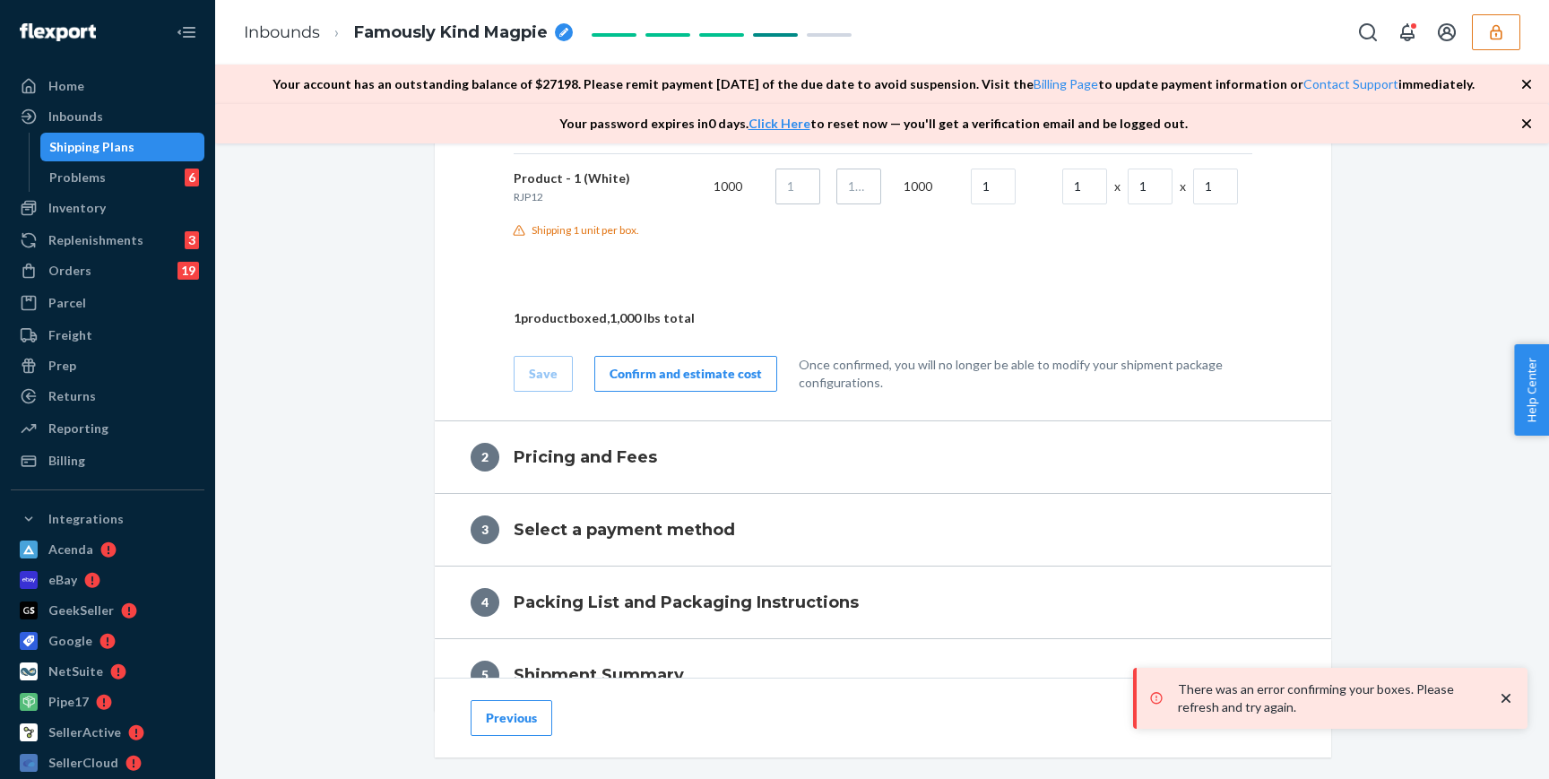
click at [1511, 698] on icon "close toast" at bounding box center [1506, 698] width 18 height 18
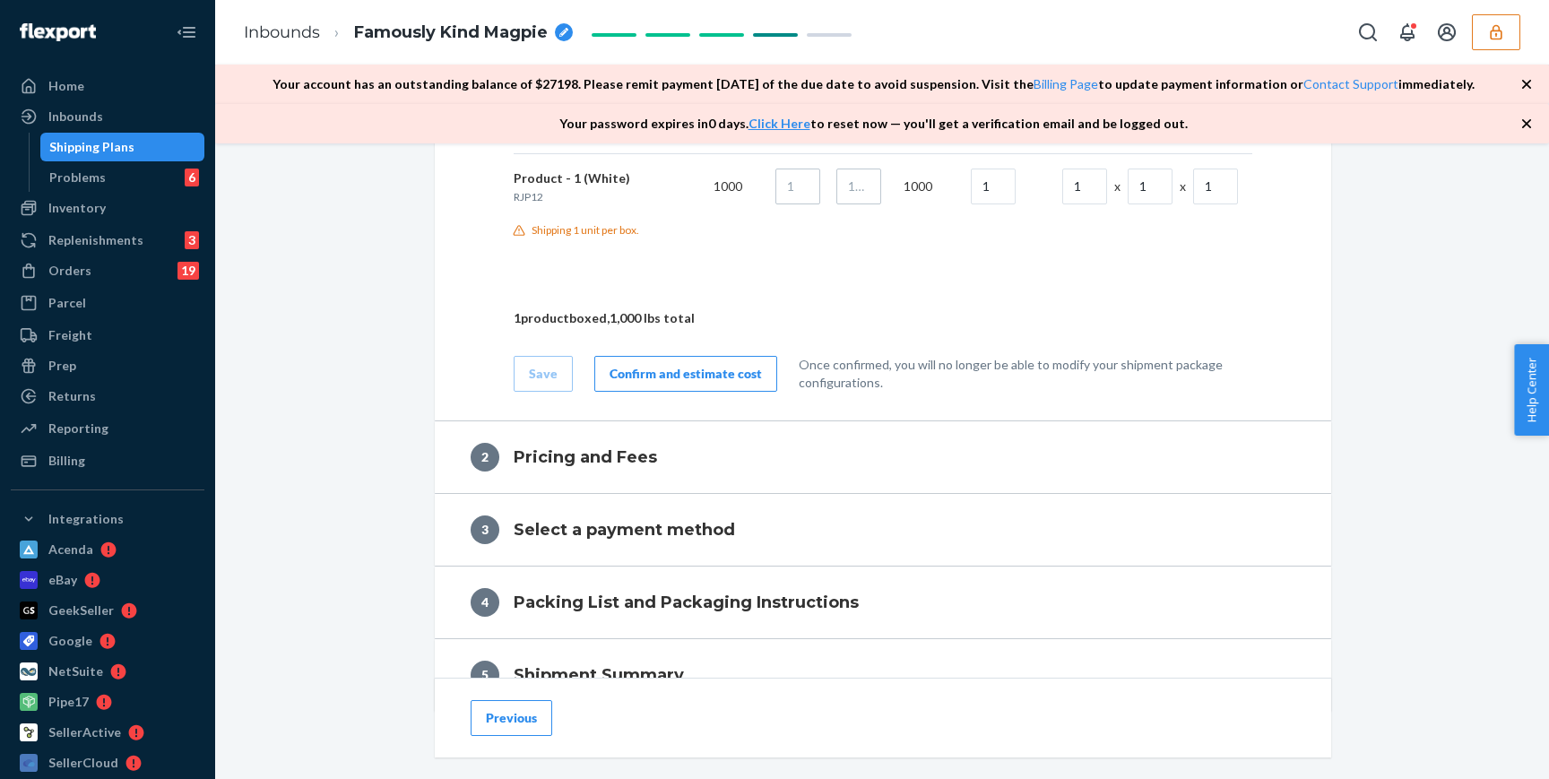
scroll to position [1041, 0]
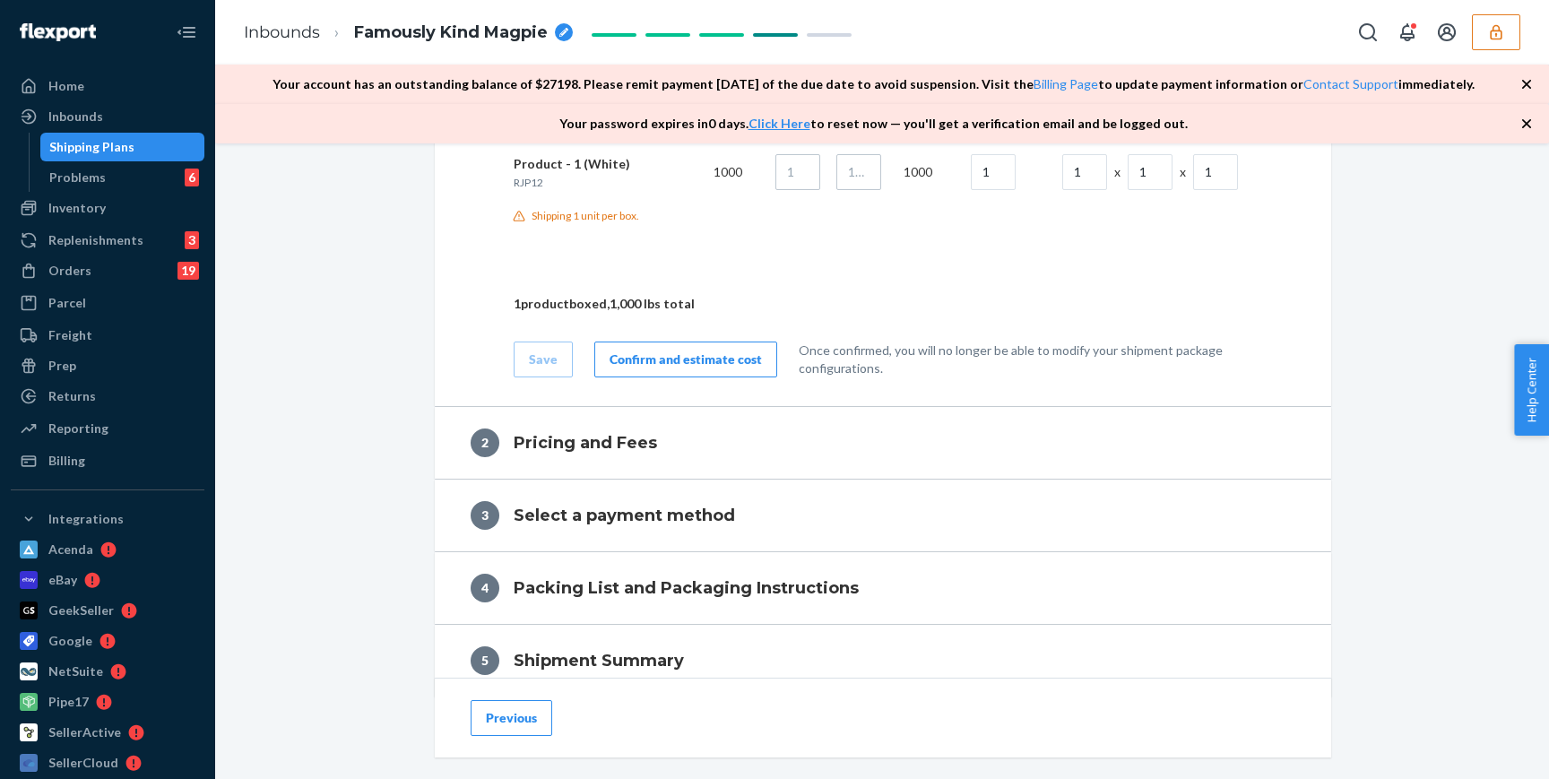
click at [696, 339] on div "Save Confirm and estimate cost Once confirmed, you will no longer be able to mo…" at bounding box center [883, 345] width 739 height 65
click at [706, 355] on div "Confirm and estimate cost" at bounding box center [686, 360] width 152 height 18
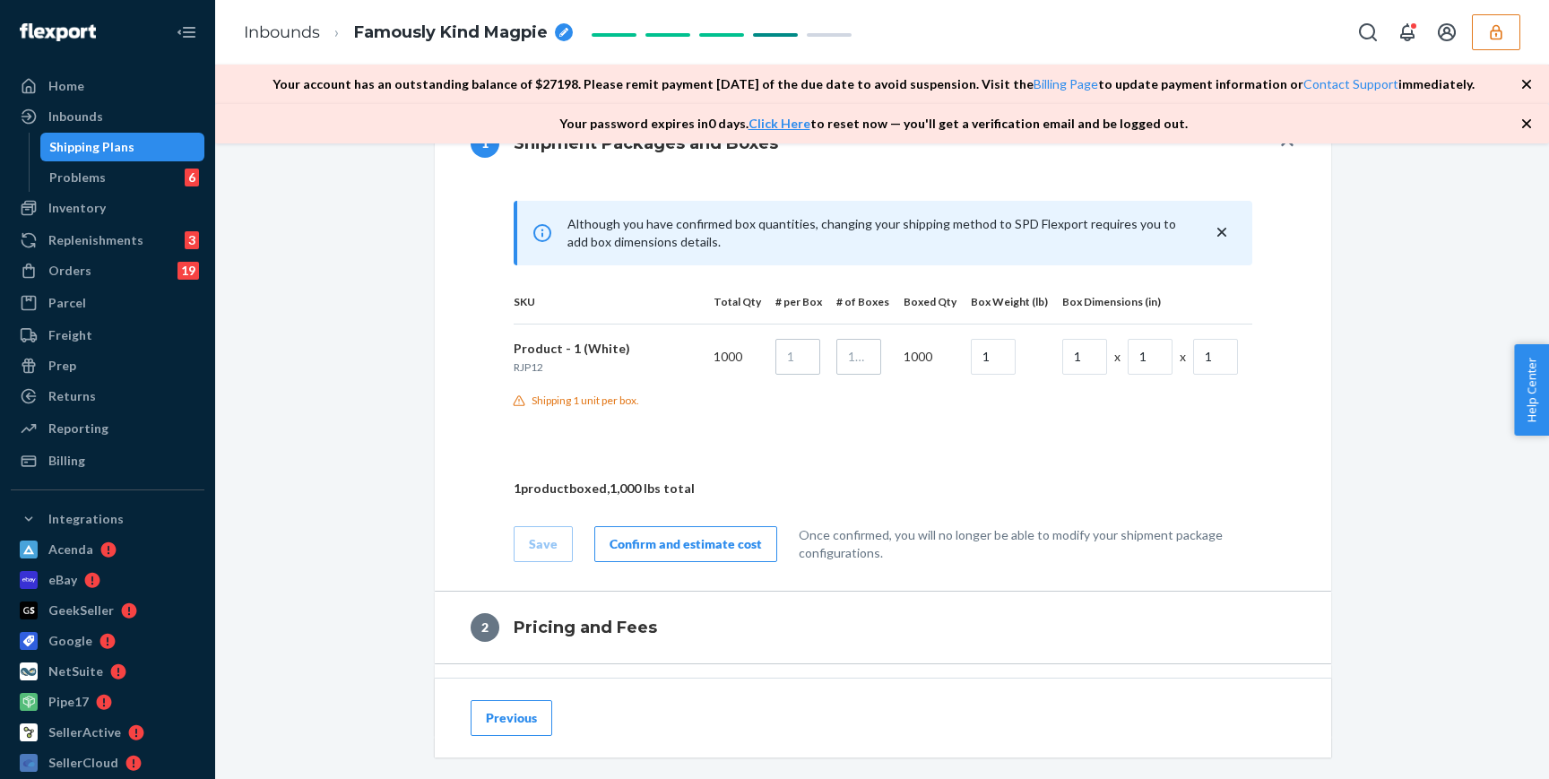
scroll to position [948, 0]
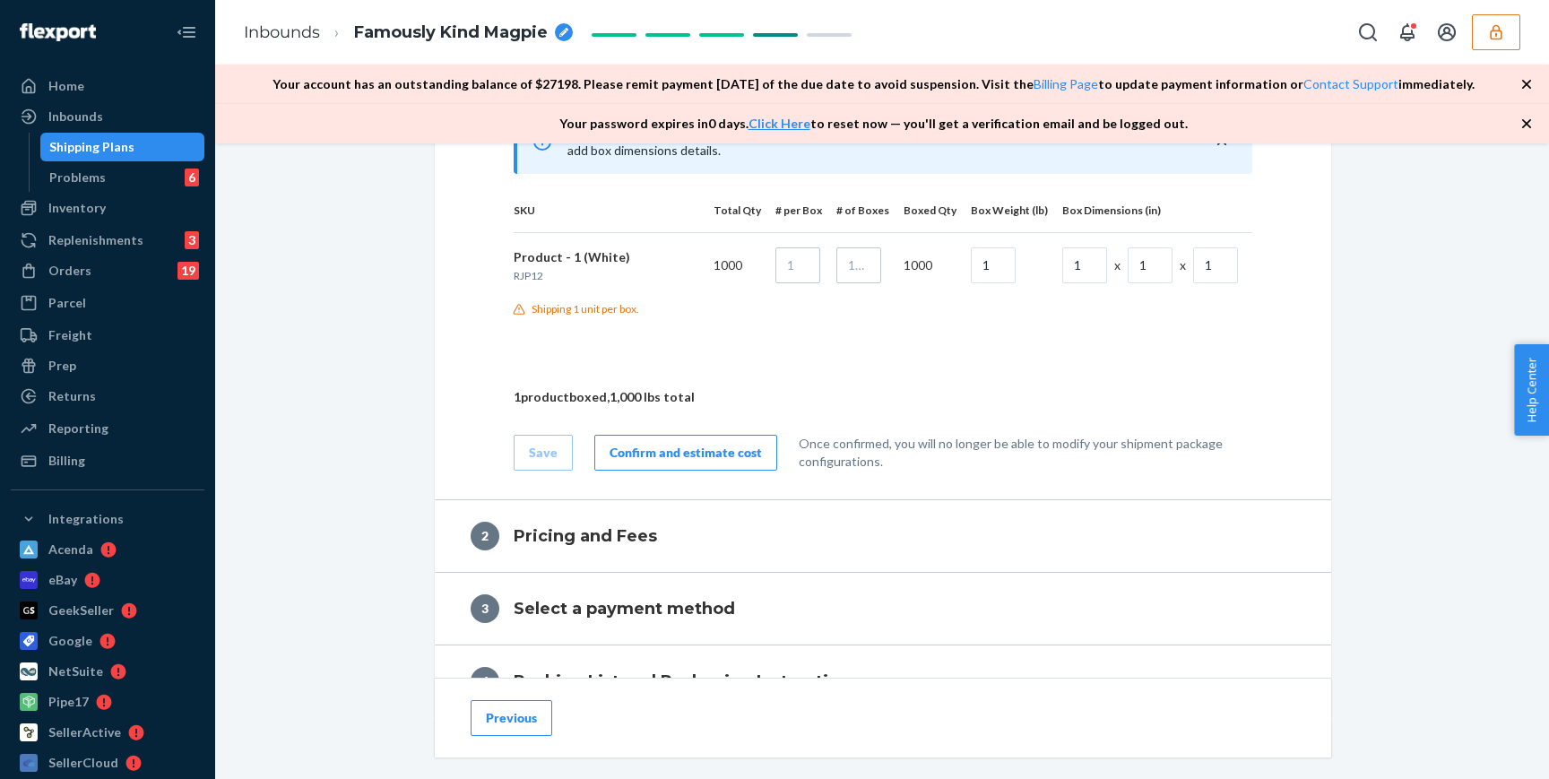
click at [971, 383] on div "Although you have confirmed box quantities, changing your shipping method to SP…" at bounding box center [883, 289] width 825 height 361
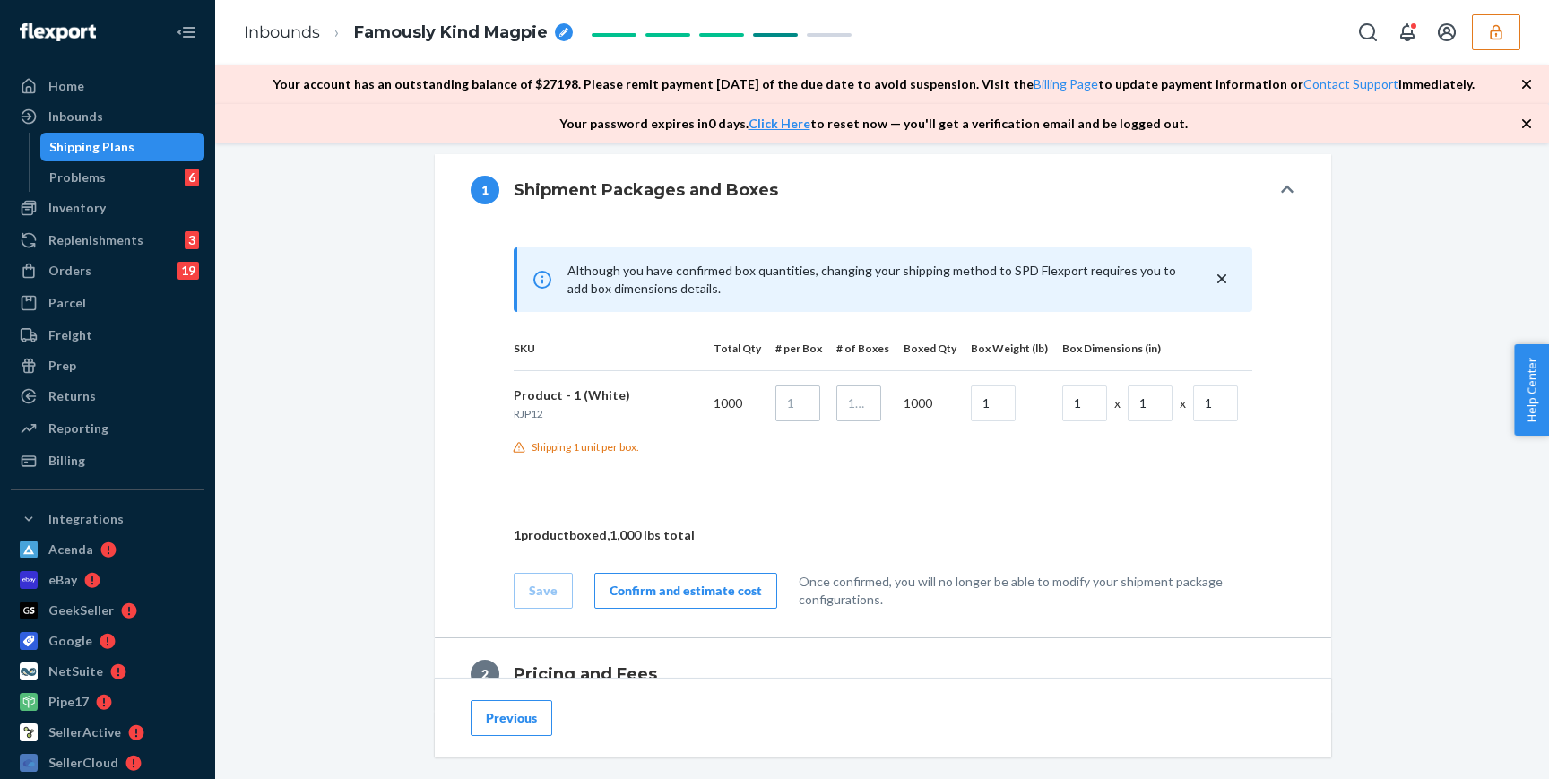
scroll to position [1158, 0]
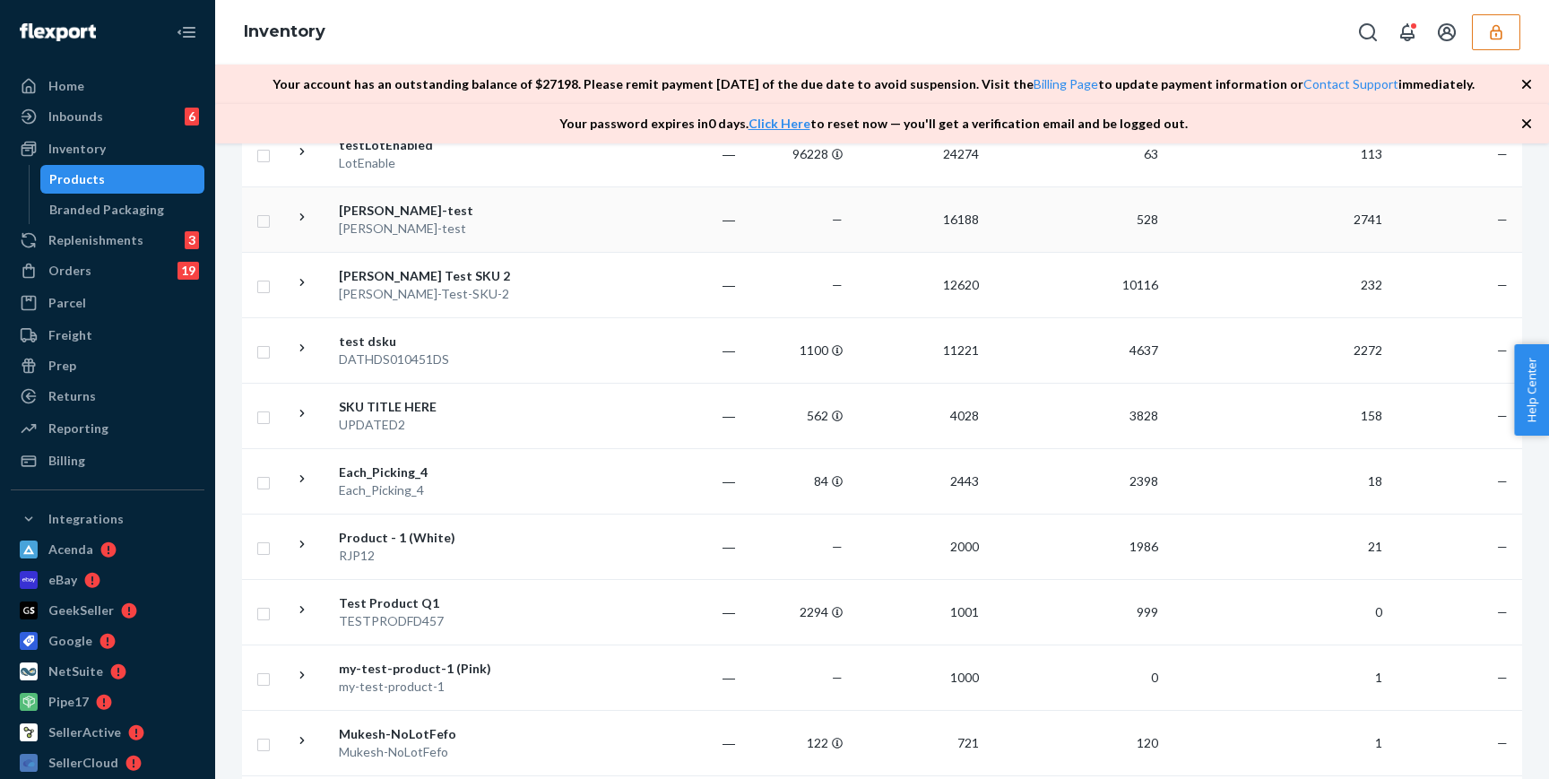
scroll to position [974, 0]
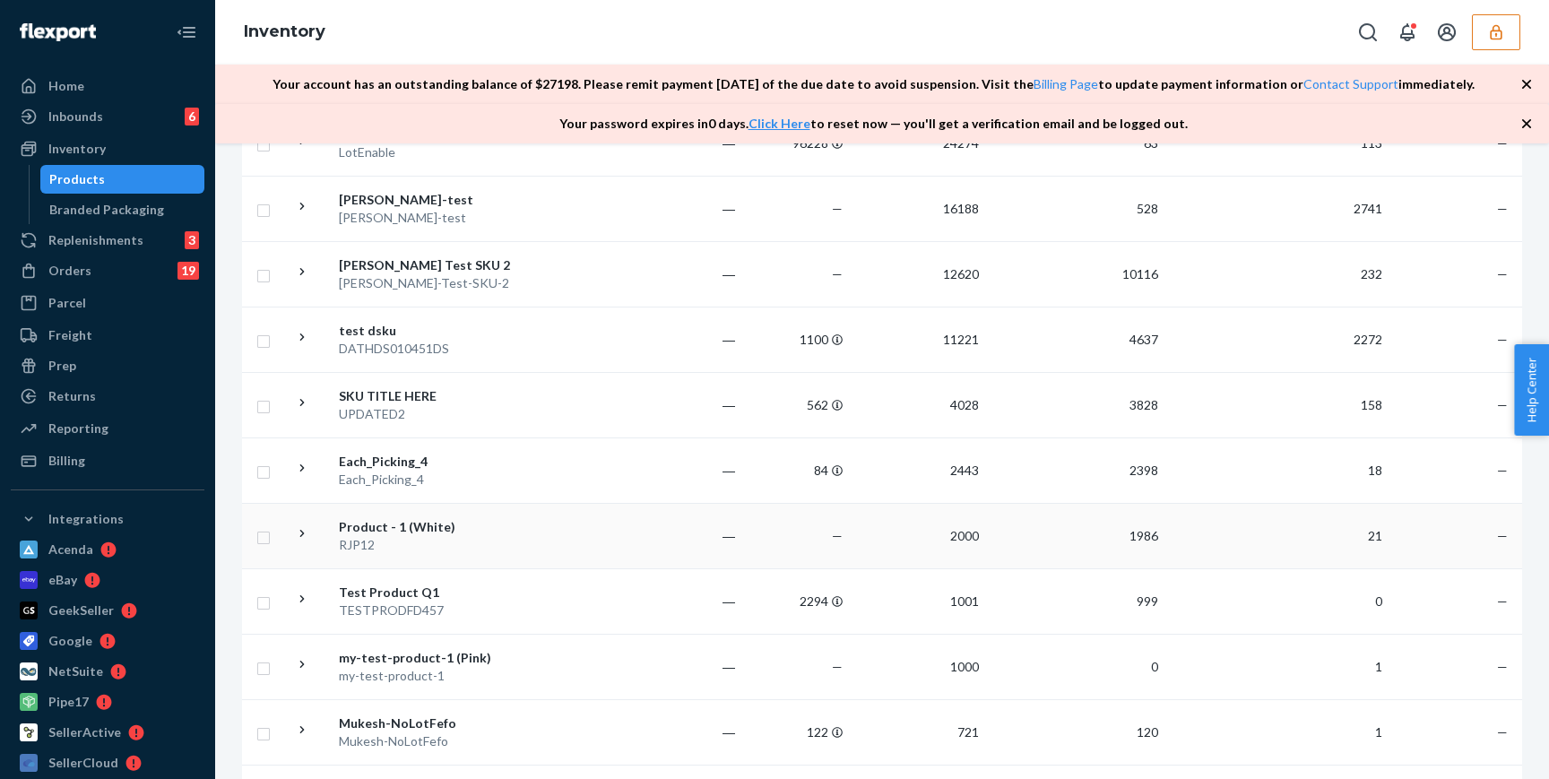
click at [693, 516] on td "―" at bounding box center [689, 535] width 108 height 65
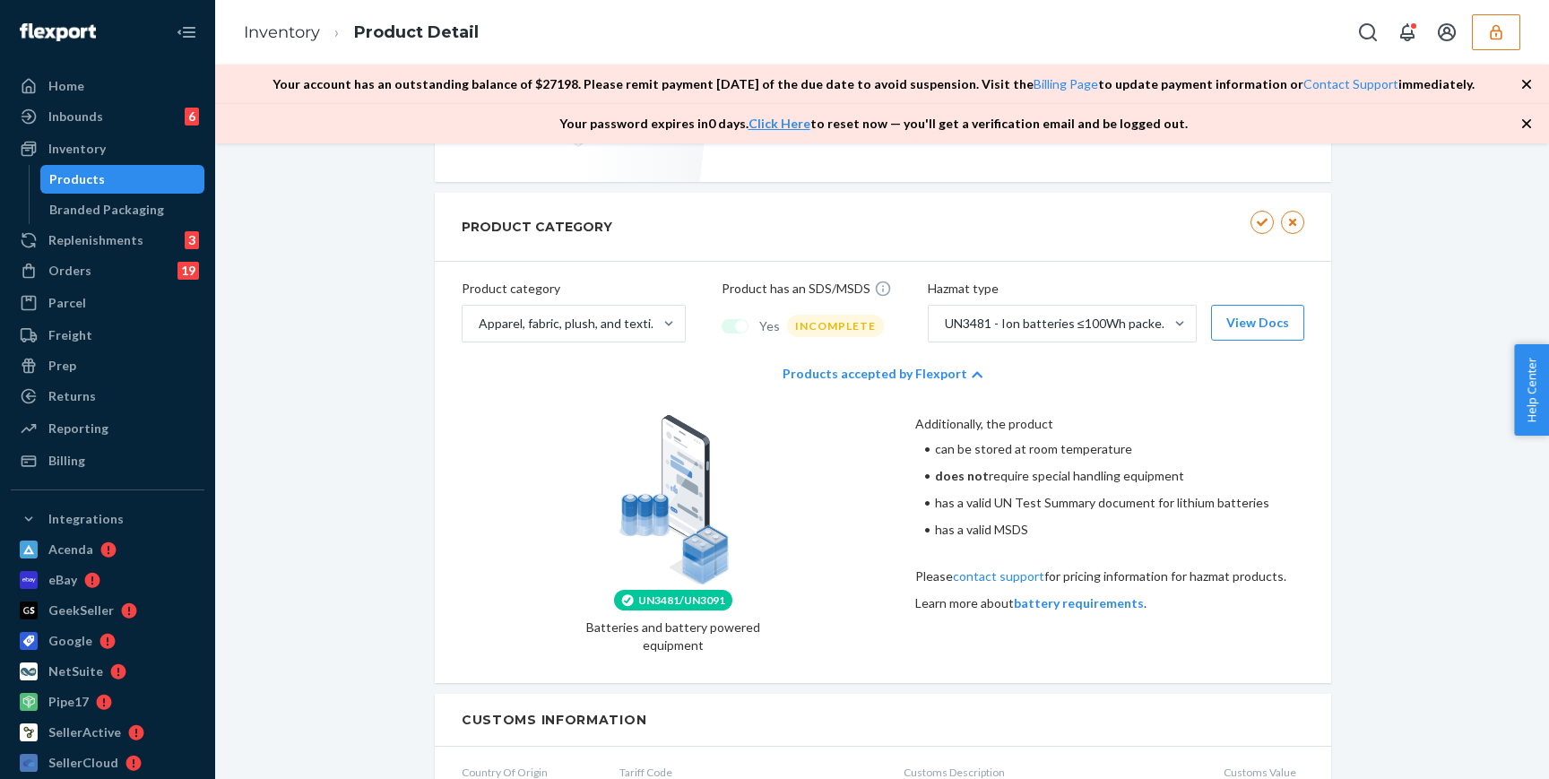
scroll to position [775, 0]
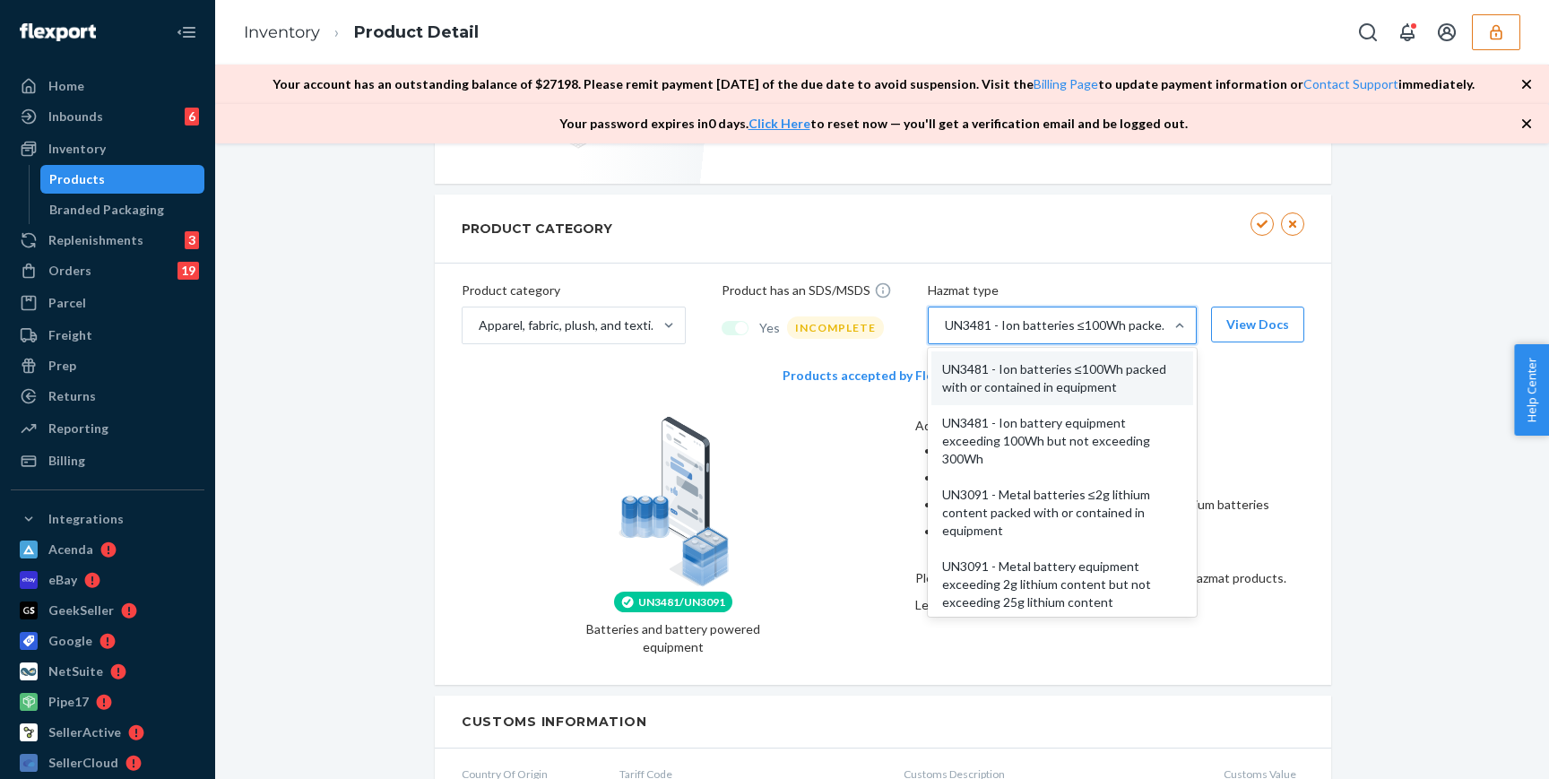
click at [1154, 324] on div "UN3481 - Ion batteries ≤100Wh packed with or contained in equipment" at bounding box center [1059, 325] width 228 height 18
click at [945, 324] on input "option UN3481 - Ion batteries ≤100Wh packed with or contained in equipment focu…" at bounding box center [944, 325] width 2 height 18
click at [1105, 256] on div "PRODUCT CATEGORY" at bounding box center [883, 229] width 897 height 69
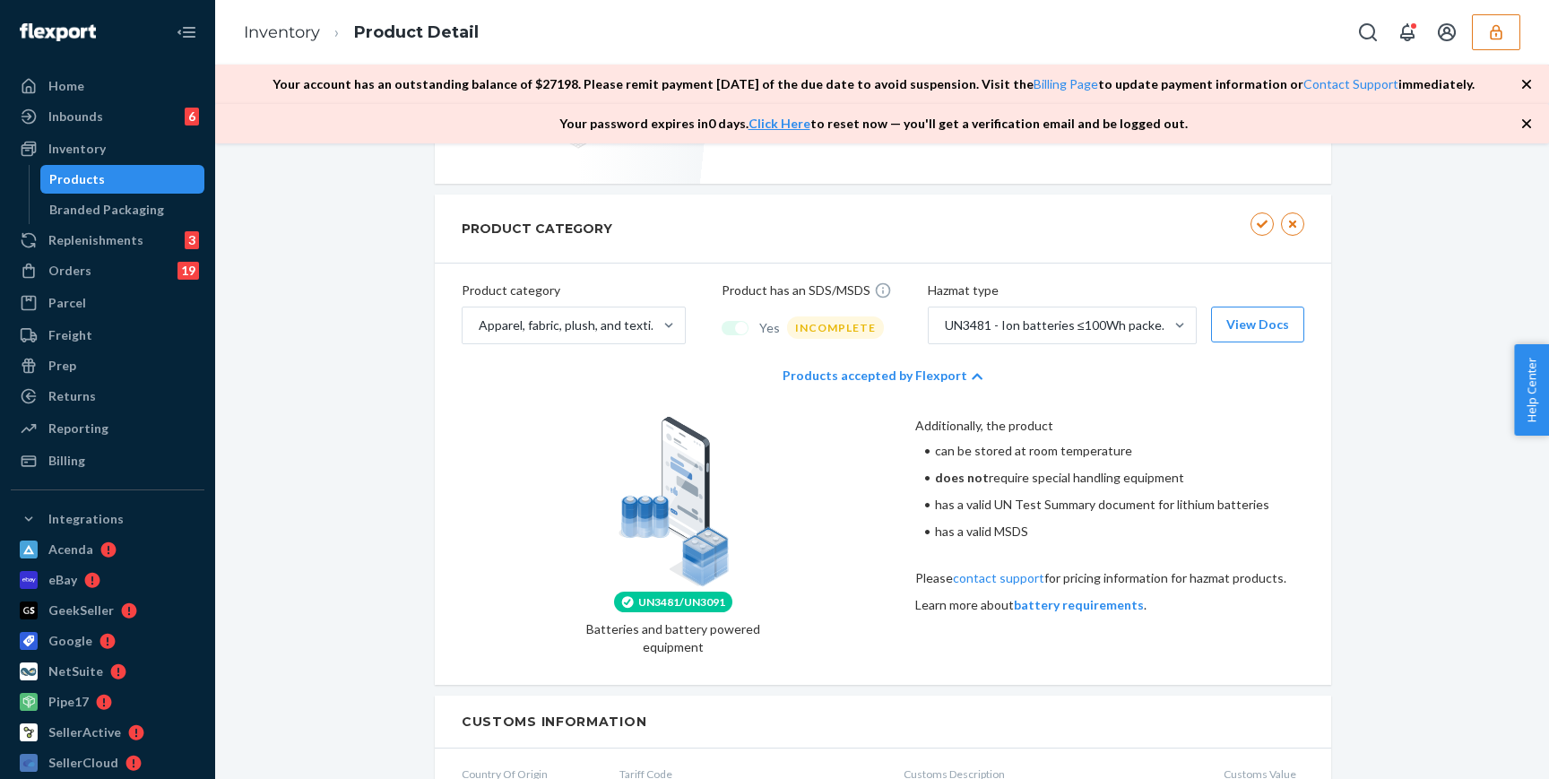
click at [742, 322] on div at bounding box center [741, 328] width 13 height 13
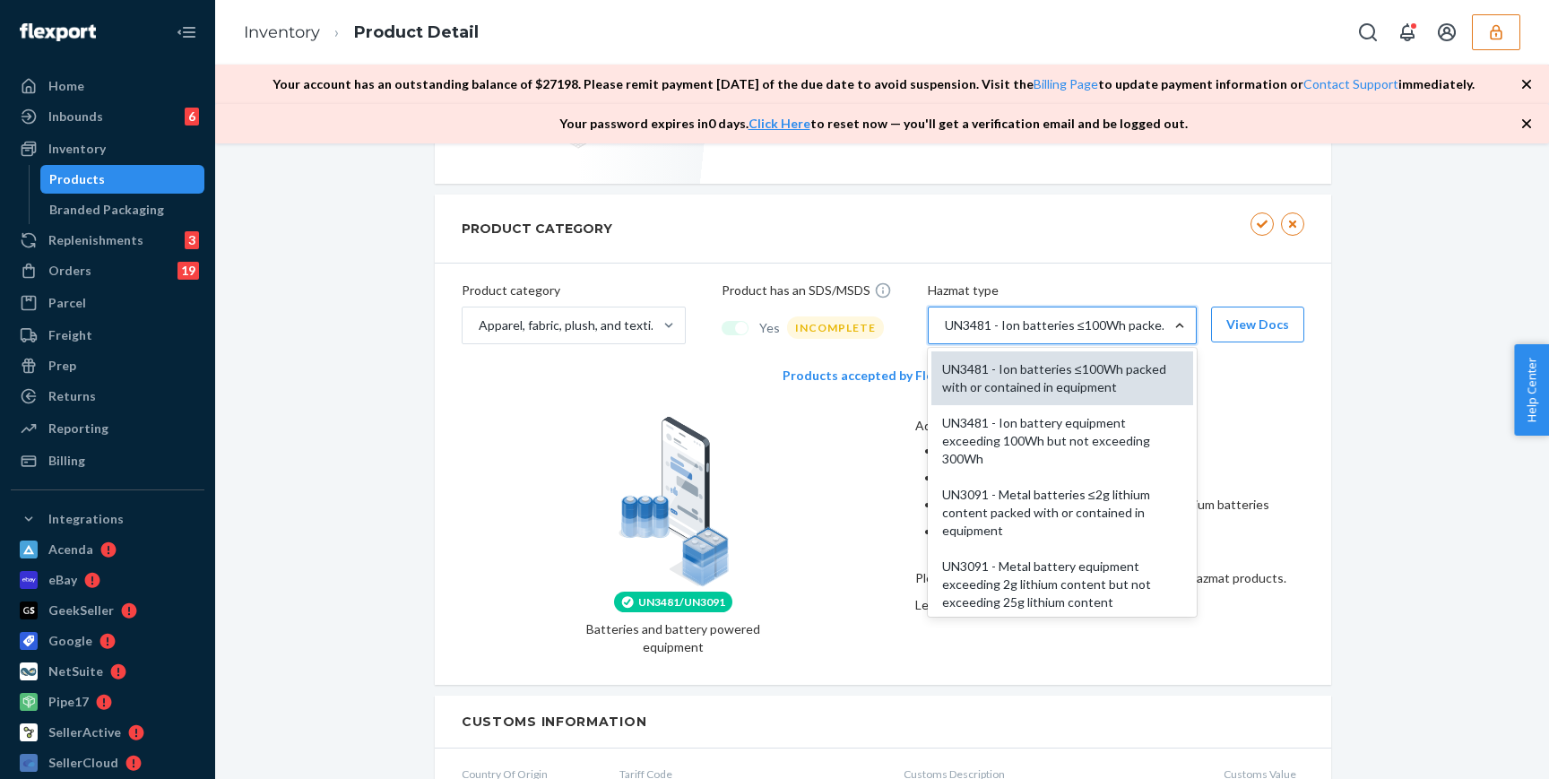
click at [1123, 376] on div "UN3481 - Ion batteries ≤100Wh packed with or contained in equipment" at bounding box center [1063, 378] width 262 height 54
click at [945, 334] on input "option UN3481 - Ion batteries ≤100Wh packed with or contained in equipment focu…" at bounding box center [944, 325] width 2 height 18
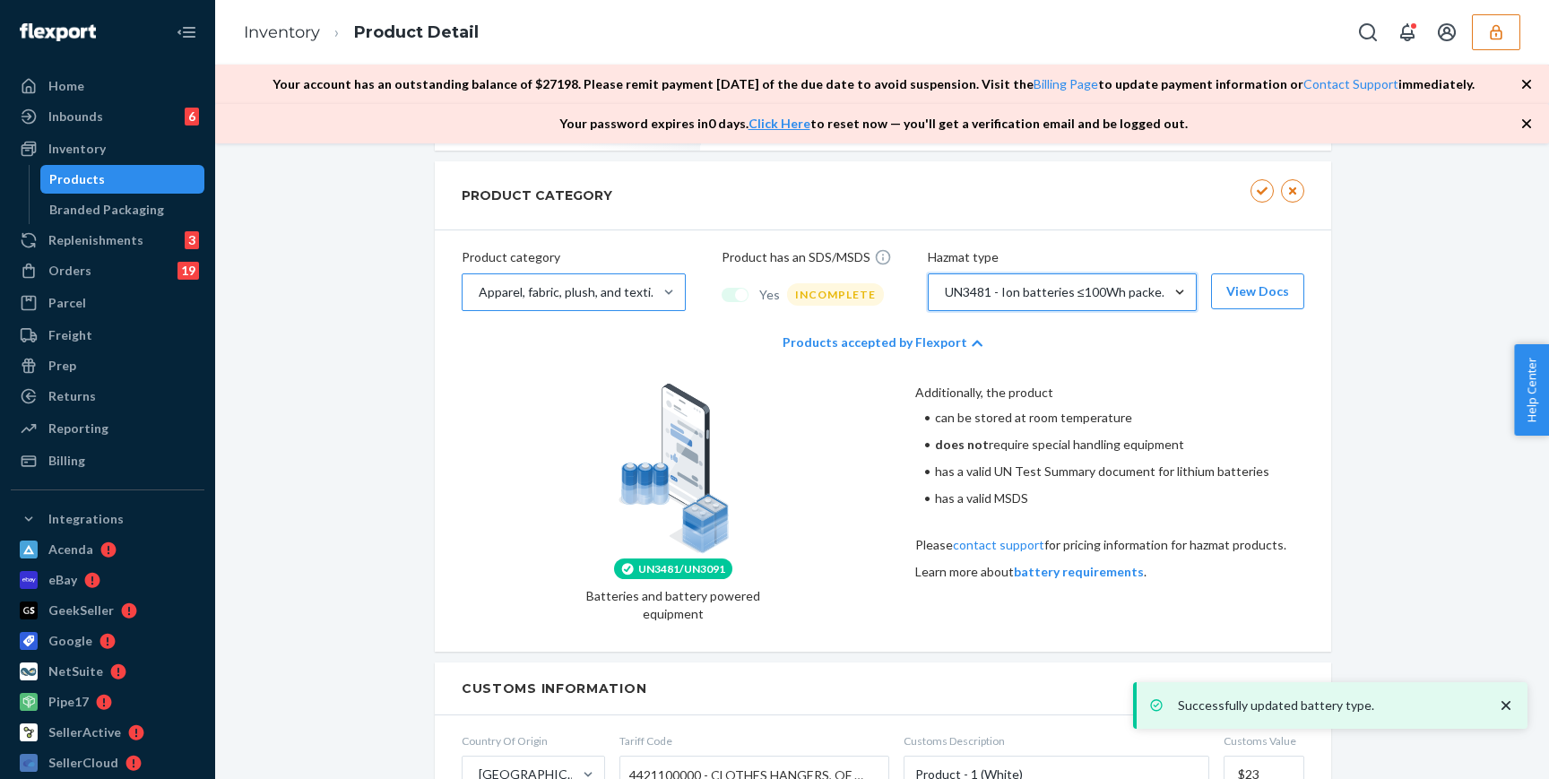
click at [628, 288] on div "Apparel, fabric, plush, and textiles" at bounding box center [570, 292] width 183 height 18
click at [479, 288] on input "Apparel, fabric, plush, and textiles" at bounding box center [478, 292] width 2 height 18
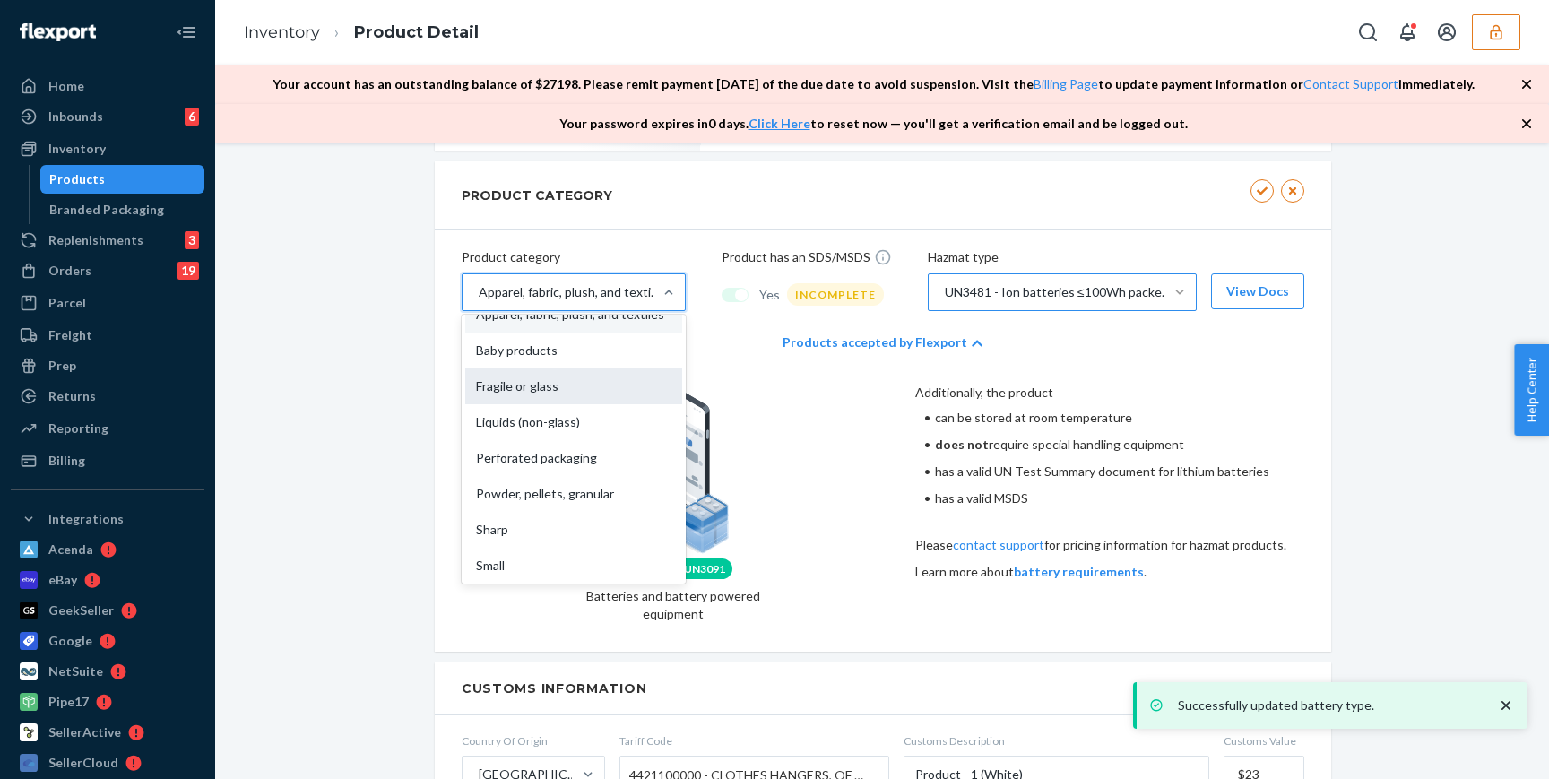
scroll to position [97, 0]
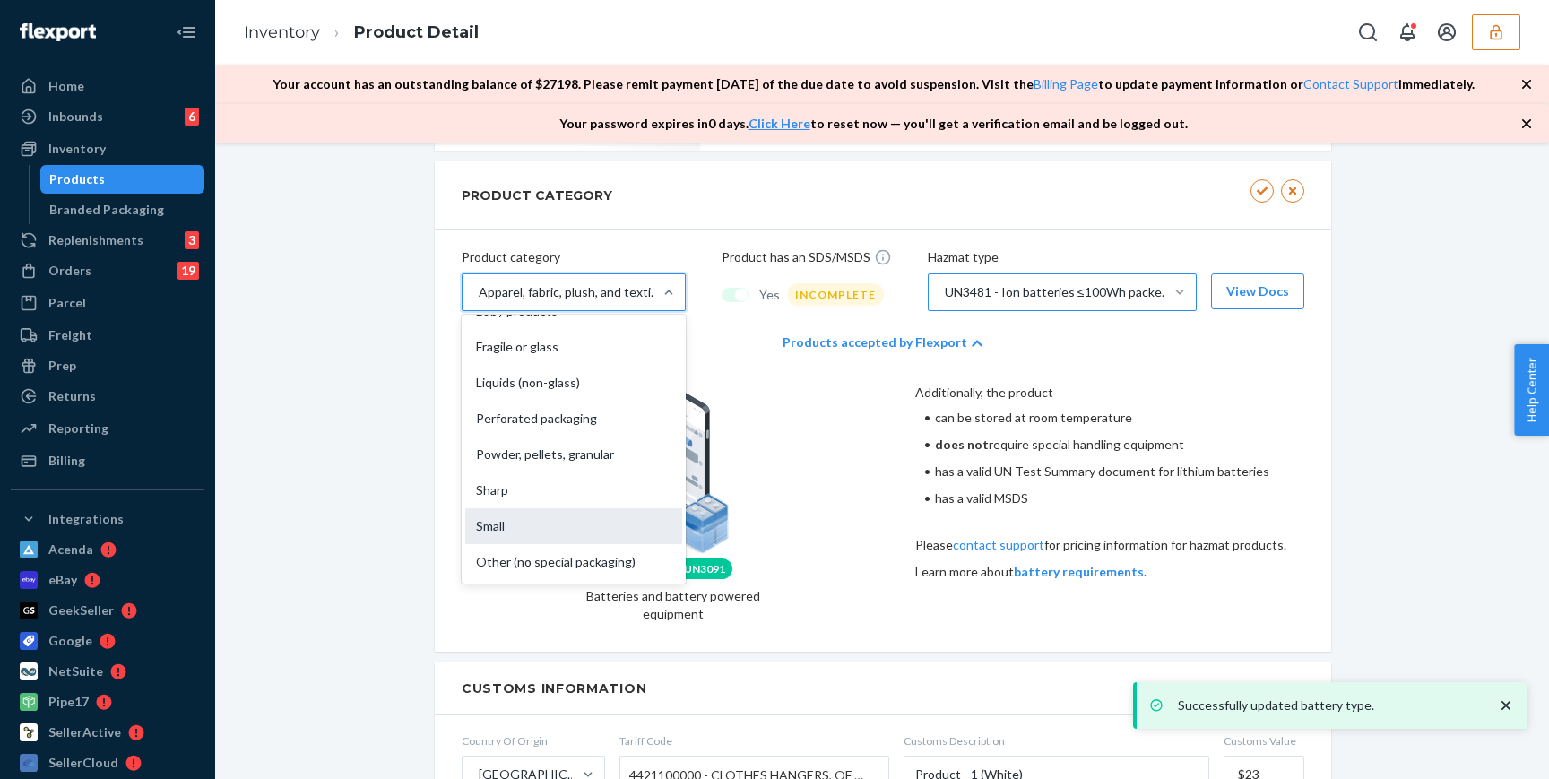
click at [542, 519] on div "Small" at bounding box center [573, 526] width 217 height 36
click at [479, 301] on input "option Small focused, 0 of 10. 10 results available. Use Up and Down to choose …" at bounding box center [478, 292] width 2 height 18
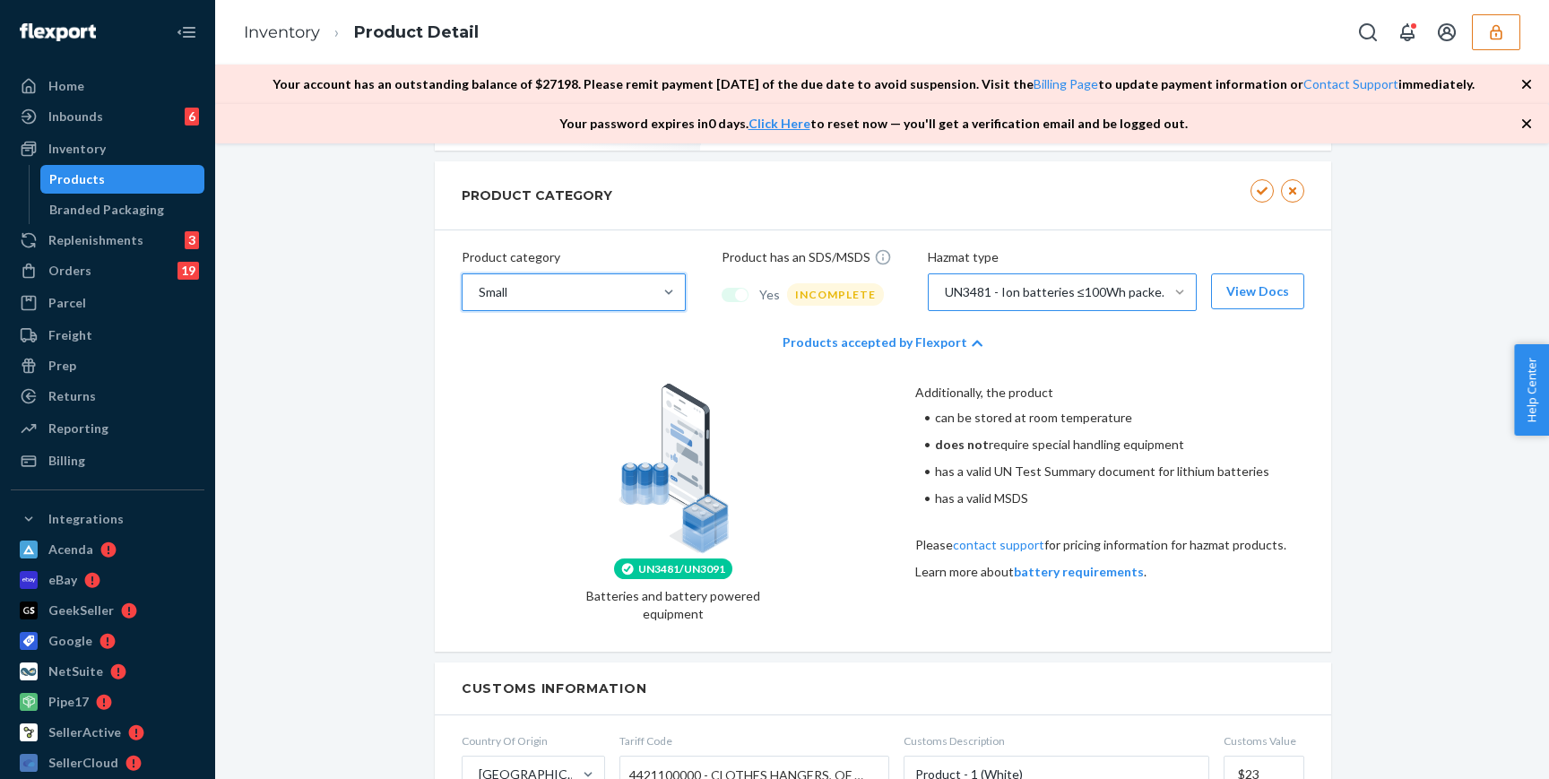
click at [914, 462] on div "UN3481/UN3091 Batteries and battery powered equipment Additionally, the product…" at bounding box center [883, 510] width 897 height 282
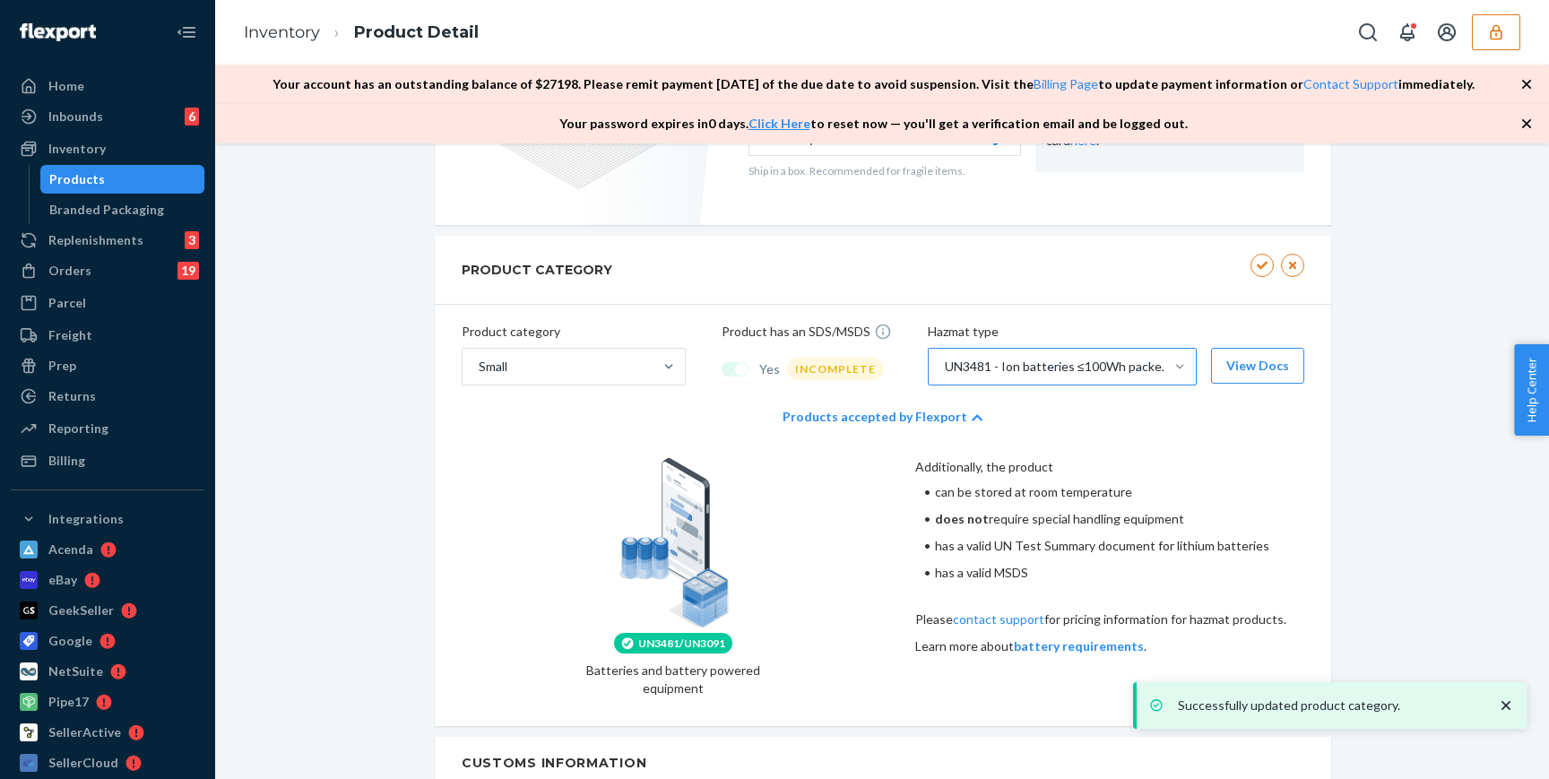
scroll to position [733, 0]
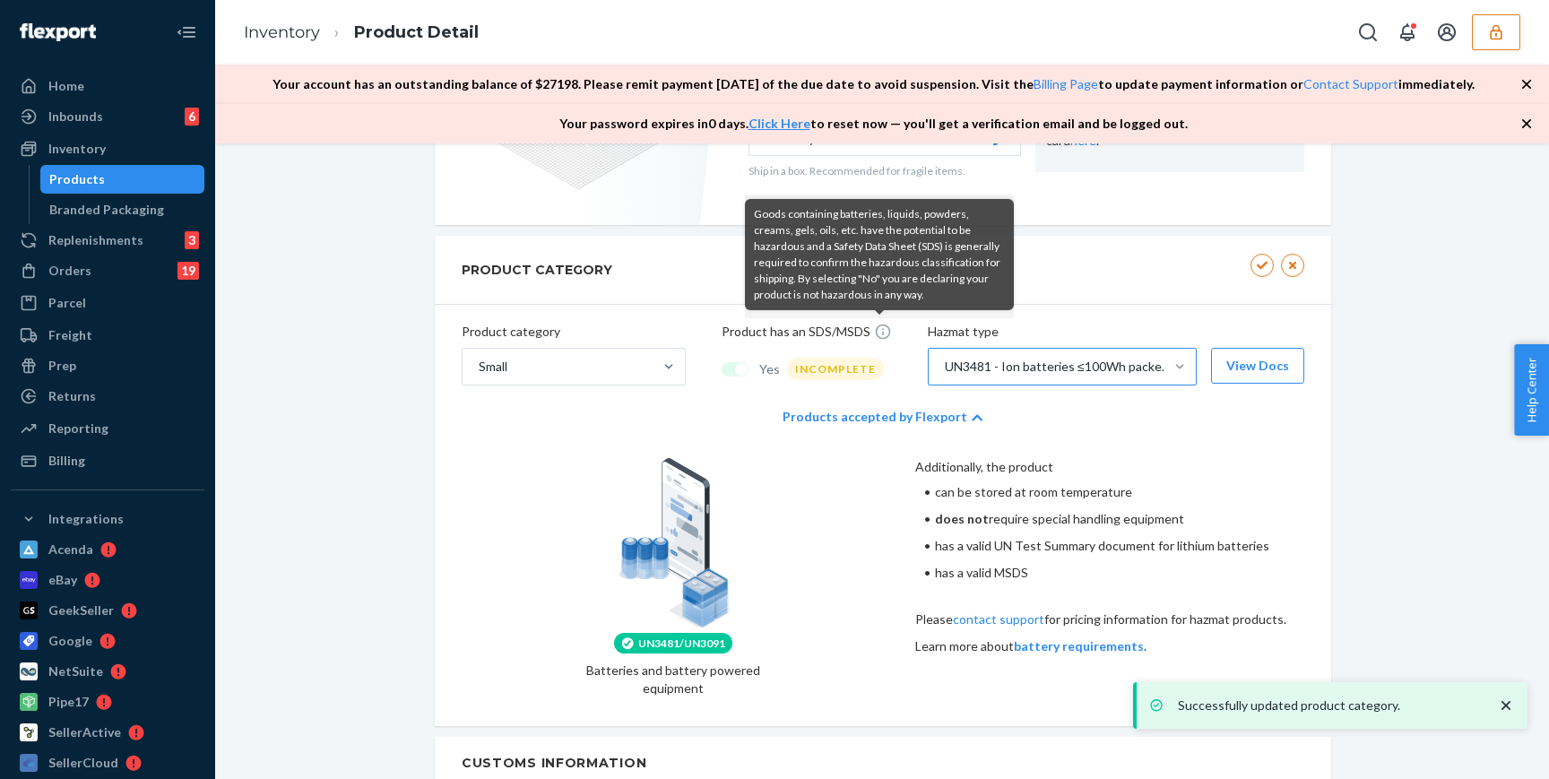
click at [878, 332] on icon at bounding box center [883, 332] width 18 height 18
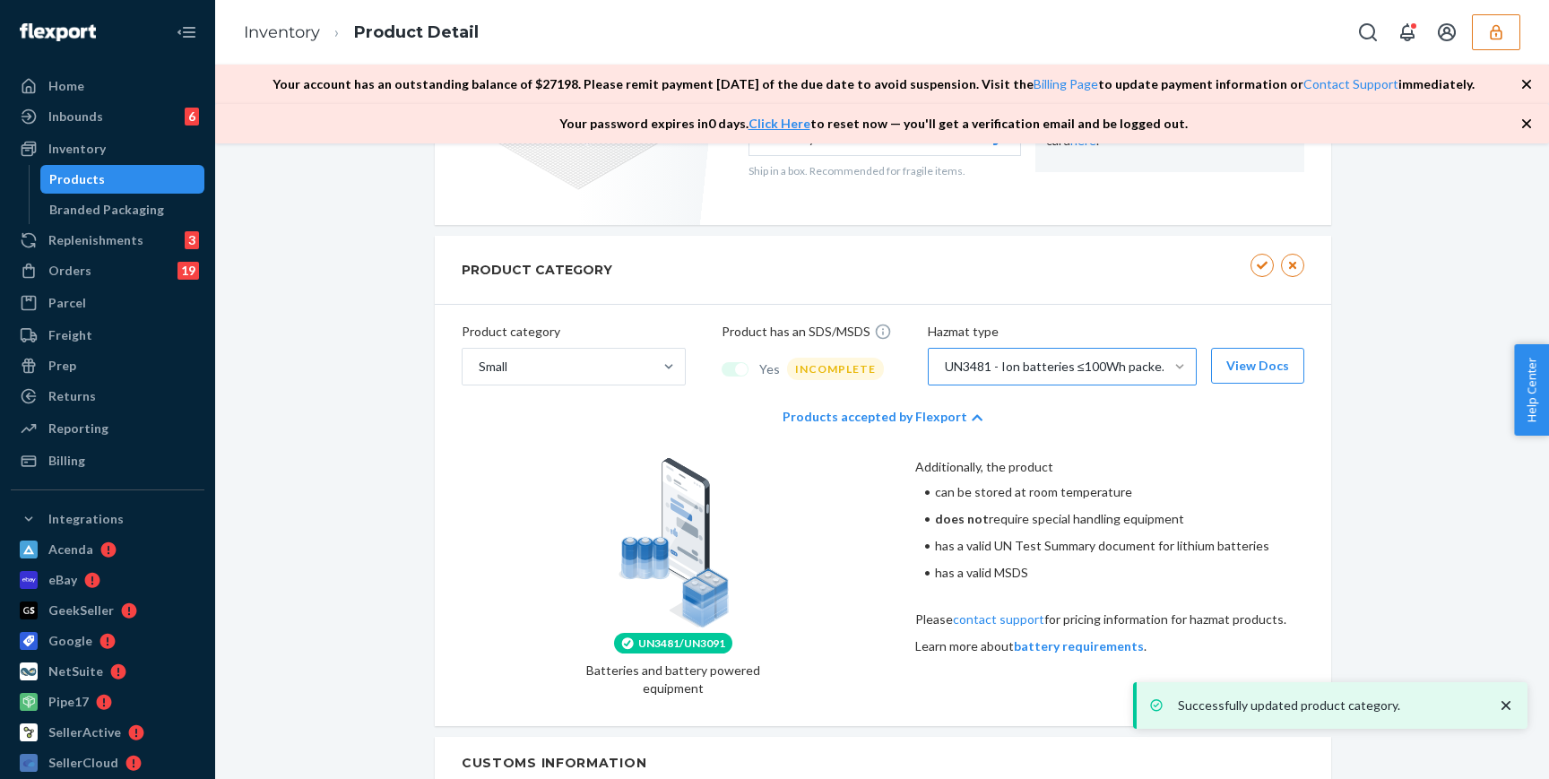
click at [835, 362] on div "INCOMPLETE" at bounding box center [835, 369] width 97 height 22
click at [893, 412] on div "Products accepted by Flexport" at bounding box center [883, 417] width 200 height 54
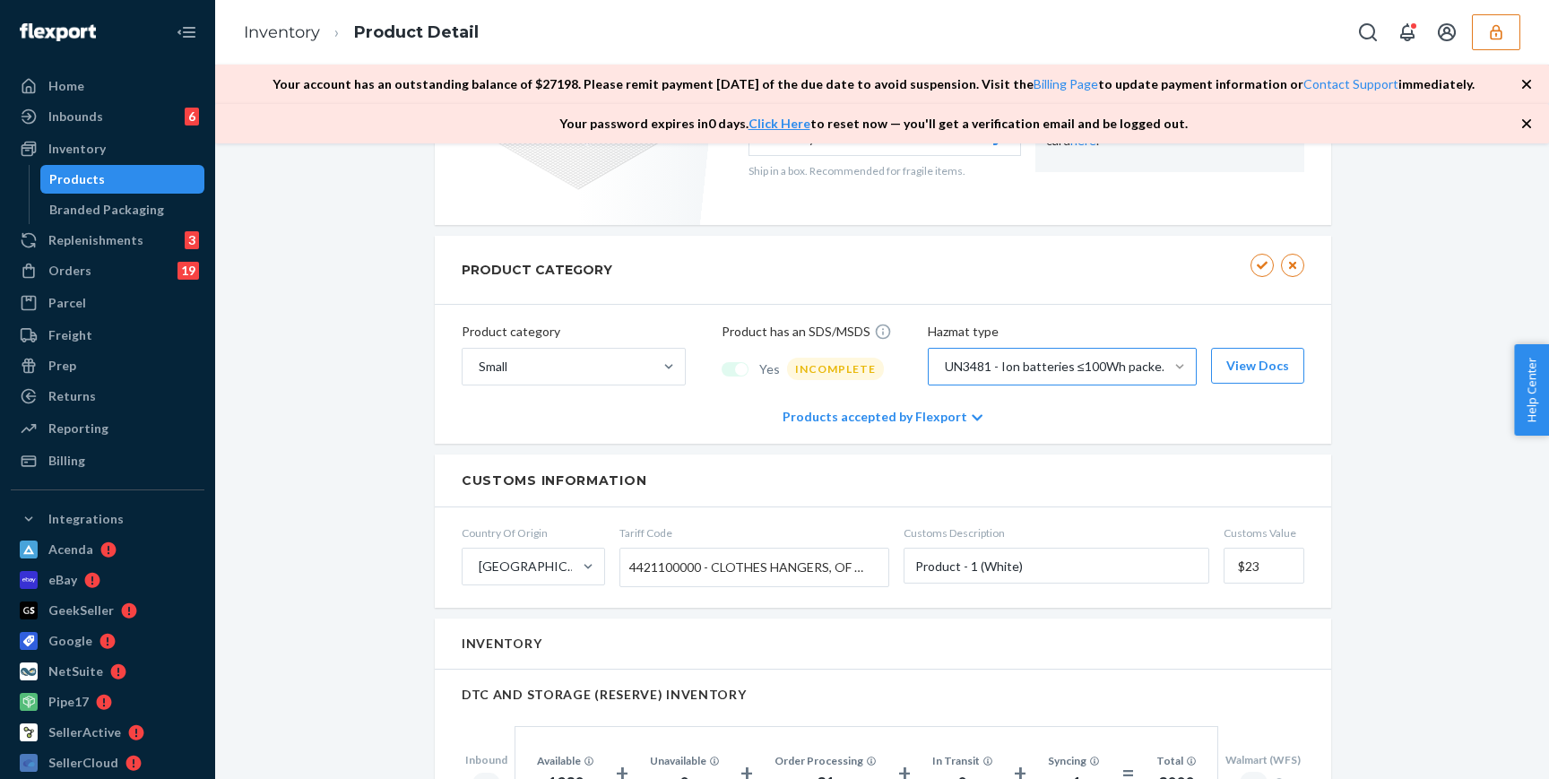
click at [863, 413] on div "Products accepted by Flexport" at bounding box center [883, 417] width 200 height 54
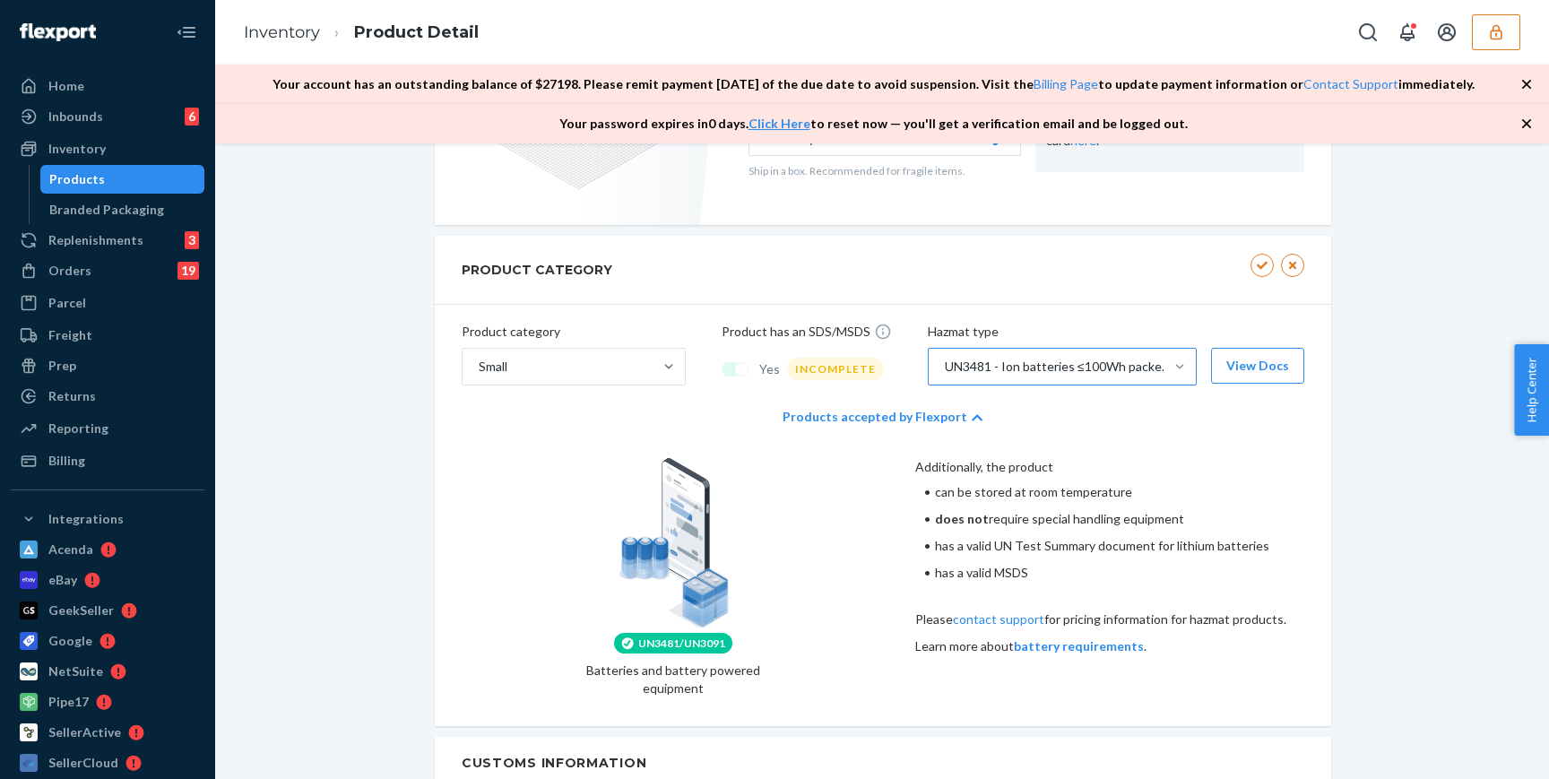
click at [1145, 372] on div "UN3481 - Ion batteries ≤100Wh packed with or contained in equipment" at bounding box center [1059, 367] width 228 height 18
click at [945, 372] on input "UN3481 - Ion batteries ≤100Wh packed with or contained in equipment" at bounding box center [944, 367] width 2 height 18
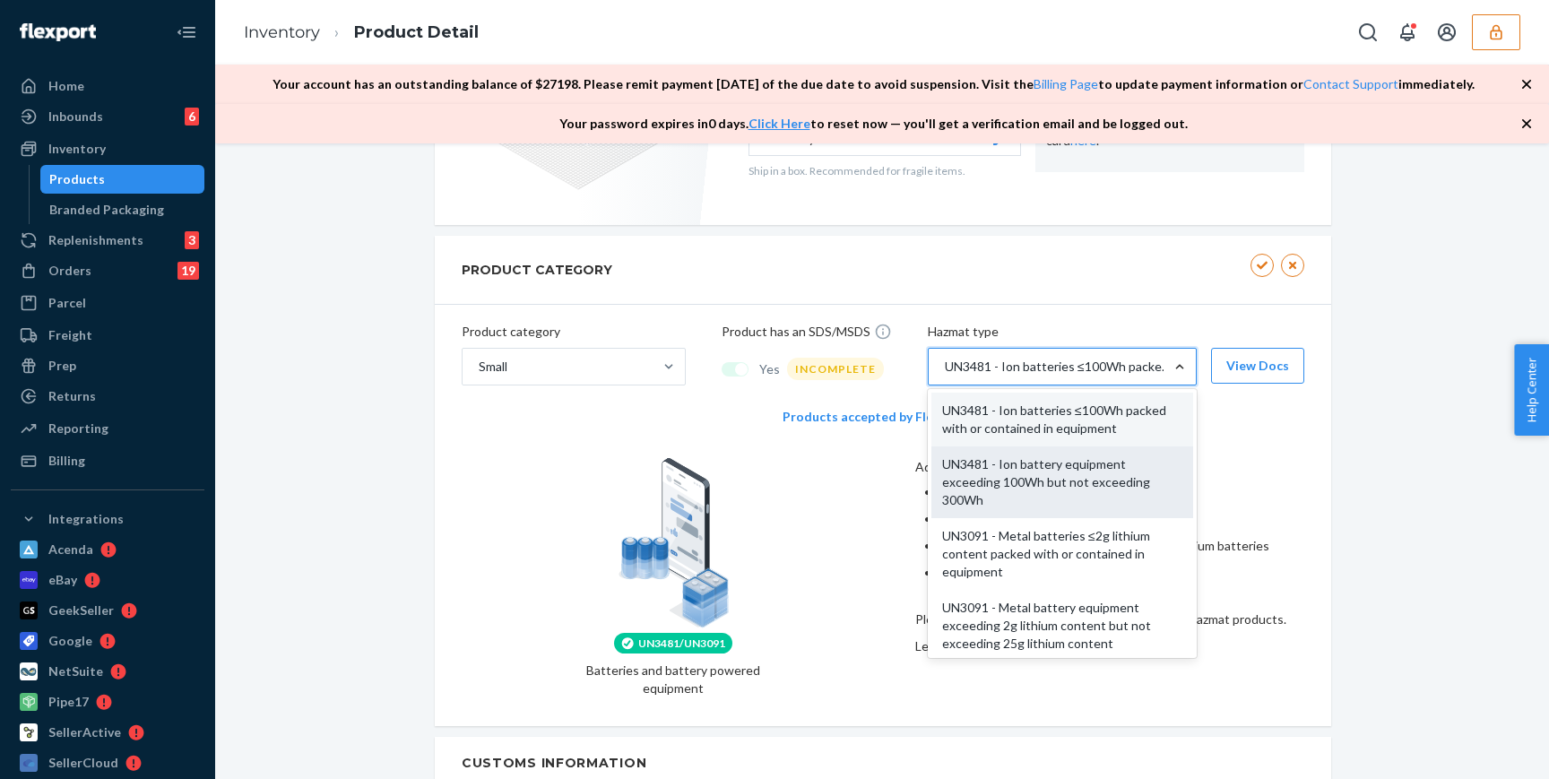
scroll to position [420, 0]
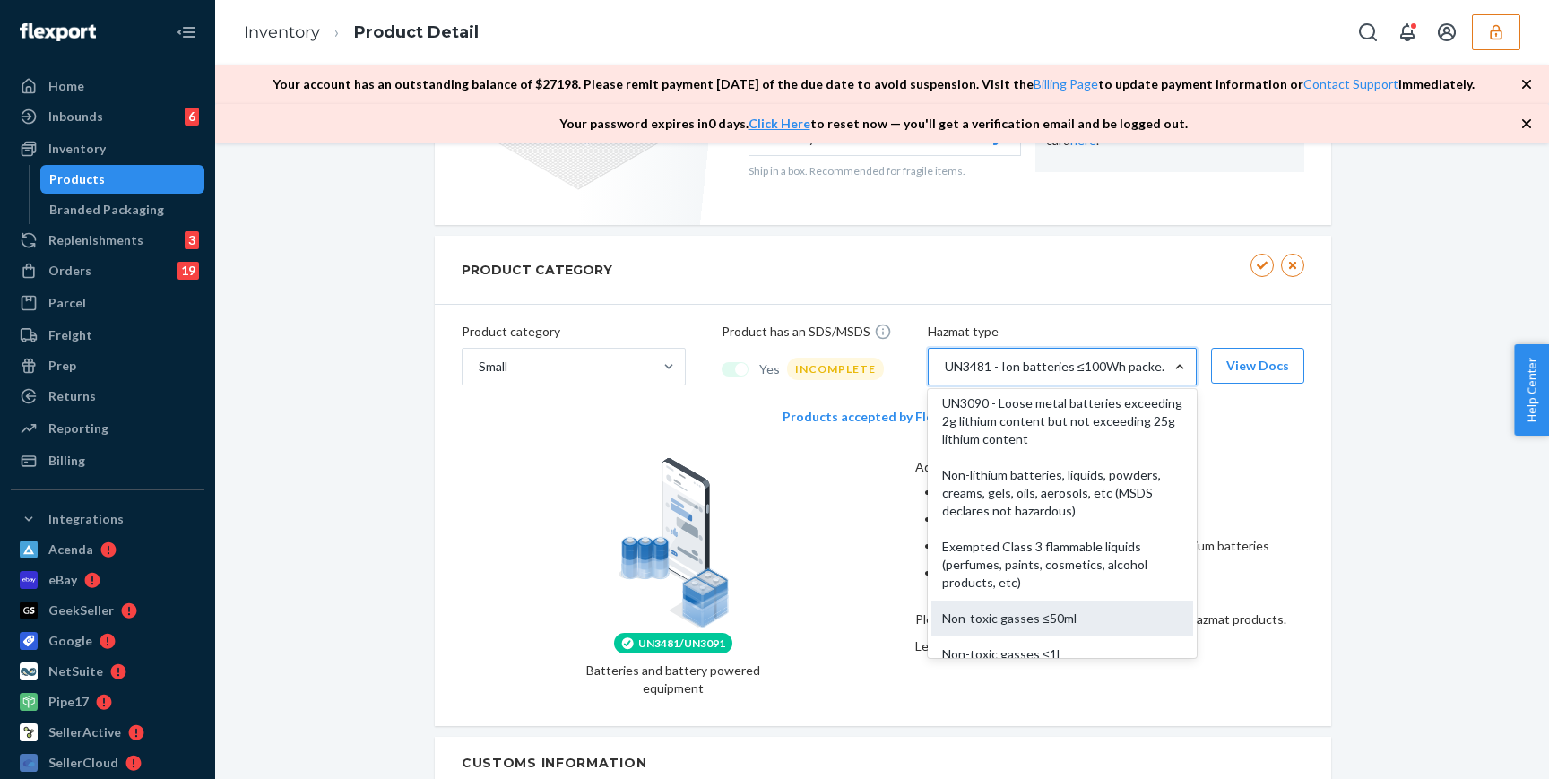
click at [1057, 608] on div "Non-toxic gasses ≤50ml" at bounding box center [1063, 619] width 262 height 36
click at [945, 376] on input "option UN3481 - Ion batteries ≤100Wh packed with or contained in equipment, sel…" at bounding box center [944, 367] width 2 height 18
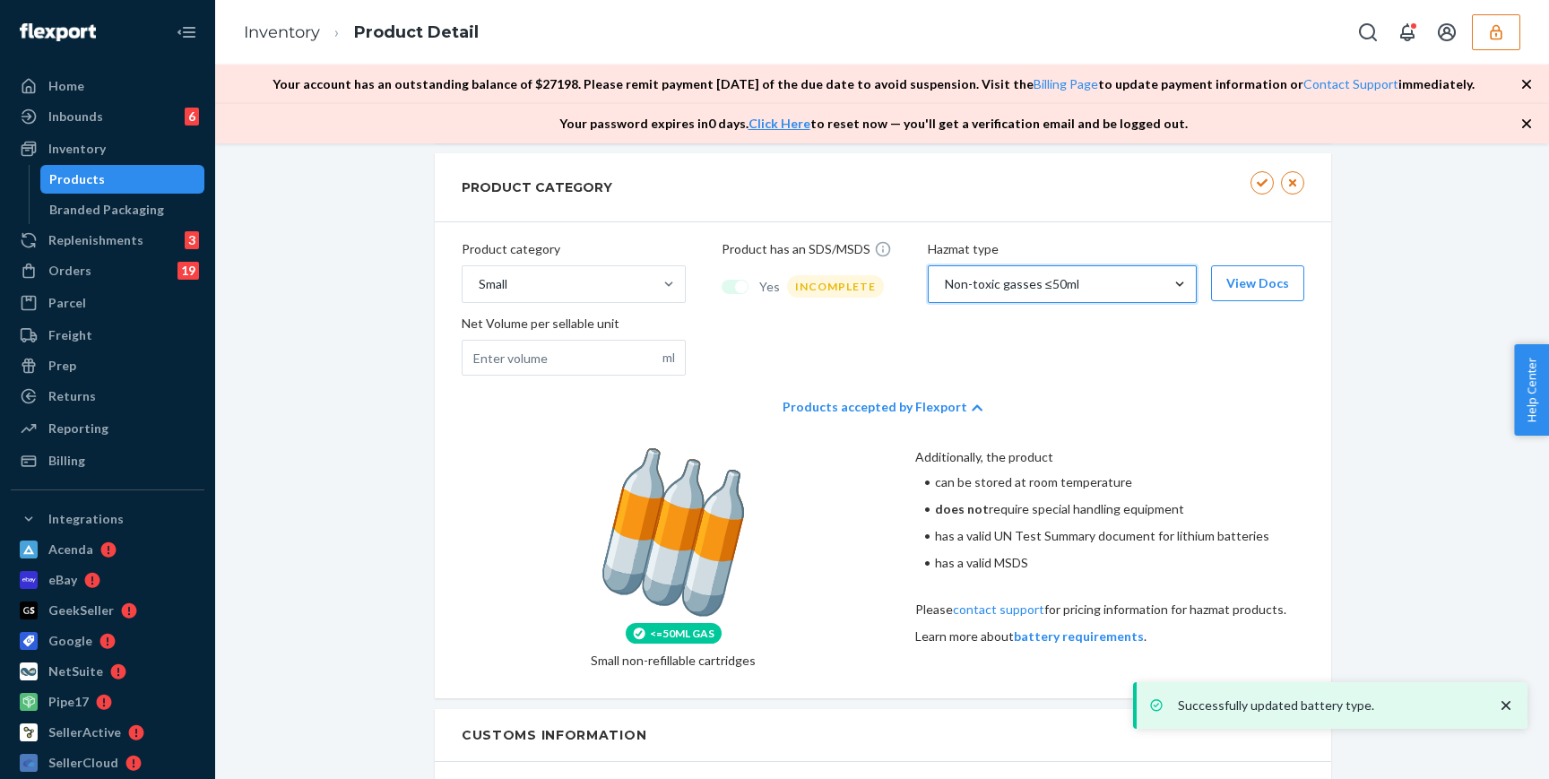
scroll to position [765, 0]
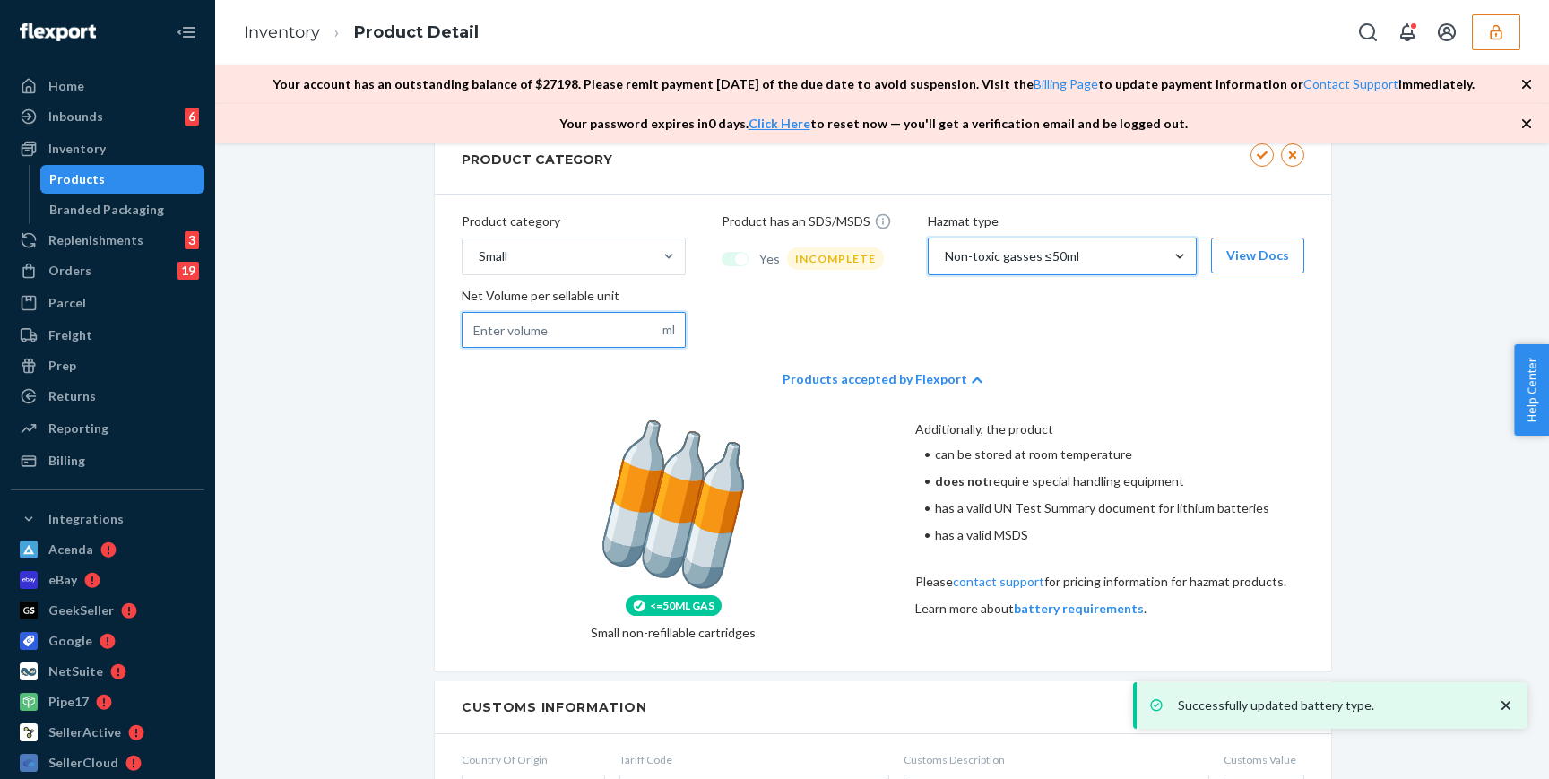
click at [623, 334] on input "text" at bounding box center [574, 330] width 224 height 36
type input "2"
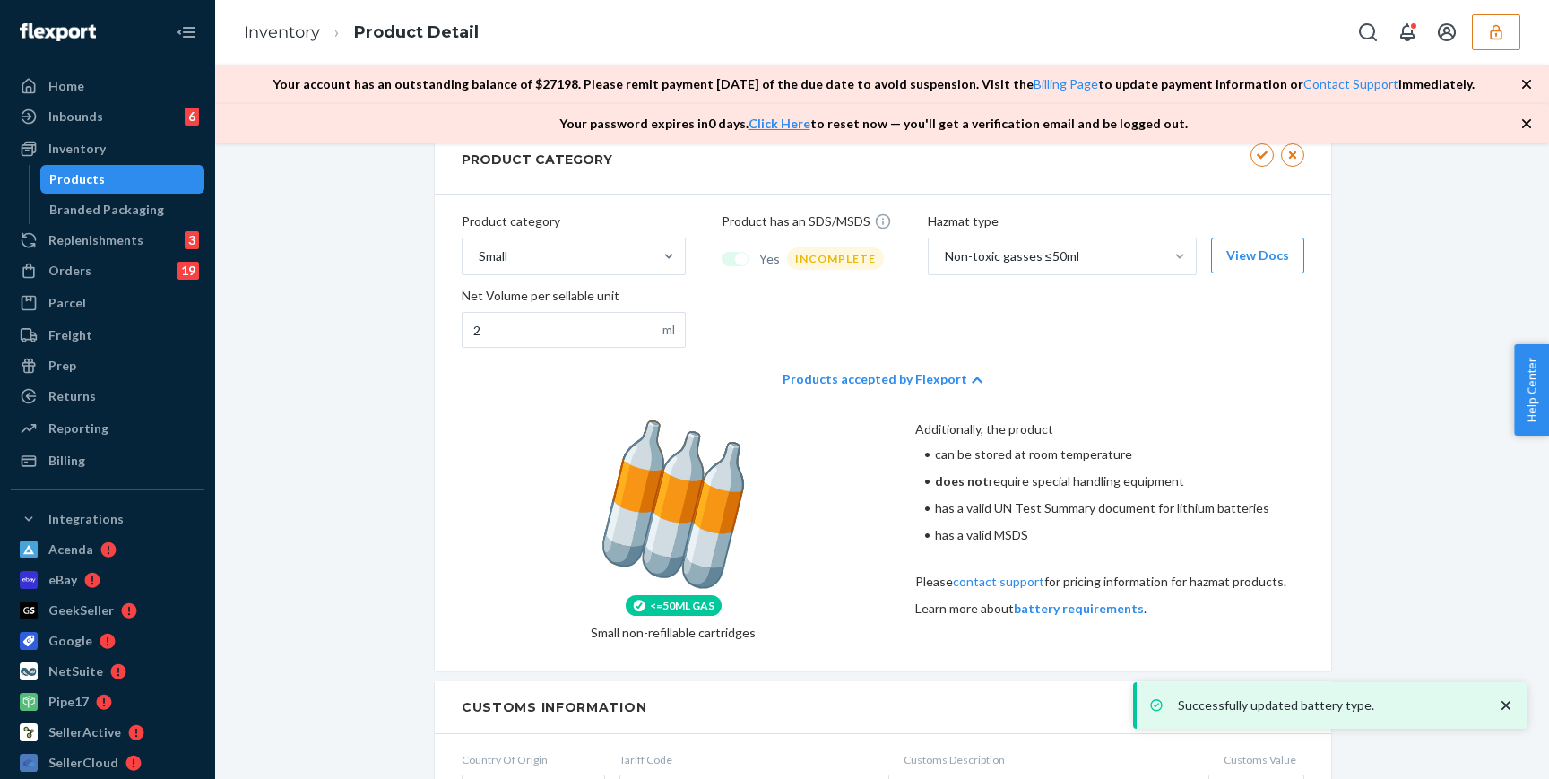
click at [863, 357] on div "Products accepted by Flexport" at bounding box center [883, 379] width 200 height 54
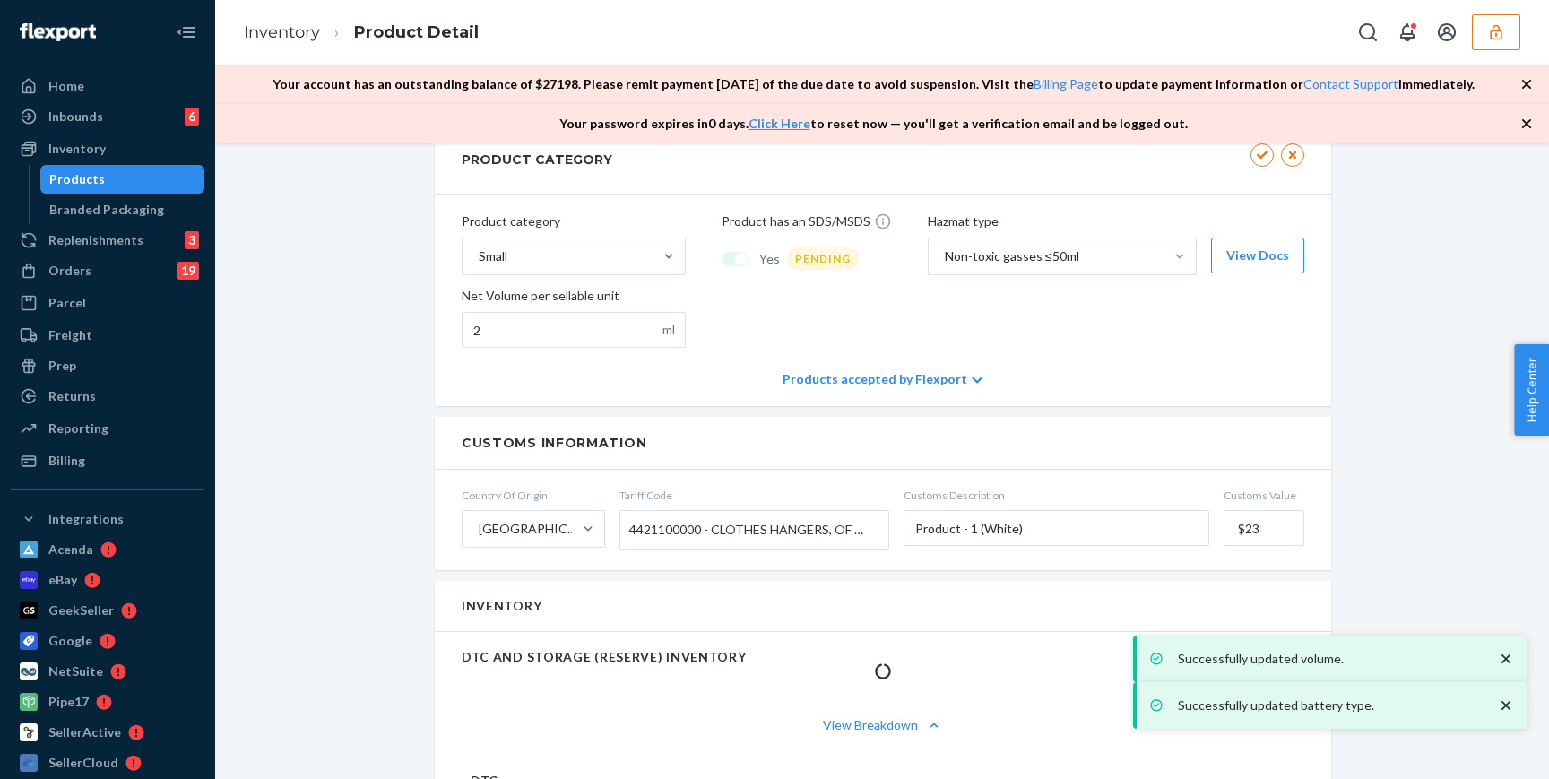
click at [912, 391] on div "Products accepted by Flexport" at bounding box center [883, 379] width 200 height 54
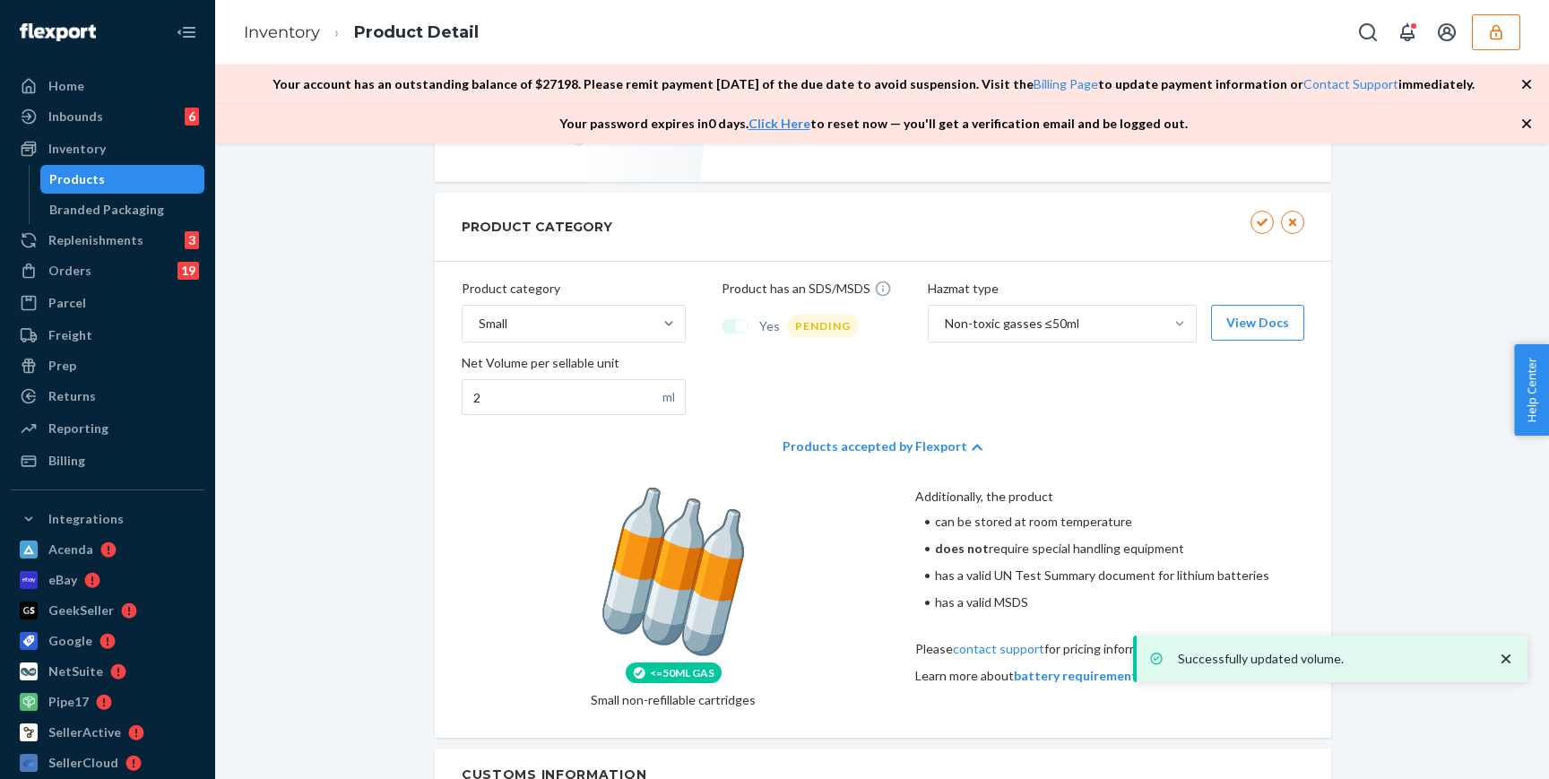
scroll to position [762, 0]
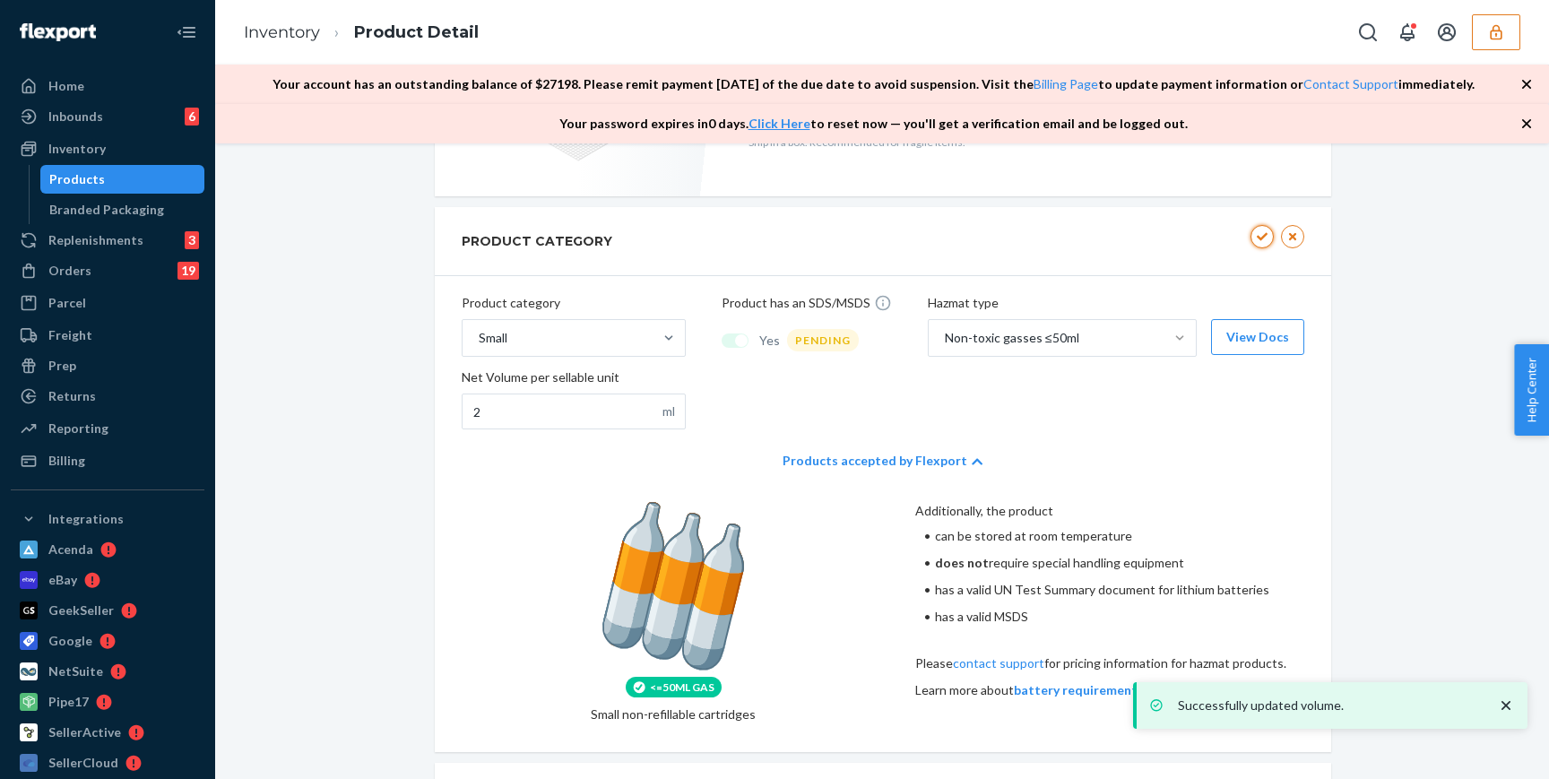
click at [1253, 230] on button "button" at bounding box center [1262, 236] width 23 height 23
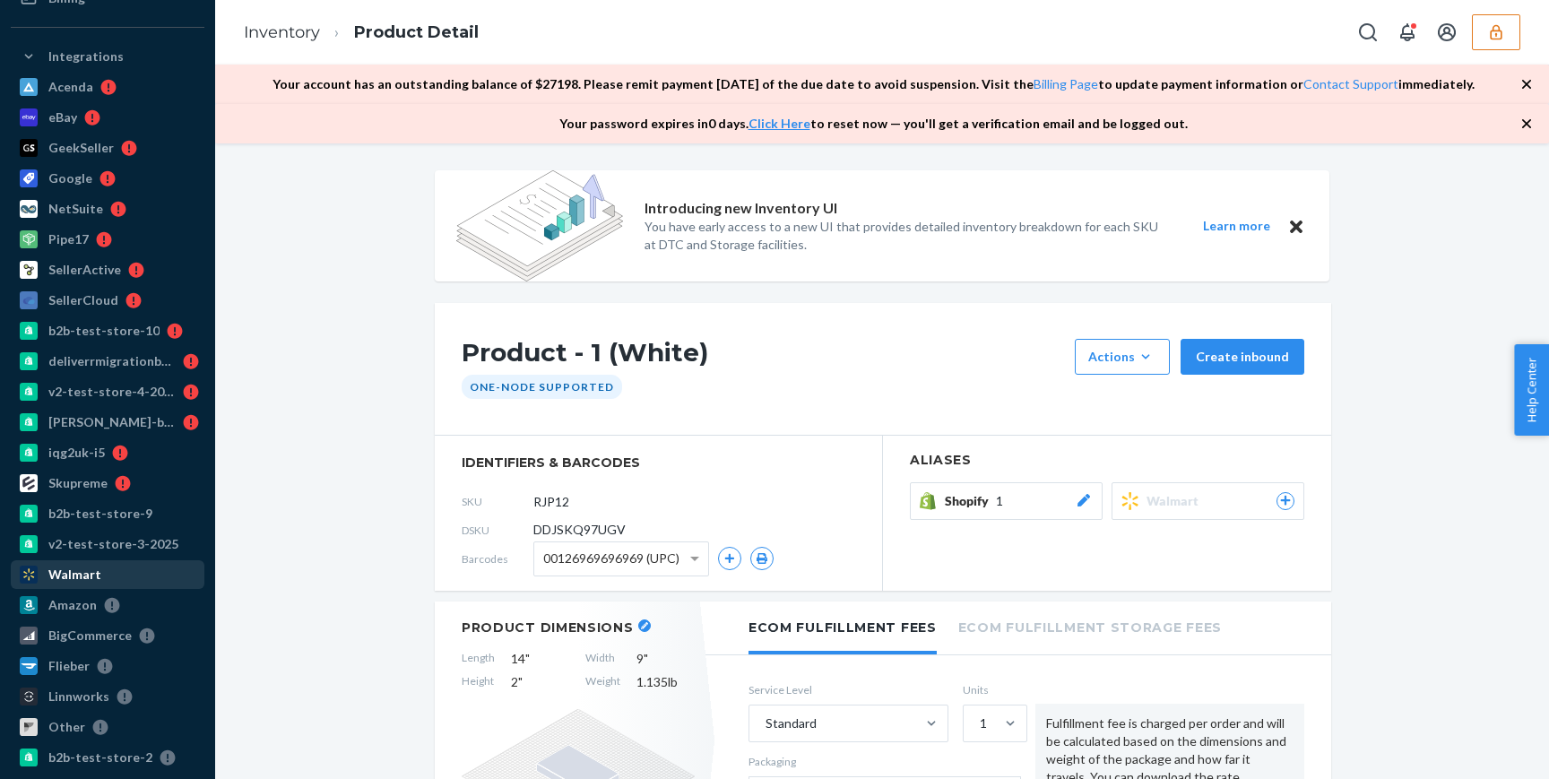
scroll to position [462, 0]
click at [110, 545] on div "v2-test-store-3-2025" at bounding box center [113, 545] width 130 height 18
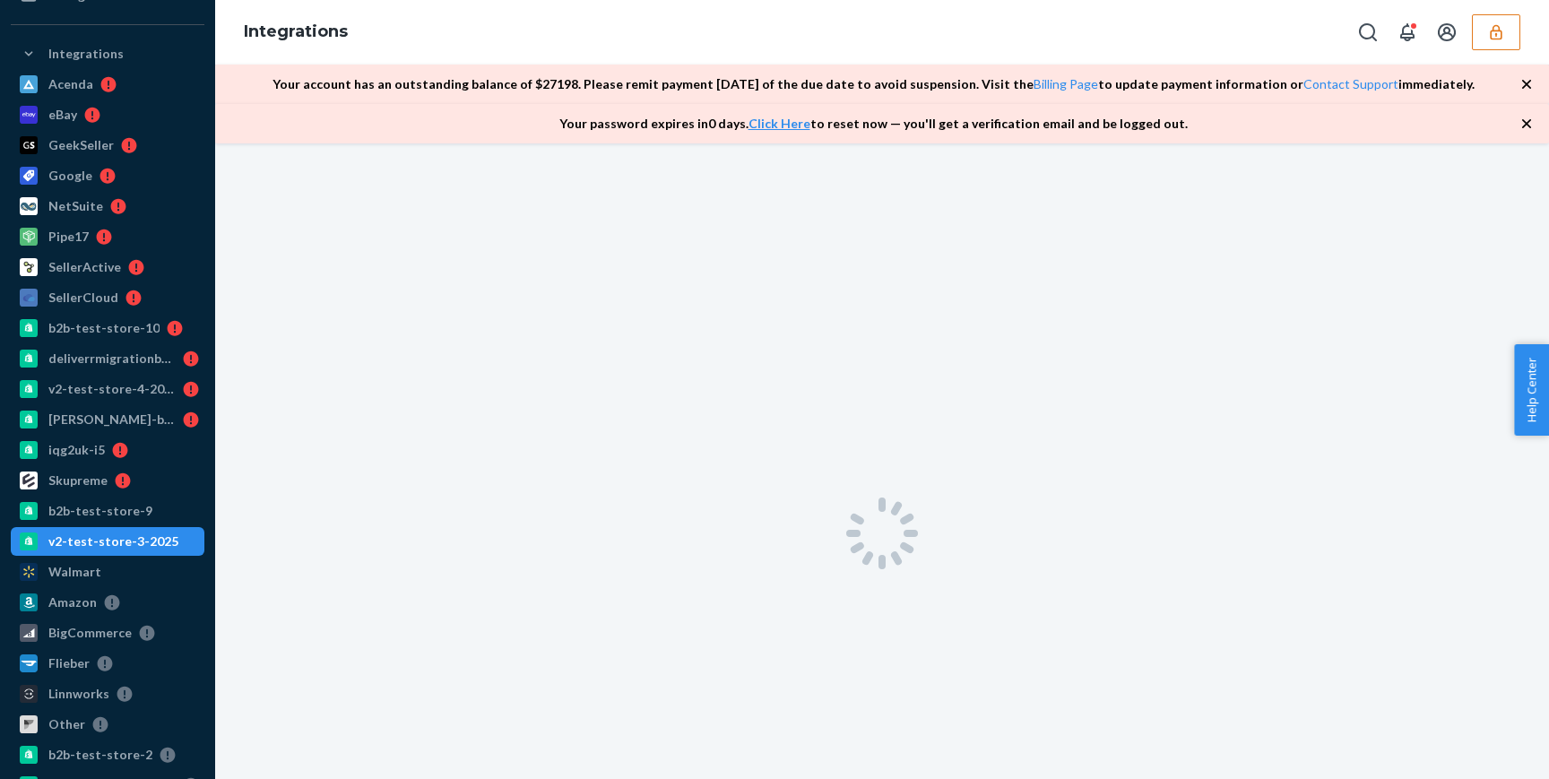
scroll to position [403, 0]
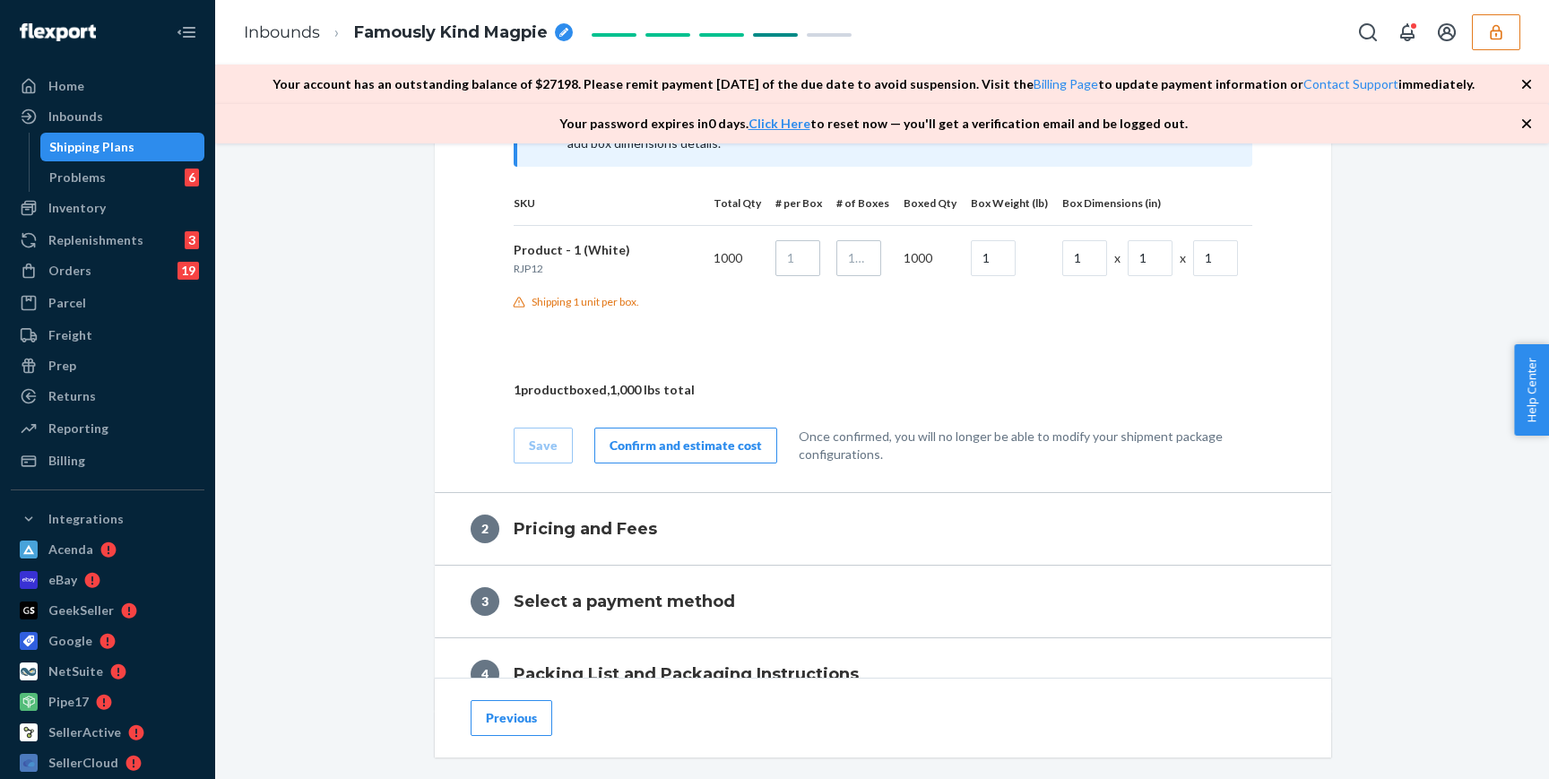
scroll to position [904, 0]
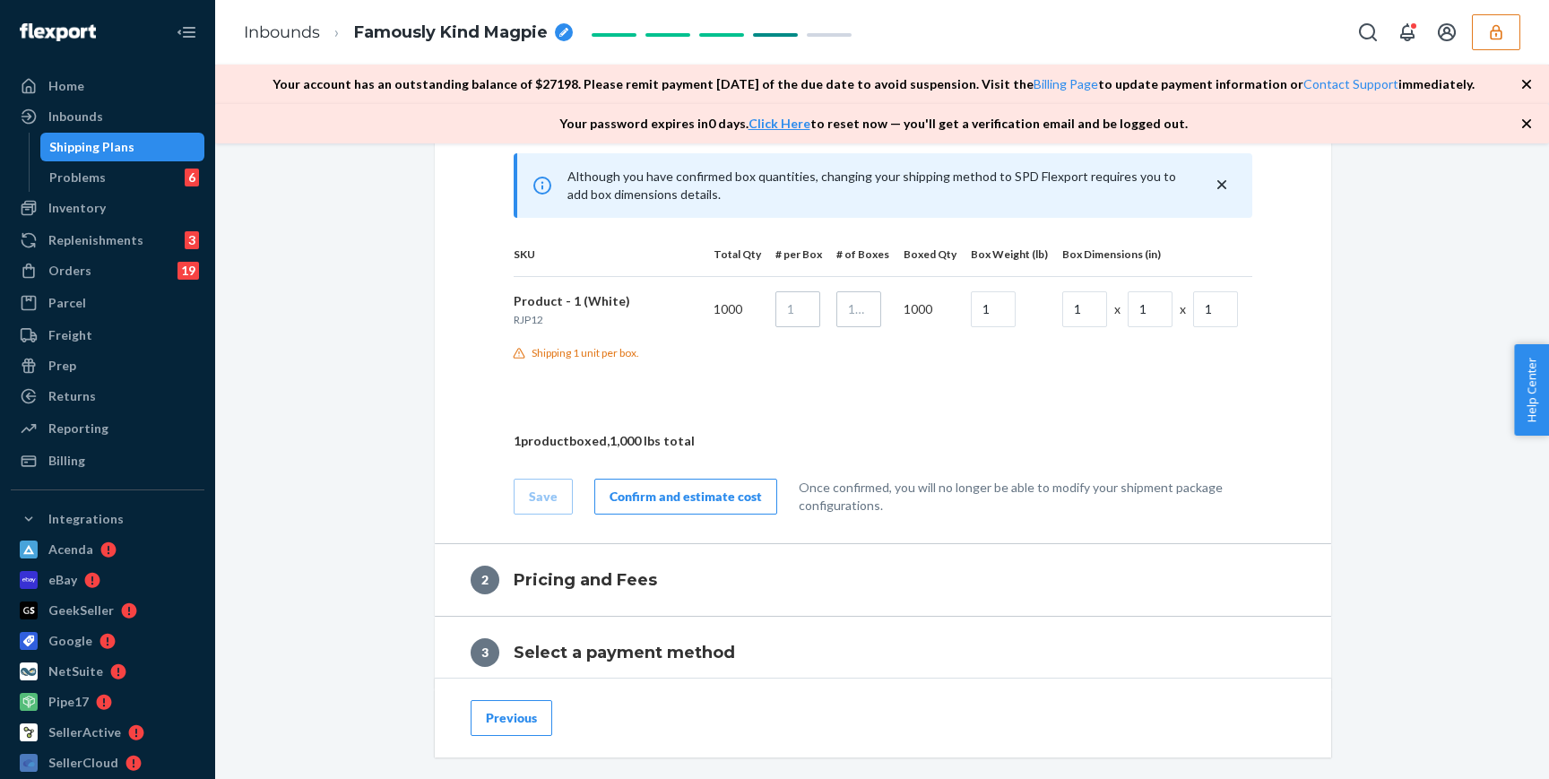
click at [871, 290] on td "1000" at bounding box center [855, 308] width 67 height 65
click at [991, 303] on input "1" at bounding box center [993, 309] width 45 height 36
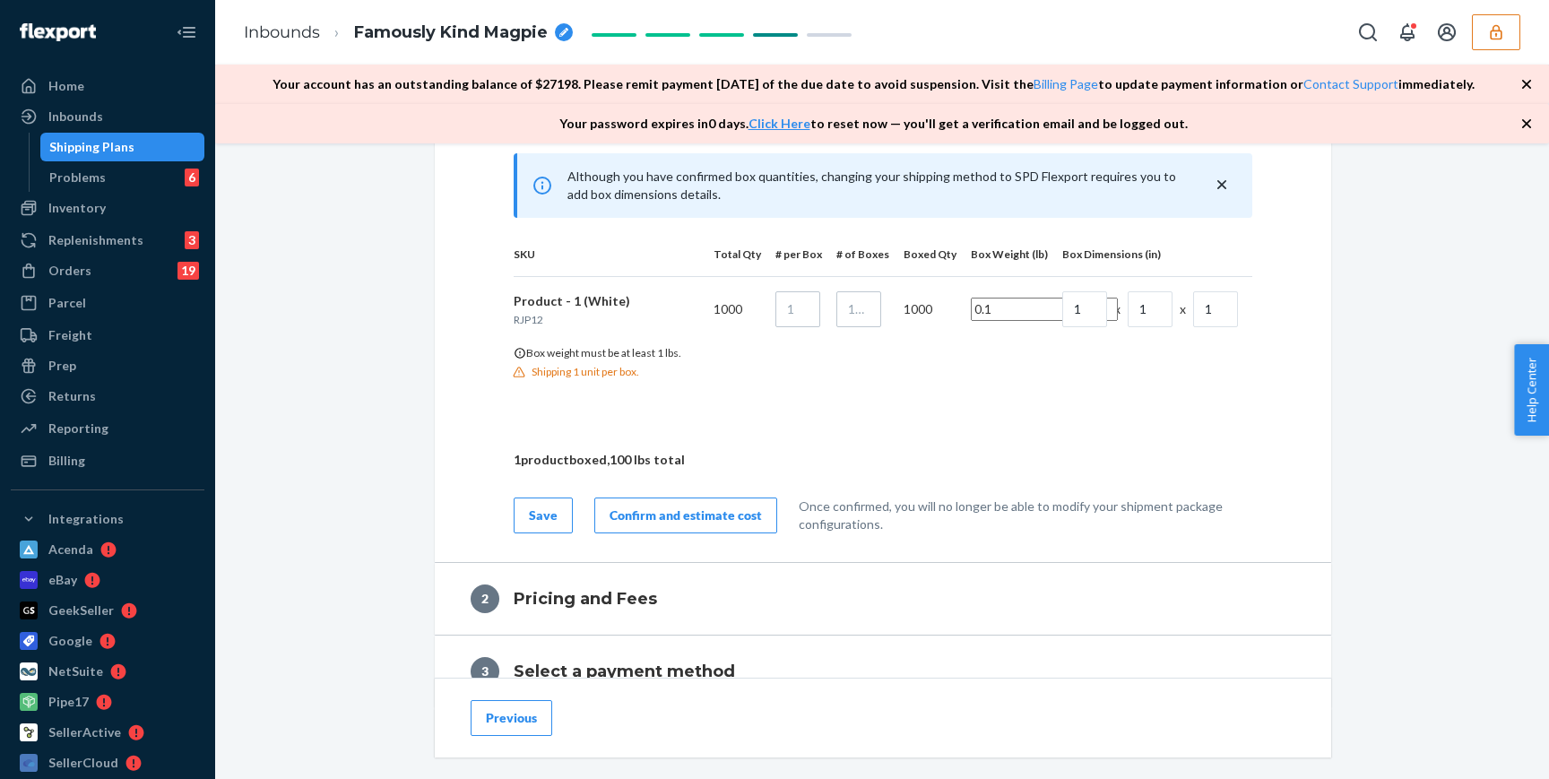
scroll to position [0, 0]
click at [1177, 461] on p "1 product boxed , 100 lbs total" at bounding box center [883, 460] width 739 height 18
click at [998, 307] on input "0.1" at bounding box center [1044, 309] width 147 height 23
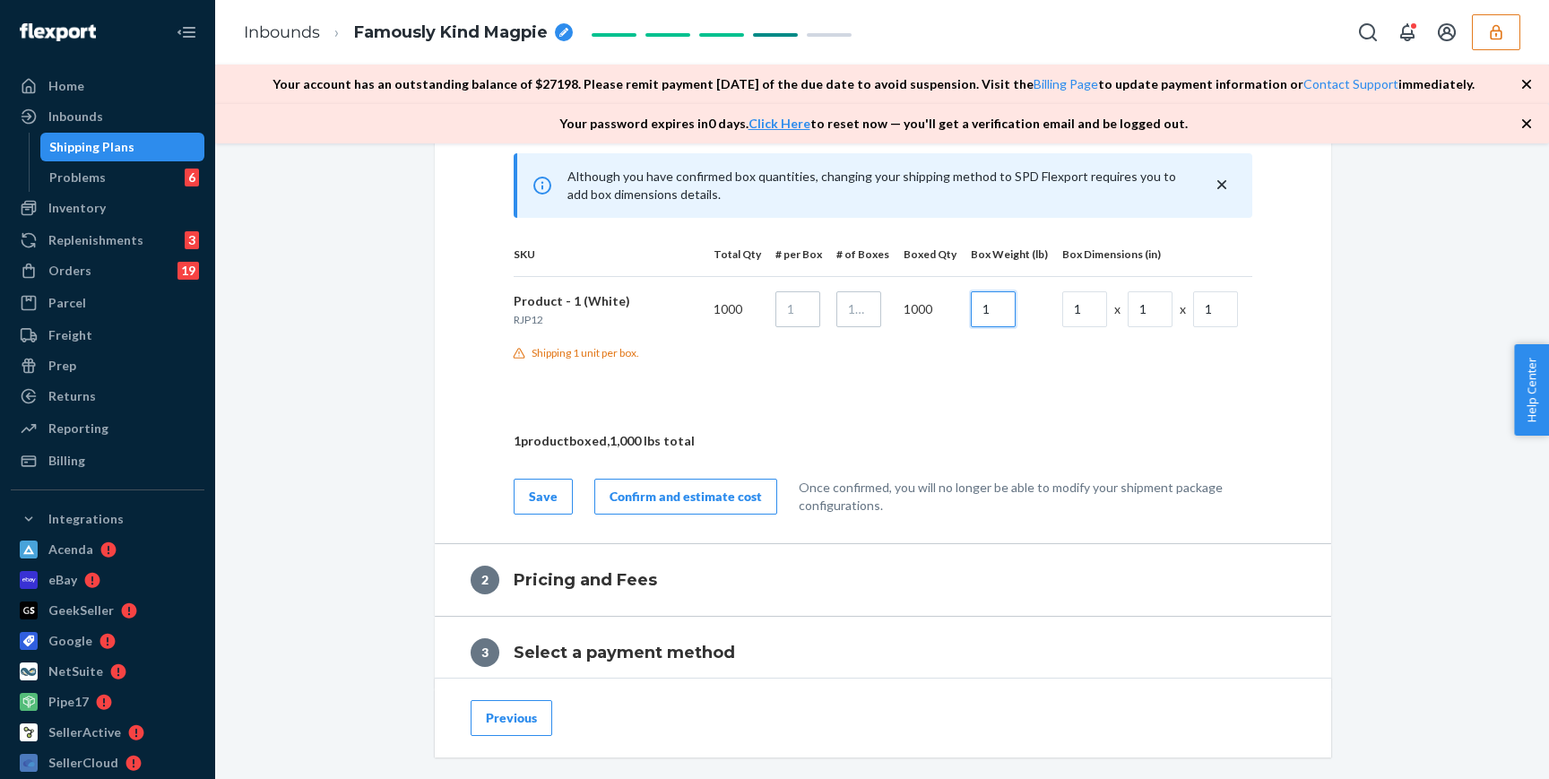
type input "1"
click at [1067, 398] on div "Although you have confirmed box quantities, changing your shipping method to SP…" at bounding box center [883, 333] width 825 height 361
click at [905, 249] on th "Boxed Qty" at bounding box center [922, 254] width 67 height 45
